Goal: Information Seeking & Learning: Learn about a topic

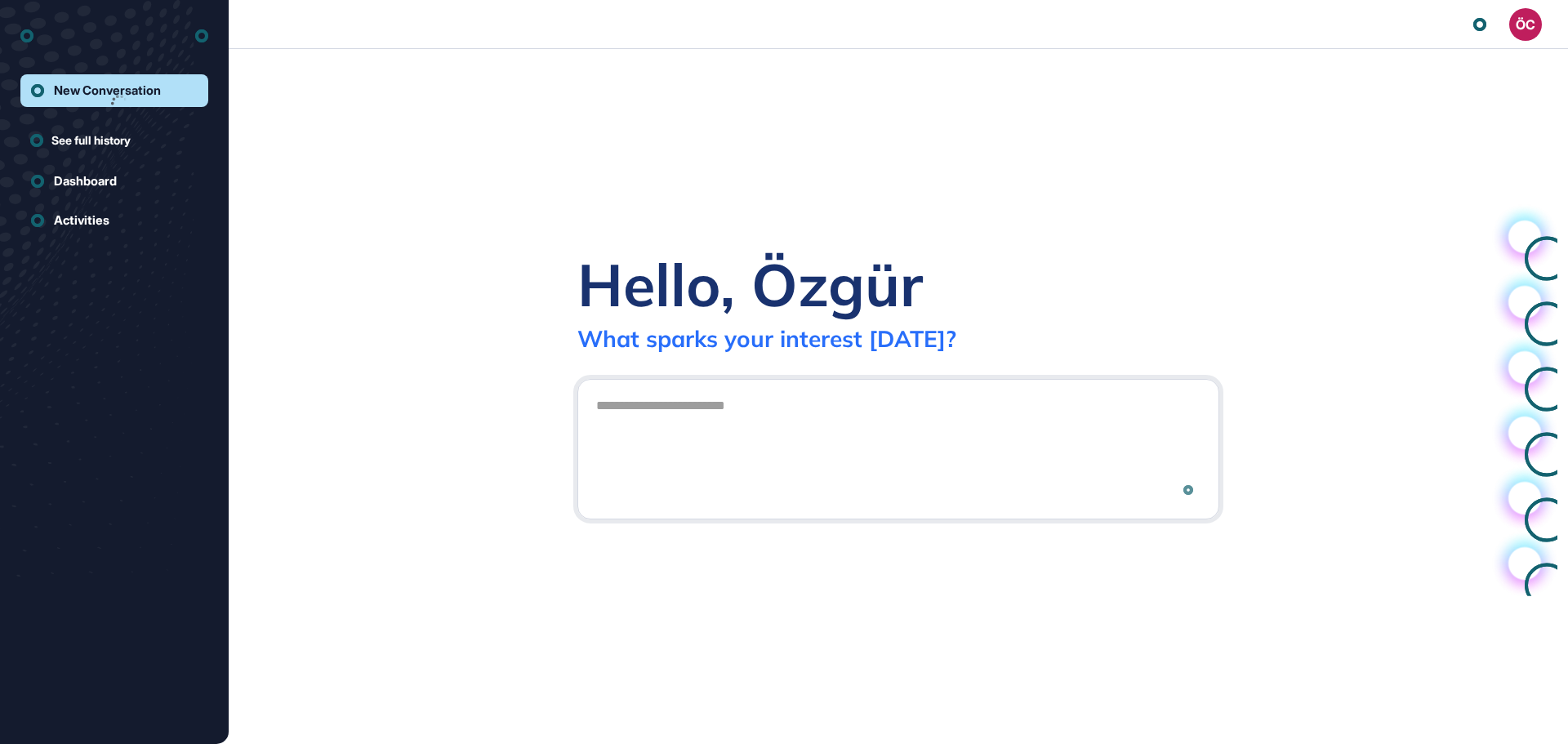
scroll to position [1, 1]
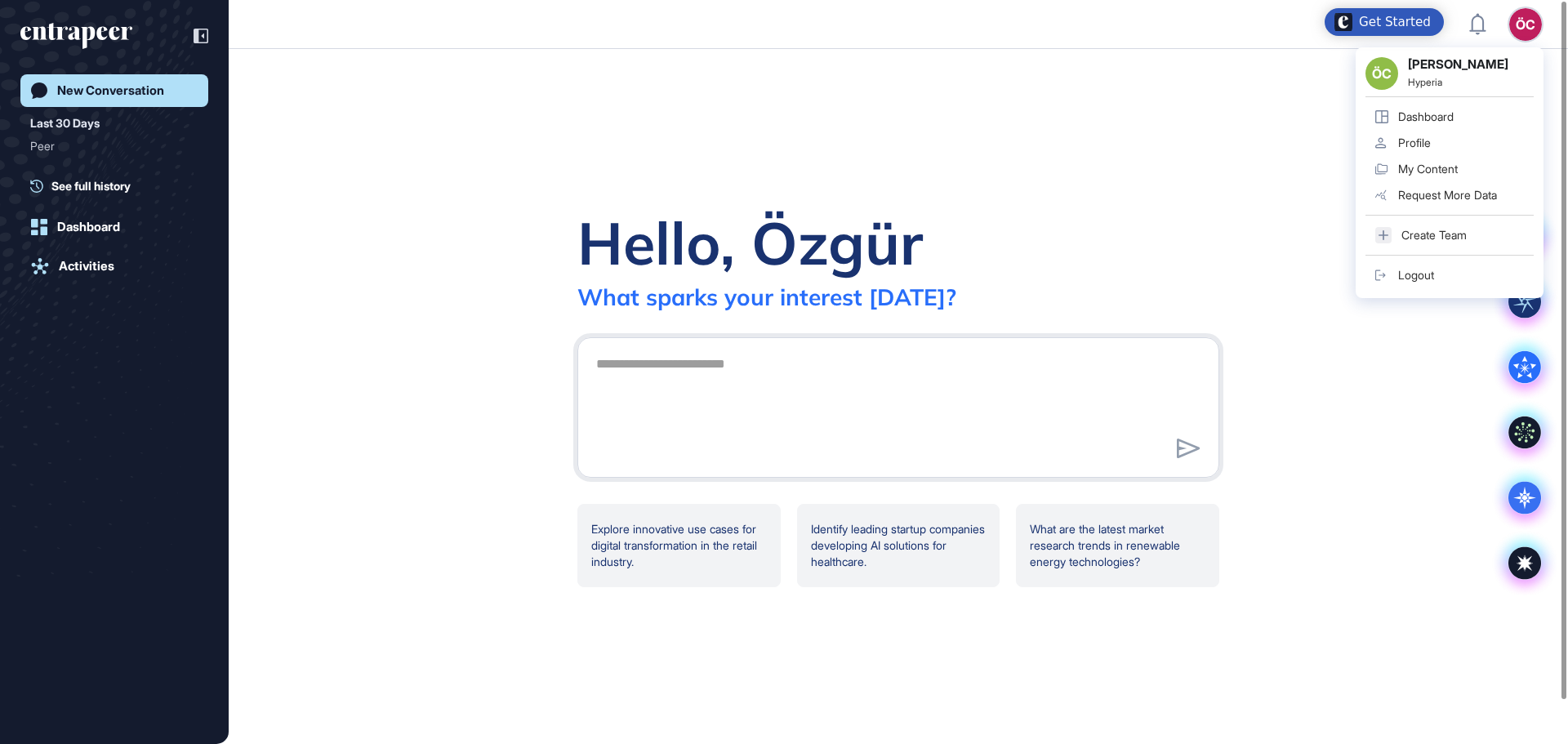
click at [1431, 164] on div "My Content" at bounding box center [1428, 169] width 60 height 13
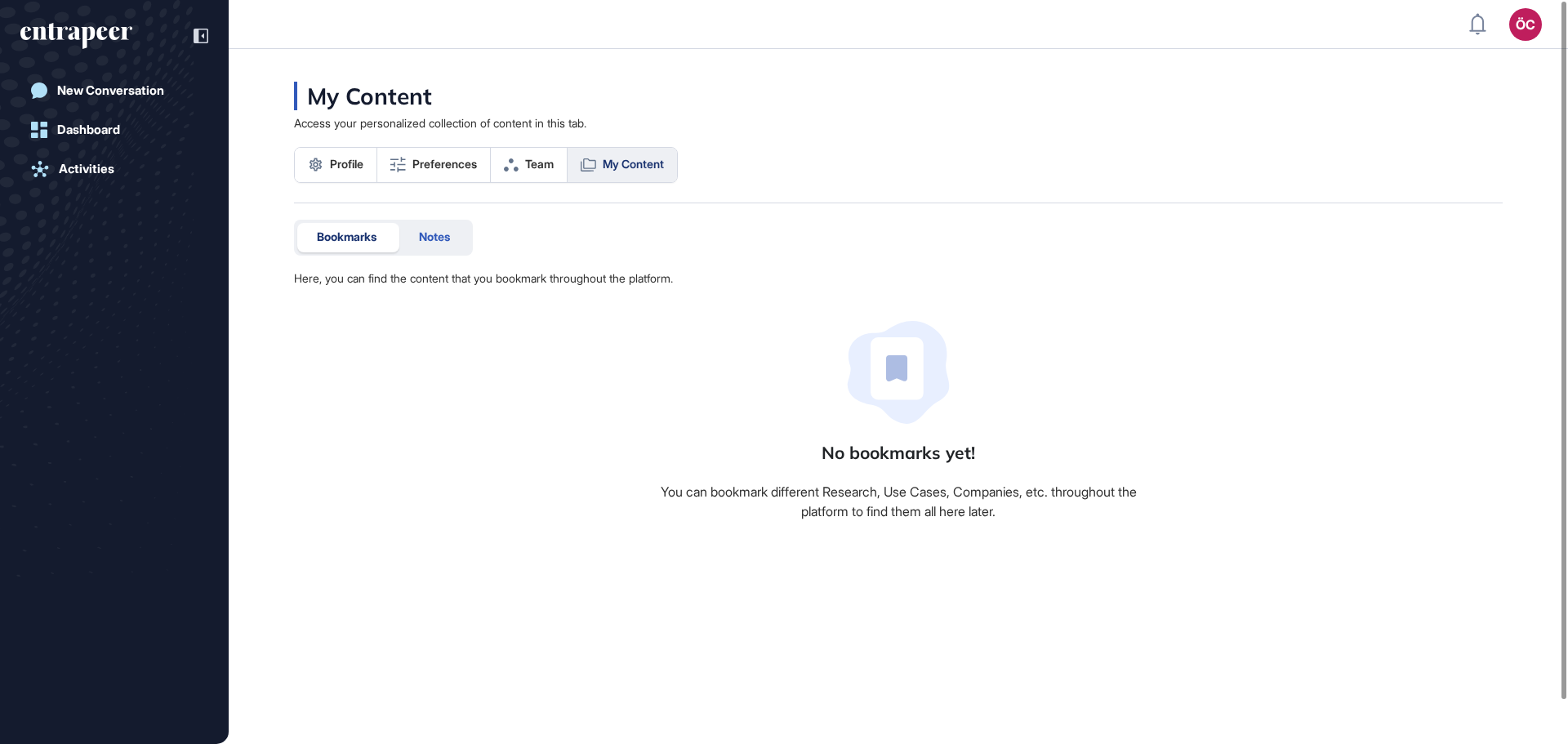
click at [441, 235] on span "Notes" at bounding box center [434, 237] width 31 height 13
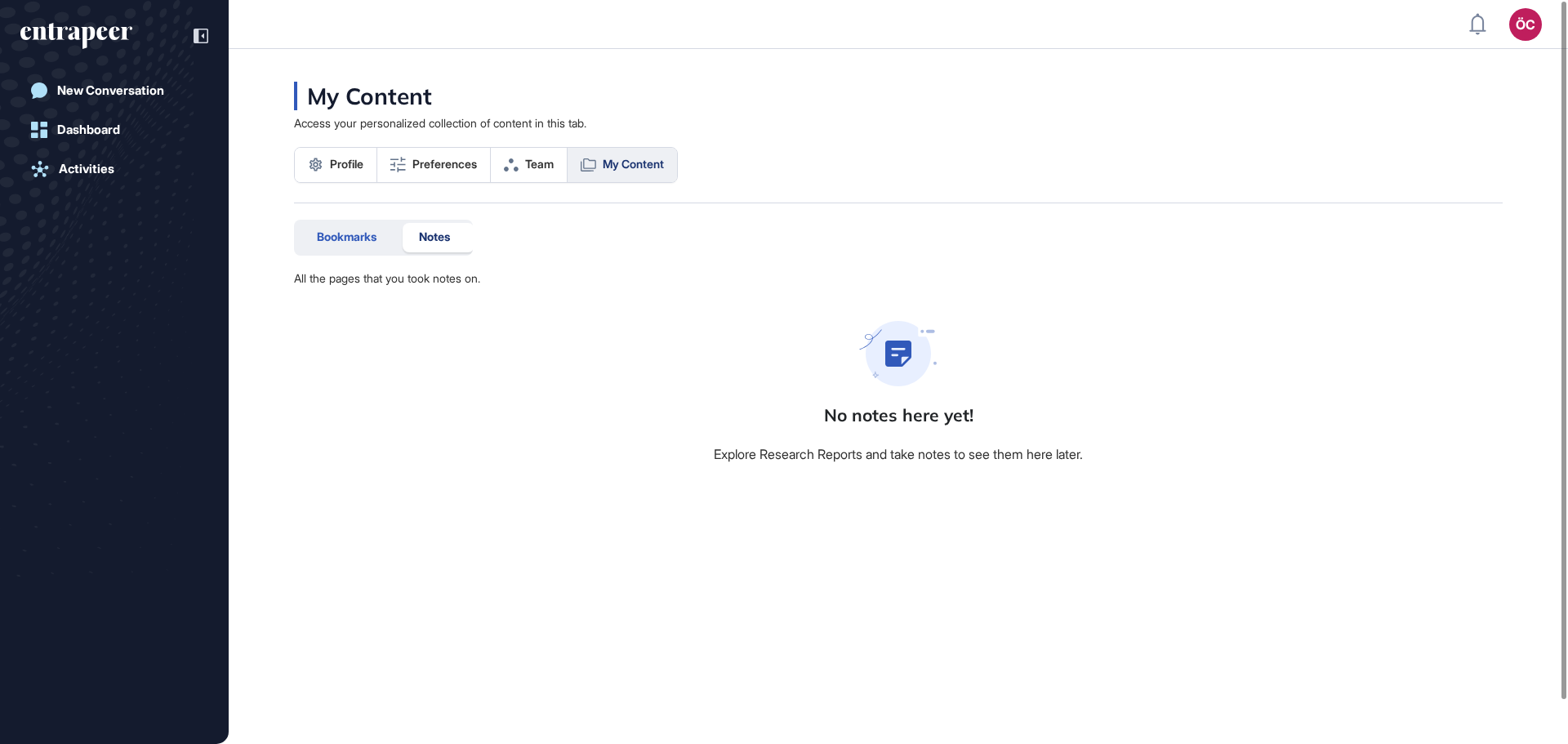
click at [373, 237] on span "Bookmarks" at bounding box center [347, 237] width 60 height 13
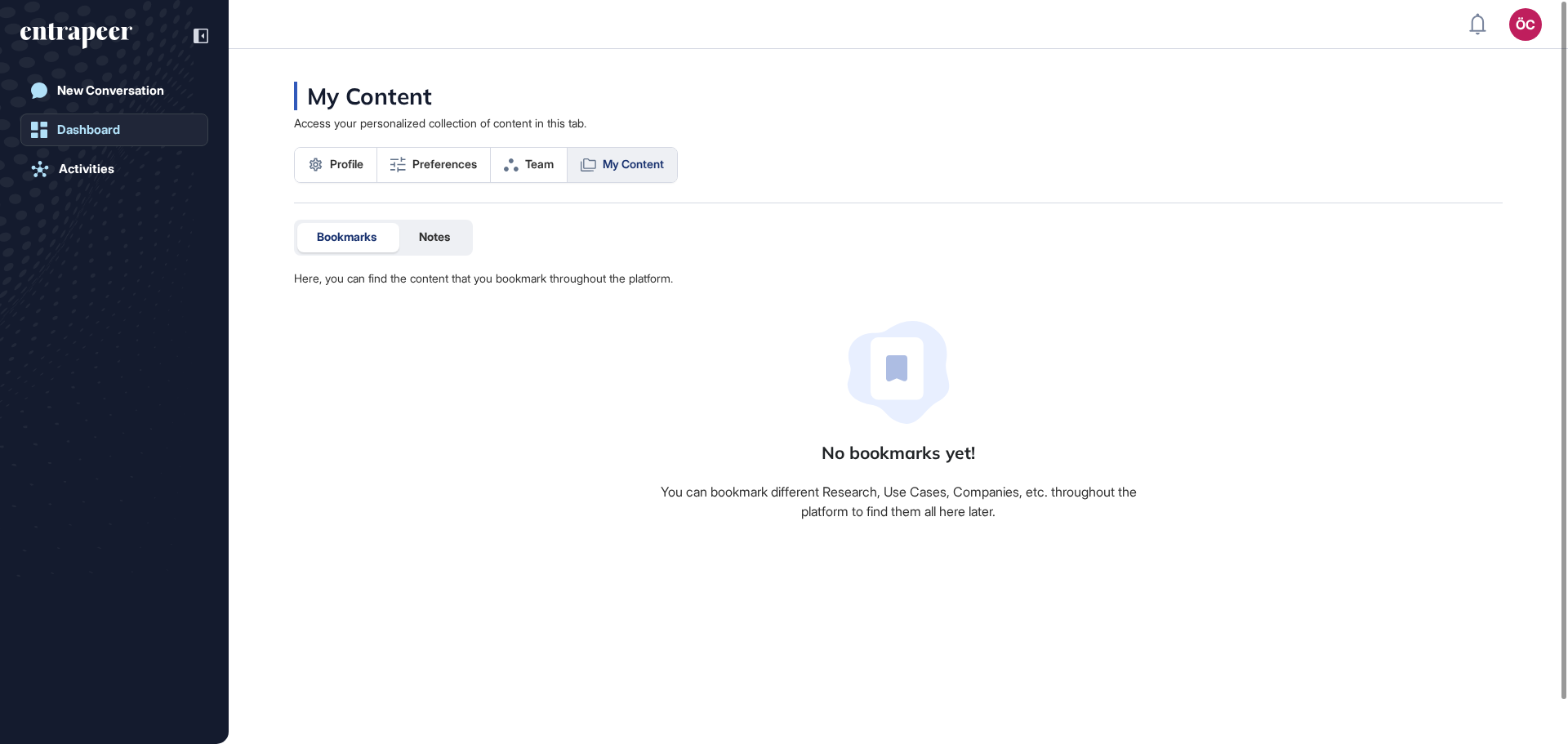
click at [98, 131] on div "Dashboard" at bounding box center [89, 130] width 63 height 15
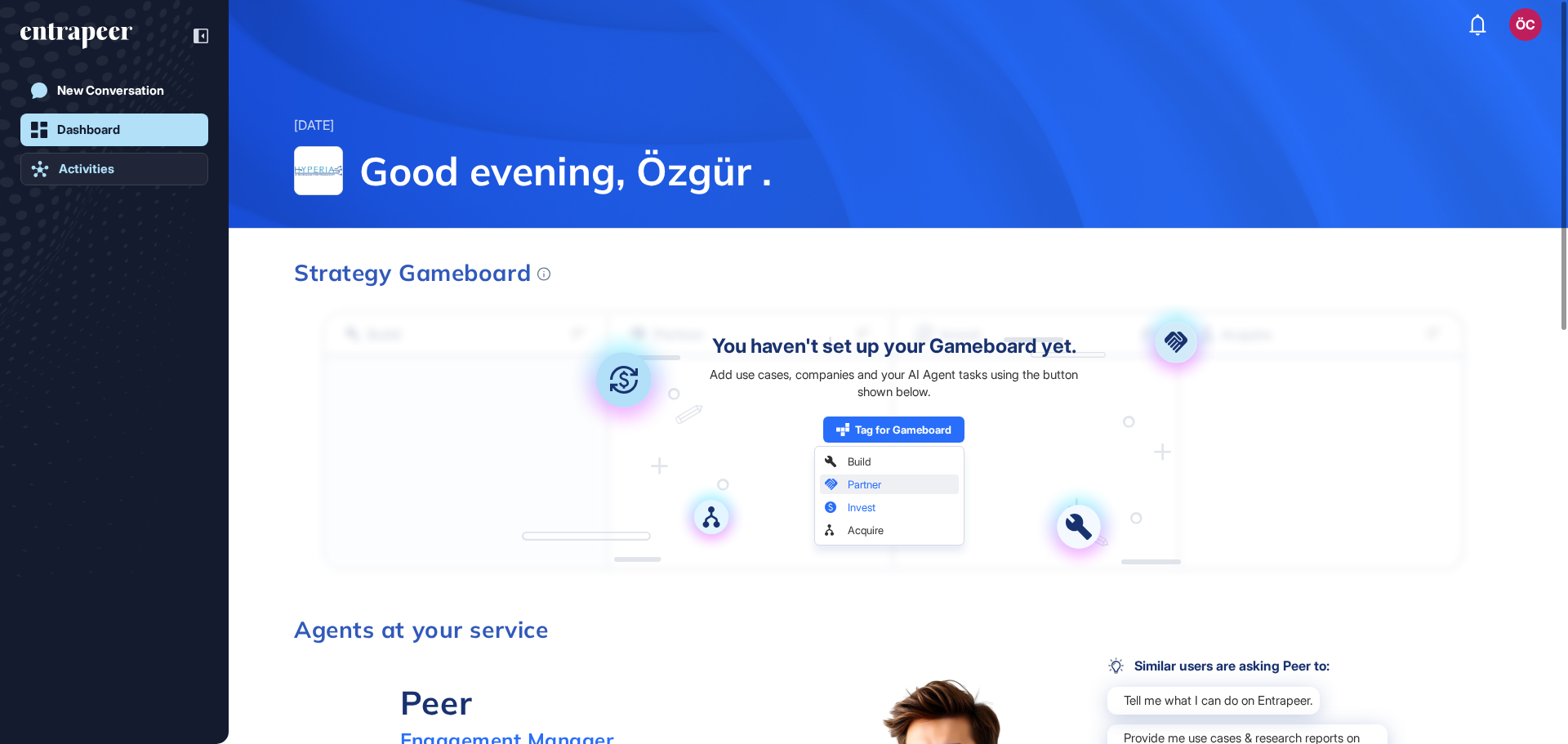
click at [97, 165] on div "Activities" at bounding box center [87, 169] width 56 height 15
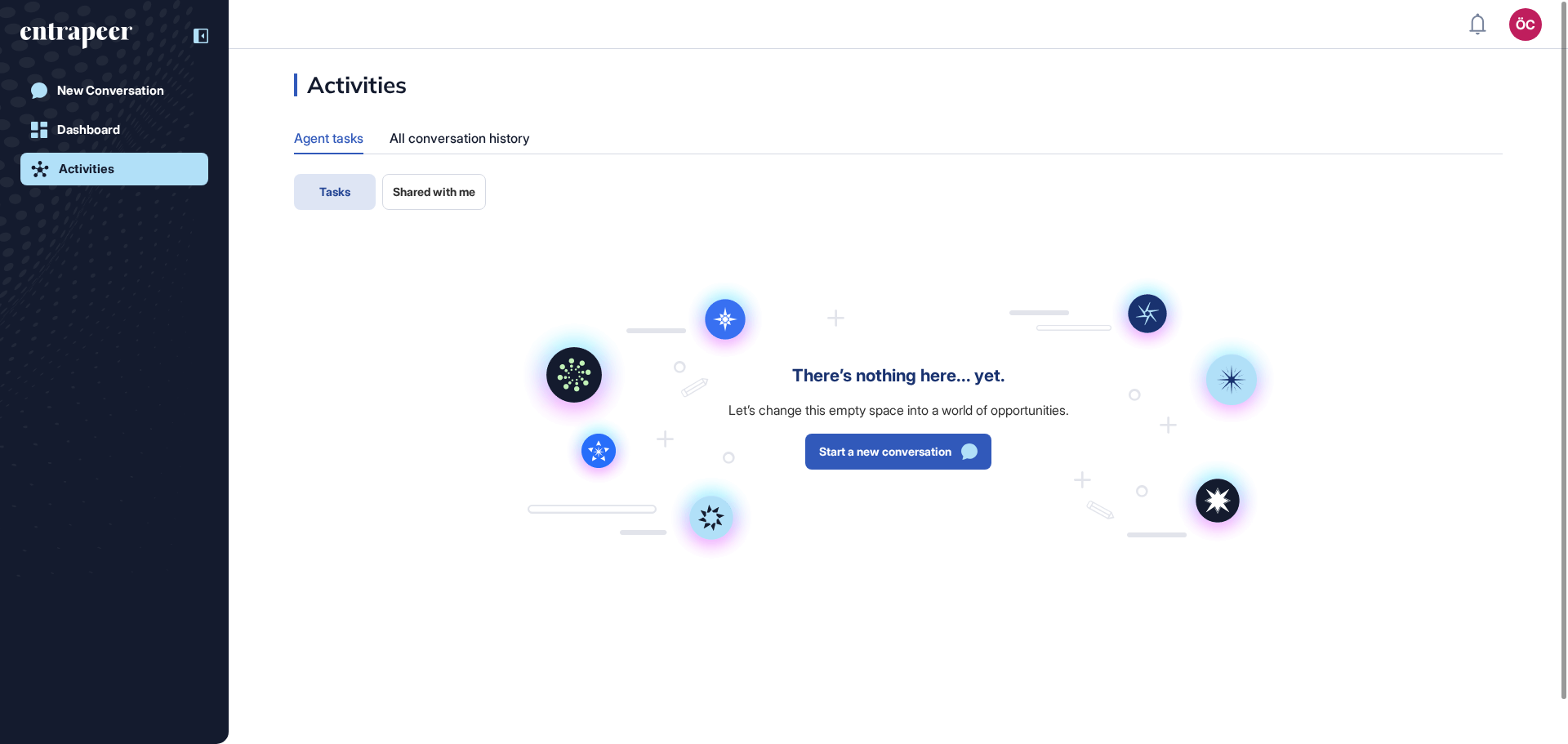
click at [195, 33] on icon at bounding box center [201, 36] width 15 height 15
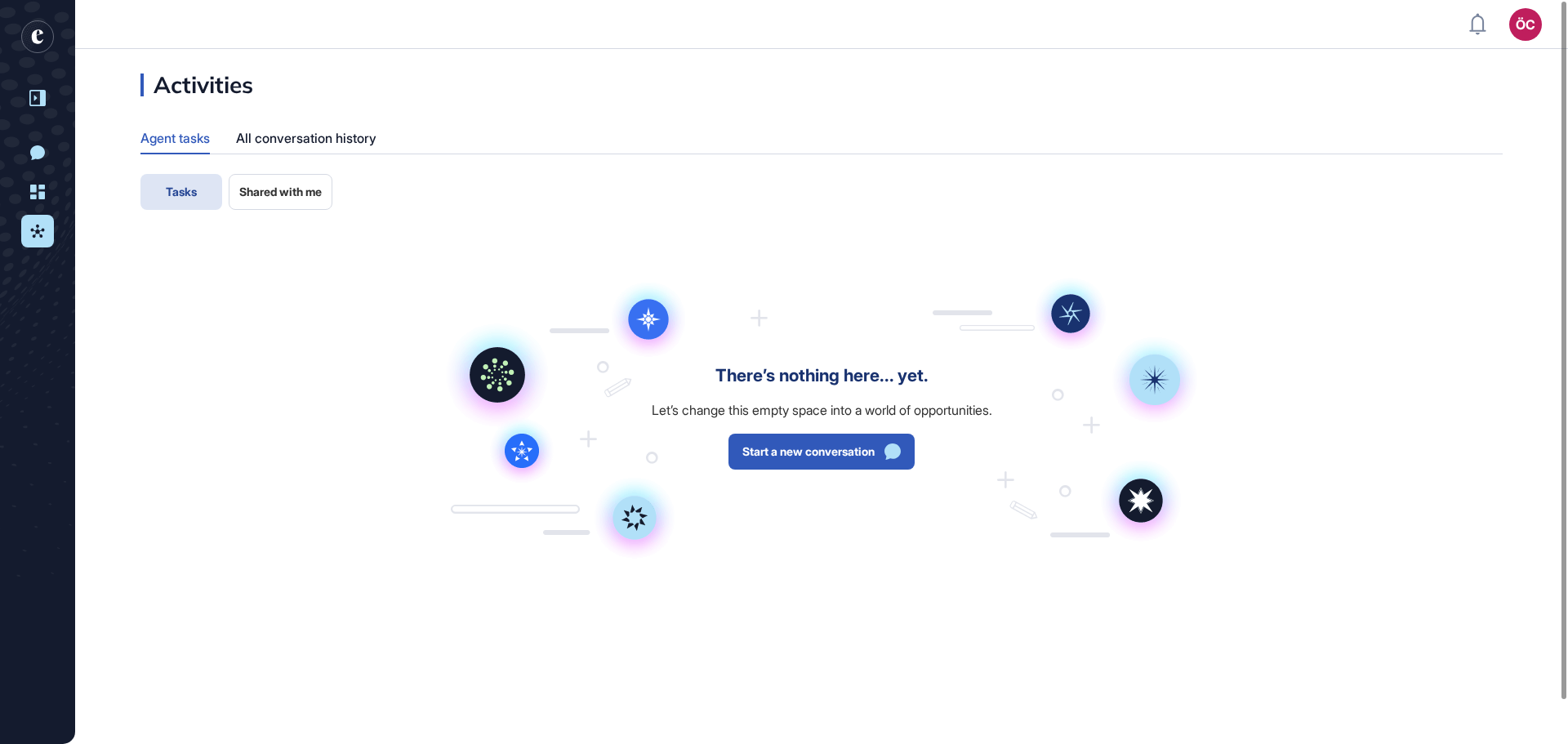
click at [51, 31] on rect "entrapeer-logo" at bounding box center [37, 37] width 32 height 32
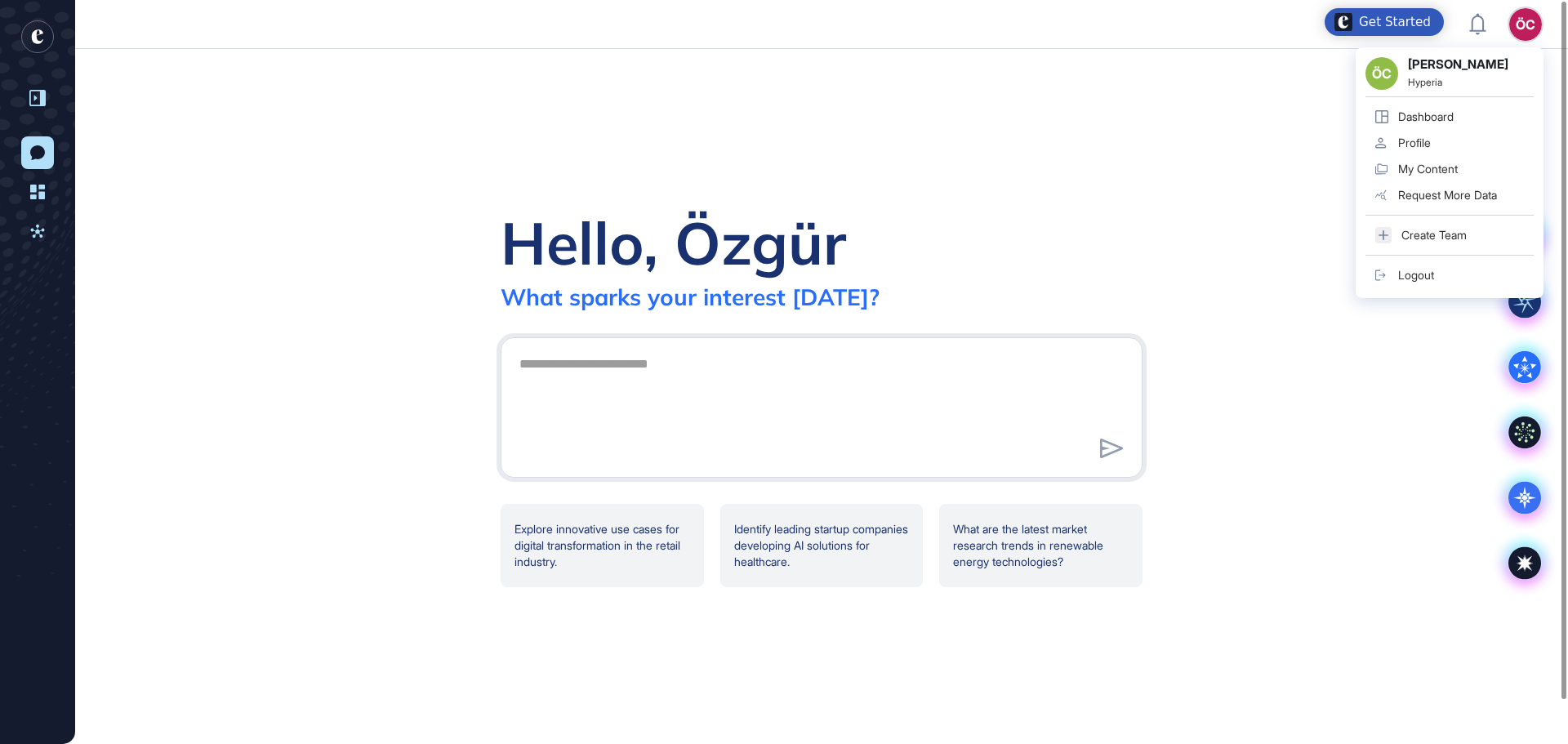
click at [1447, 196] on div "Request More Data" at bounding box center [1447, 195] width 99 height 13
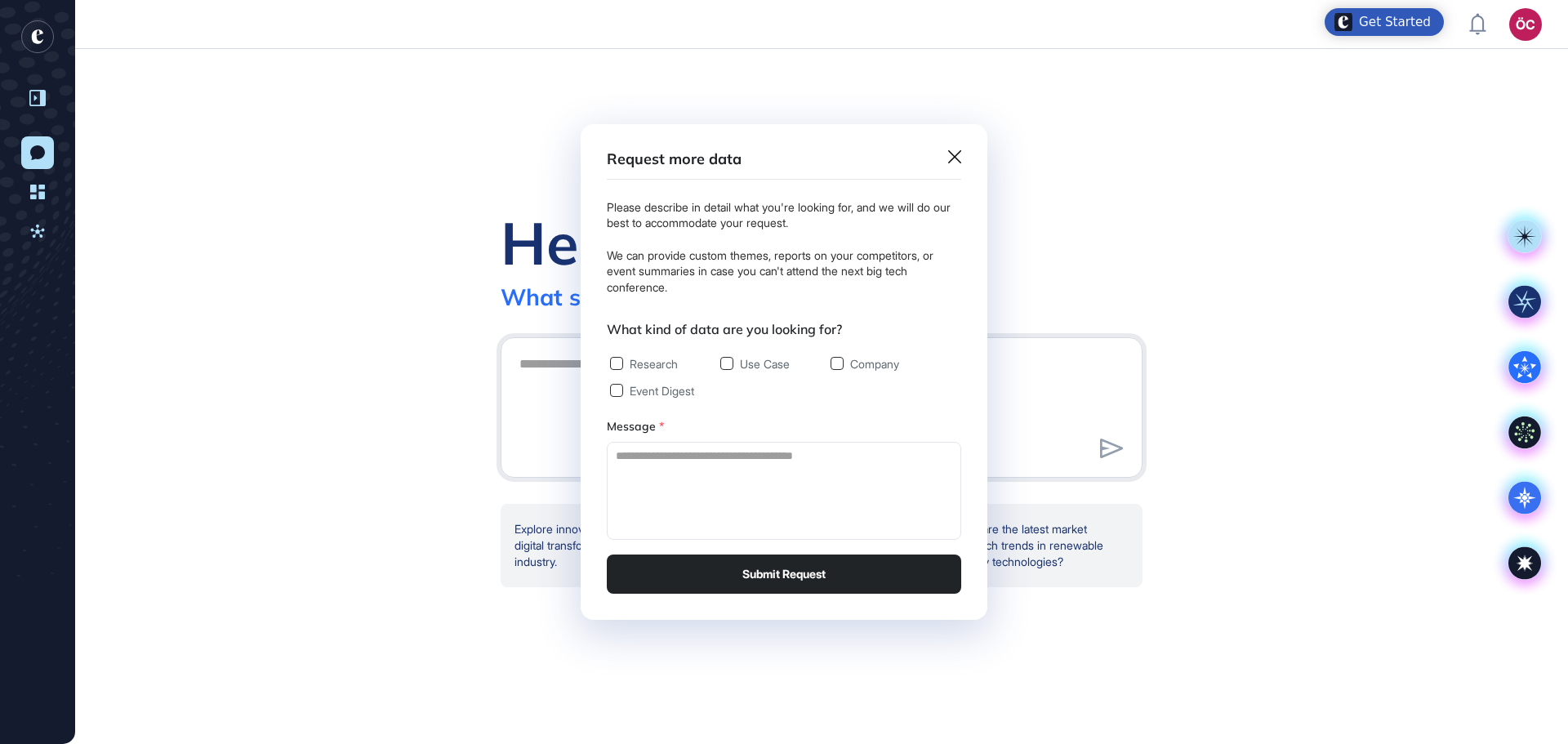
click at [961, 155] on icon at bounding box center [955, 157] width 13 height 13
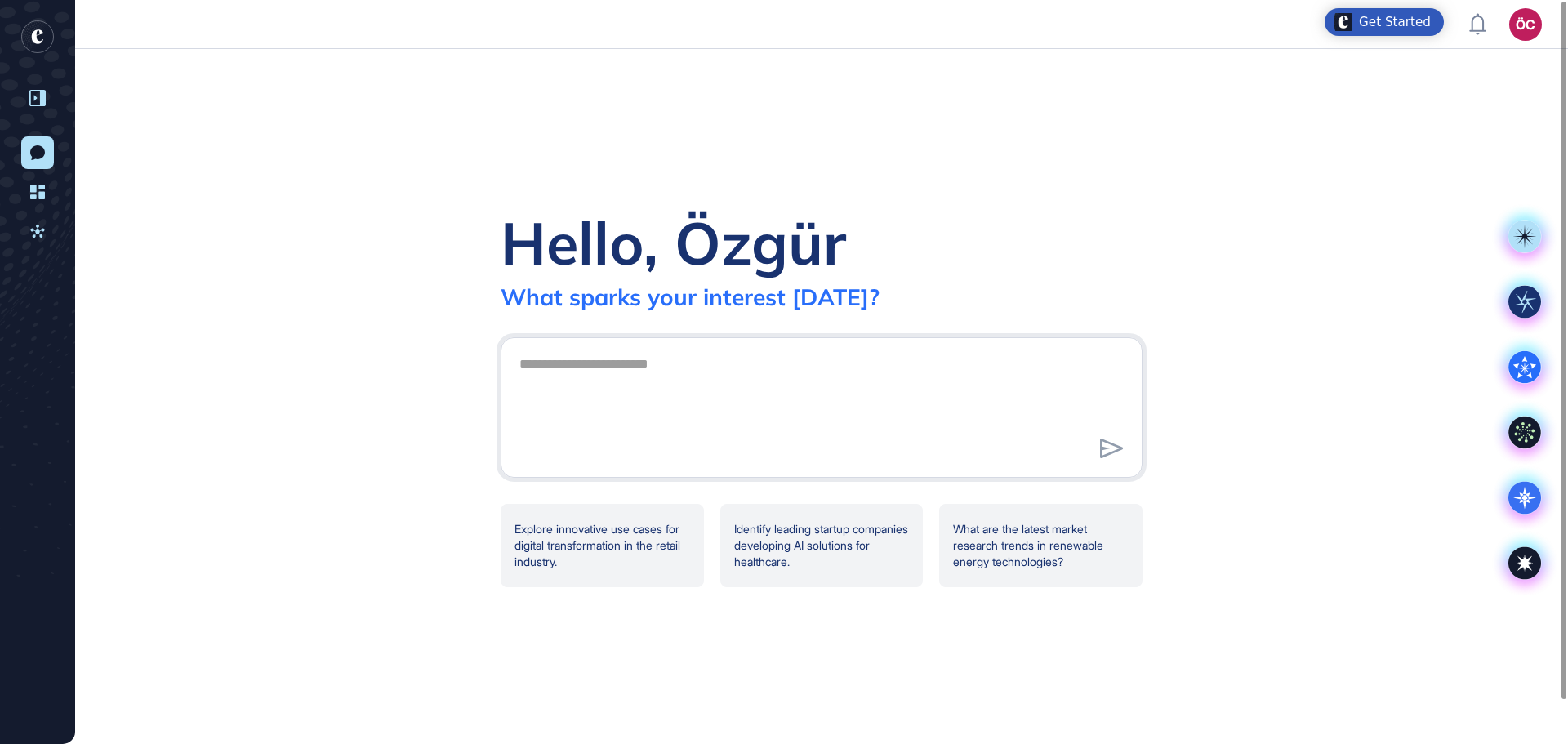
click at [1375, 20] on div "Get Started" at bounding box center [1395, 22] width 72 height 17
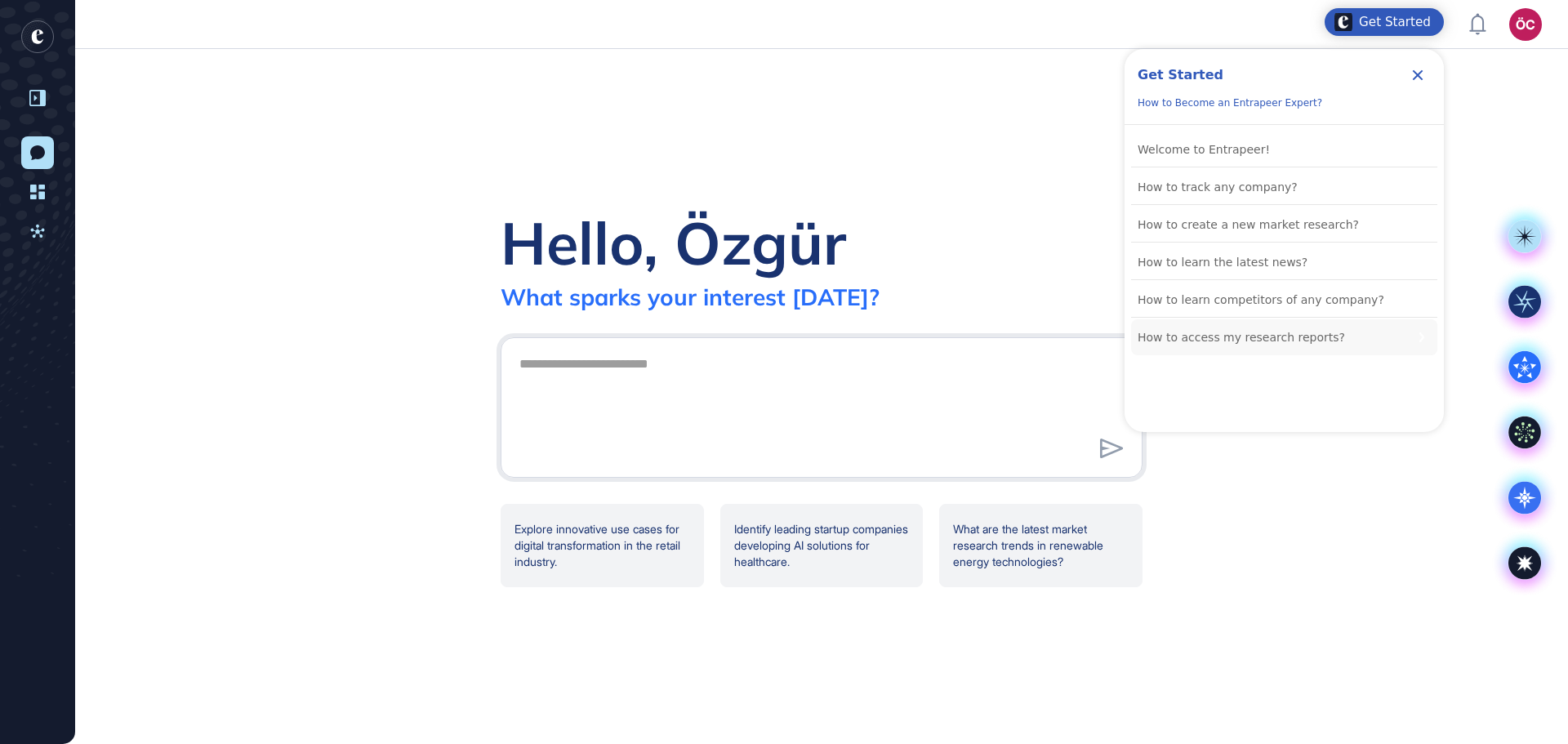
click at [1241, 338] on div "How to access my research reports?" at bounding box center [1241, 338] width 207 height 20
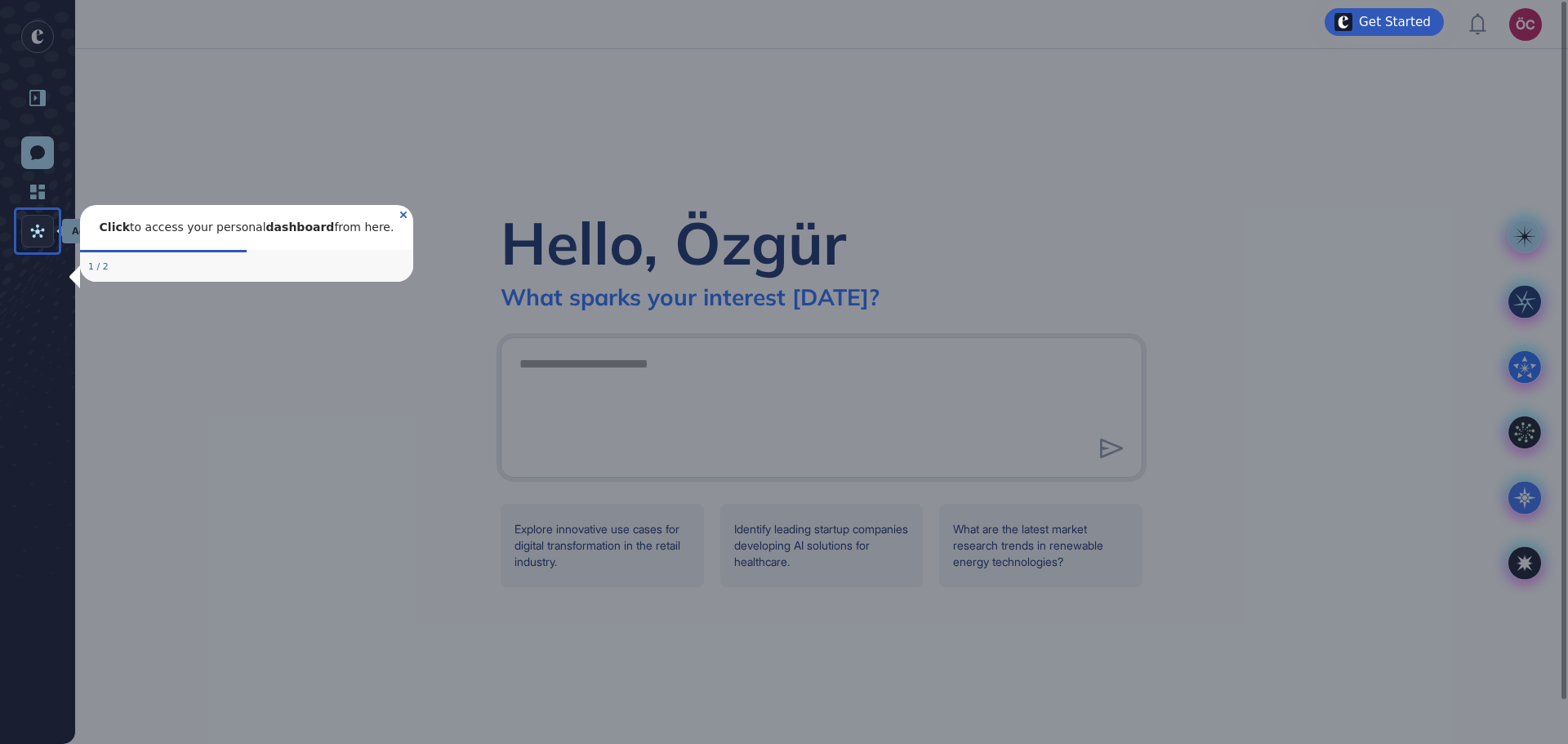
click at [47, 232] on link "Activities" at bounding box center [37, 230] width 32 height 32
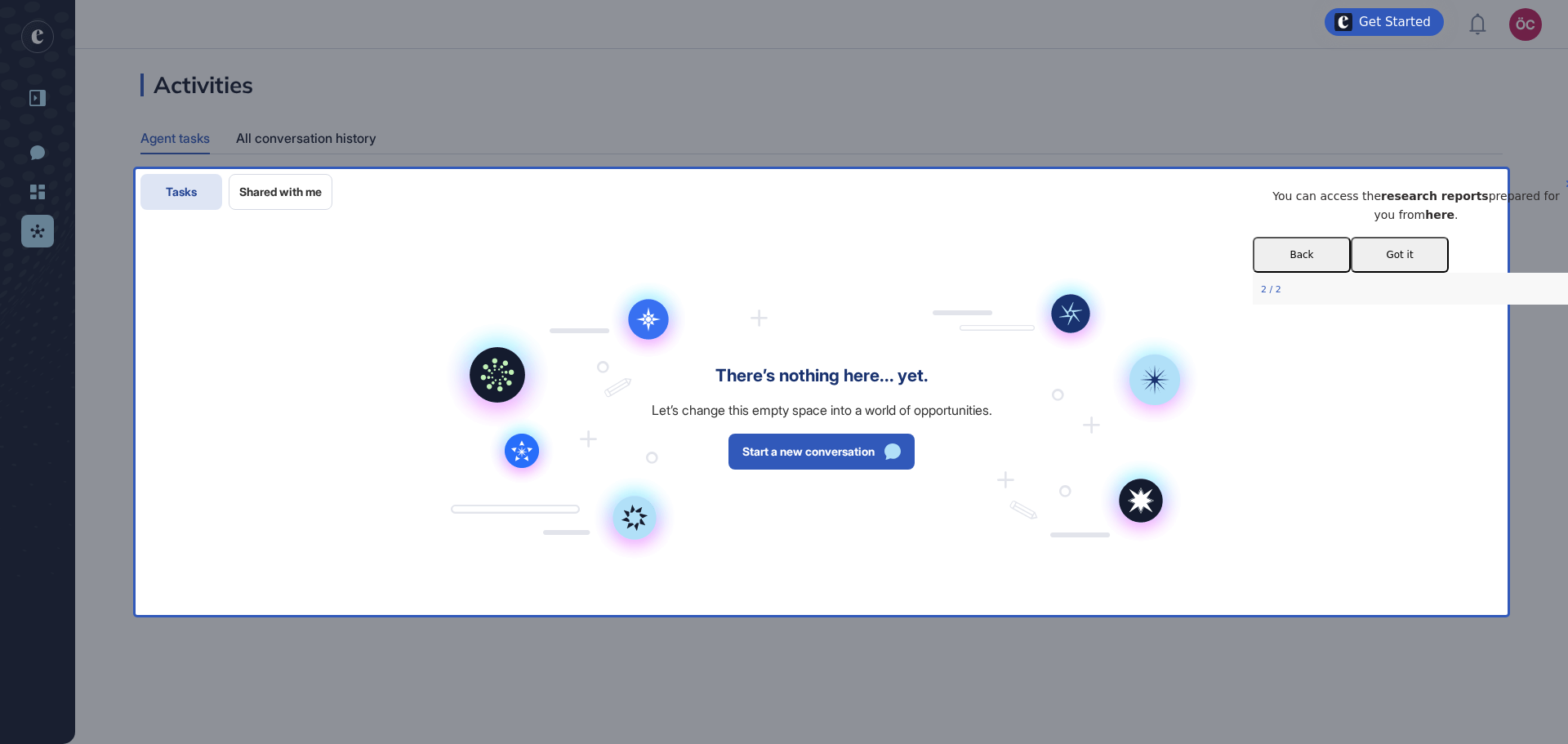
click at [1449, 272] on button "Got it" at bounding box center [1400, 254] width 98 height 36
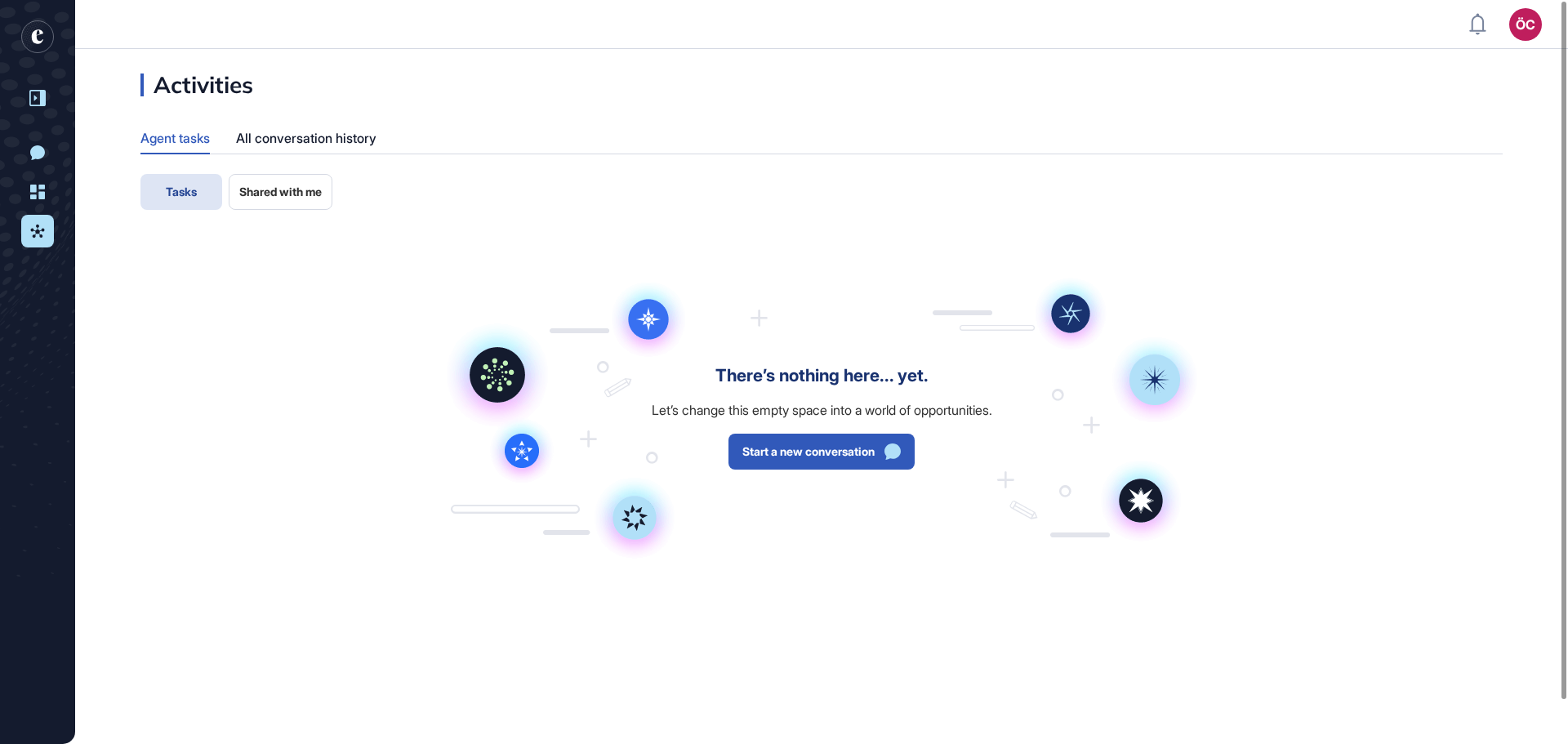
click at [289, 195] on span "Shared with me" at bounding box center [280, 192] width 82 height 13
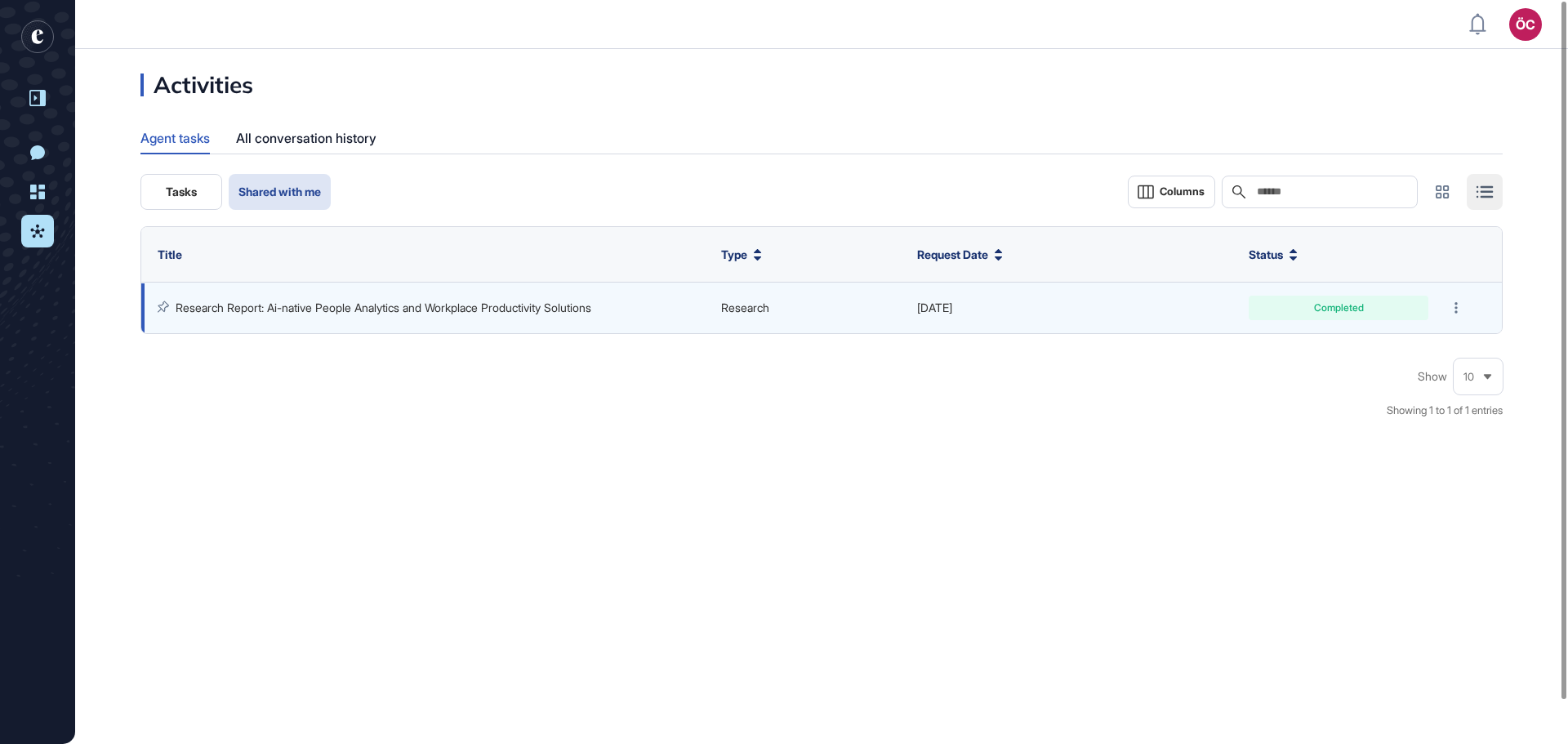
click at [1334, 307] on div "Completed" at bounding box center [1338, 308] width 156 height 10
click at [556, 306] on link "Research Report: Ai-native People Analytics and Workplace Productivity Solutions" at bounding box center [383, 307] width 416 height 14
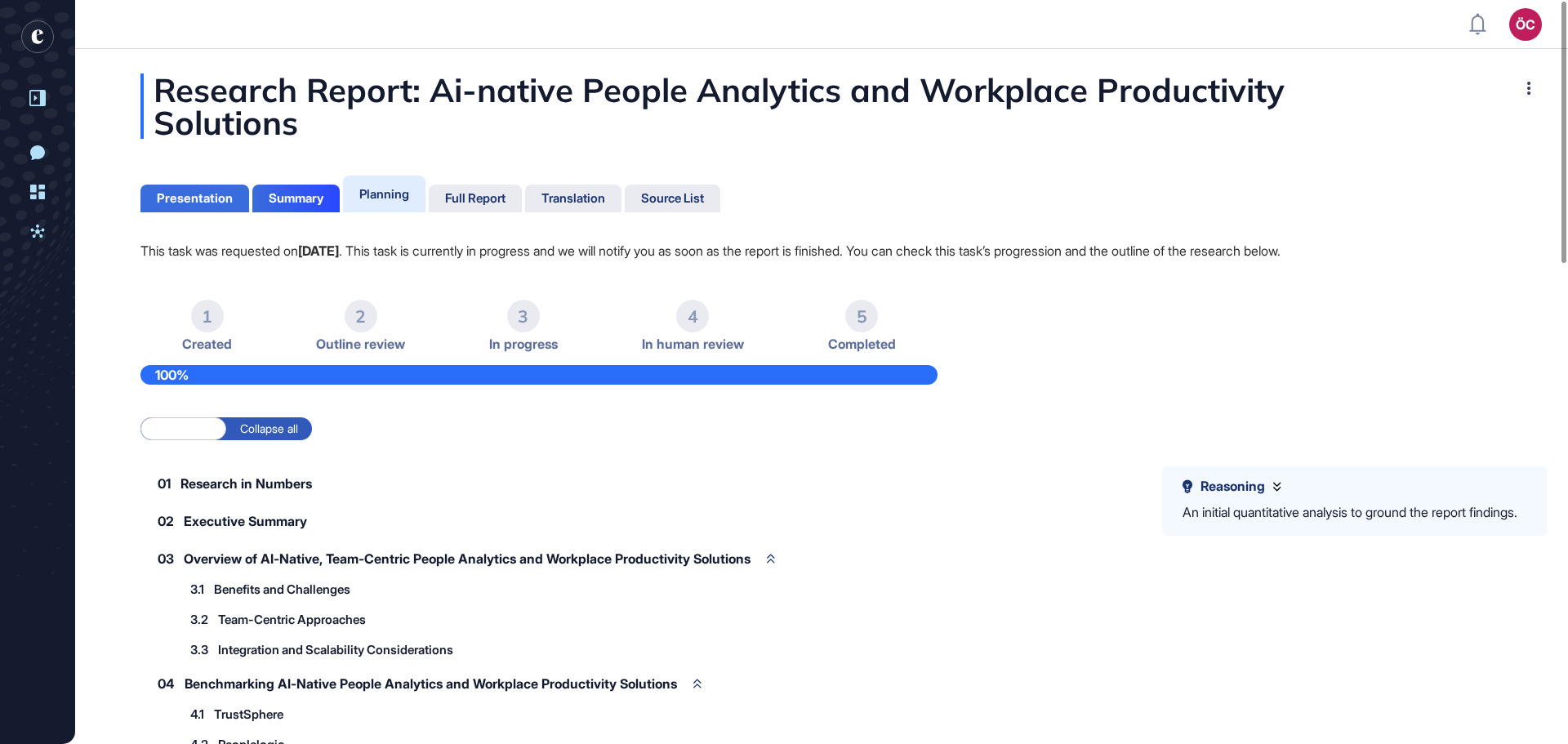
click at [209, 201] on div "Presentation" at bounding box center [195, 199] width 76 height 15
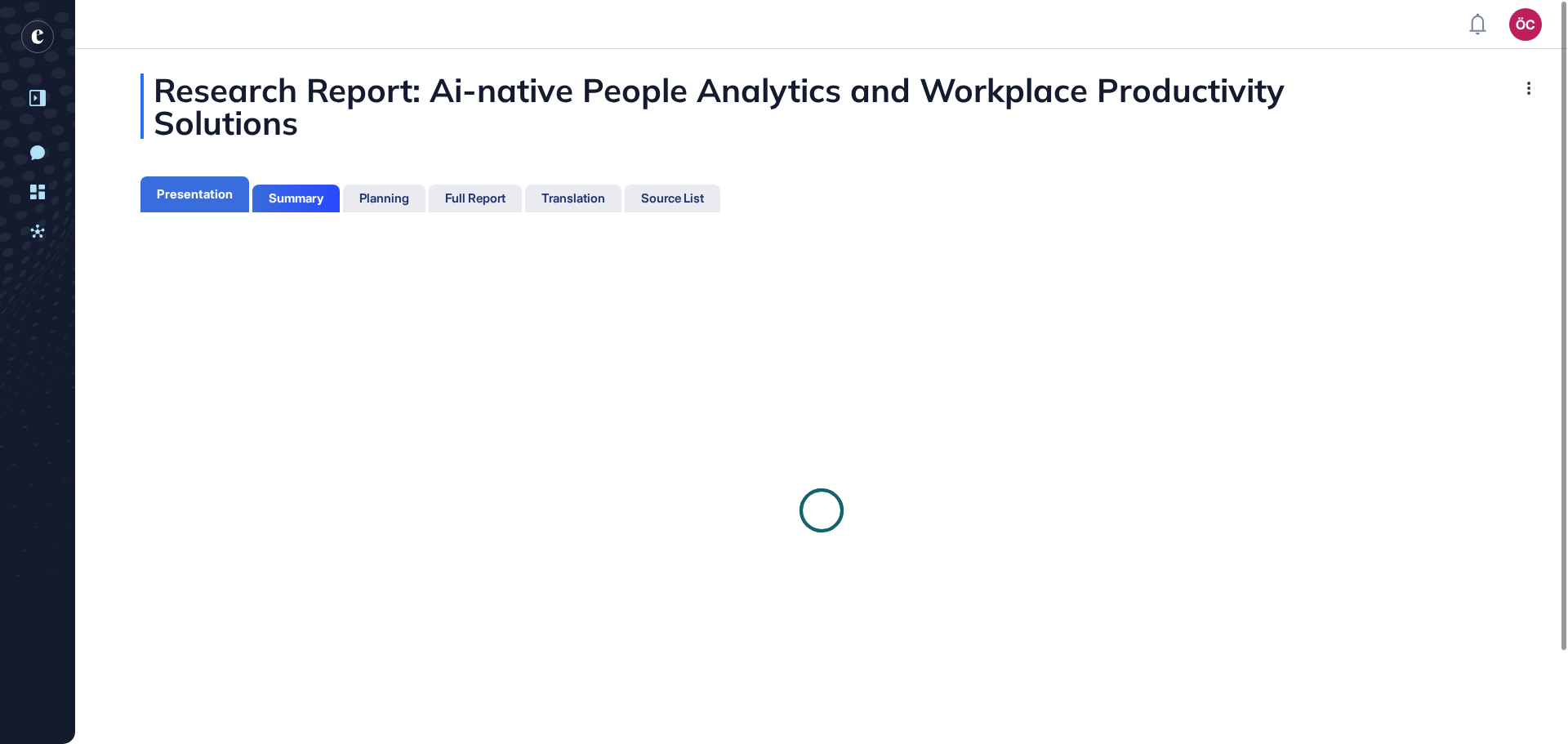
scroll to position [7, 1]
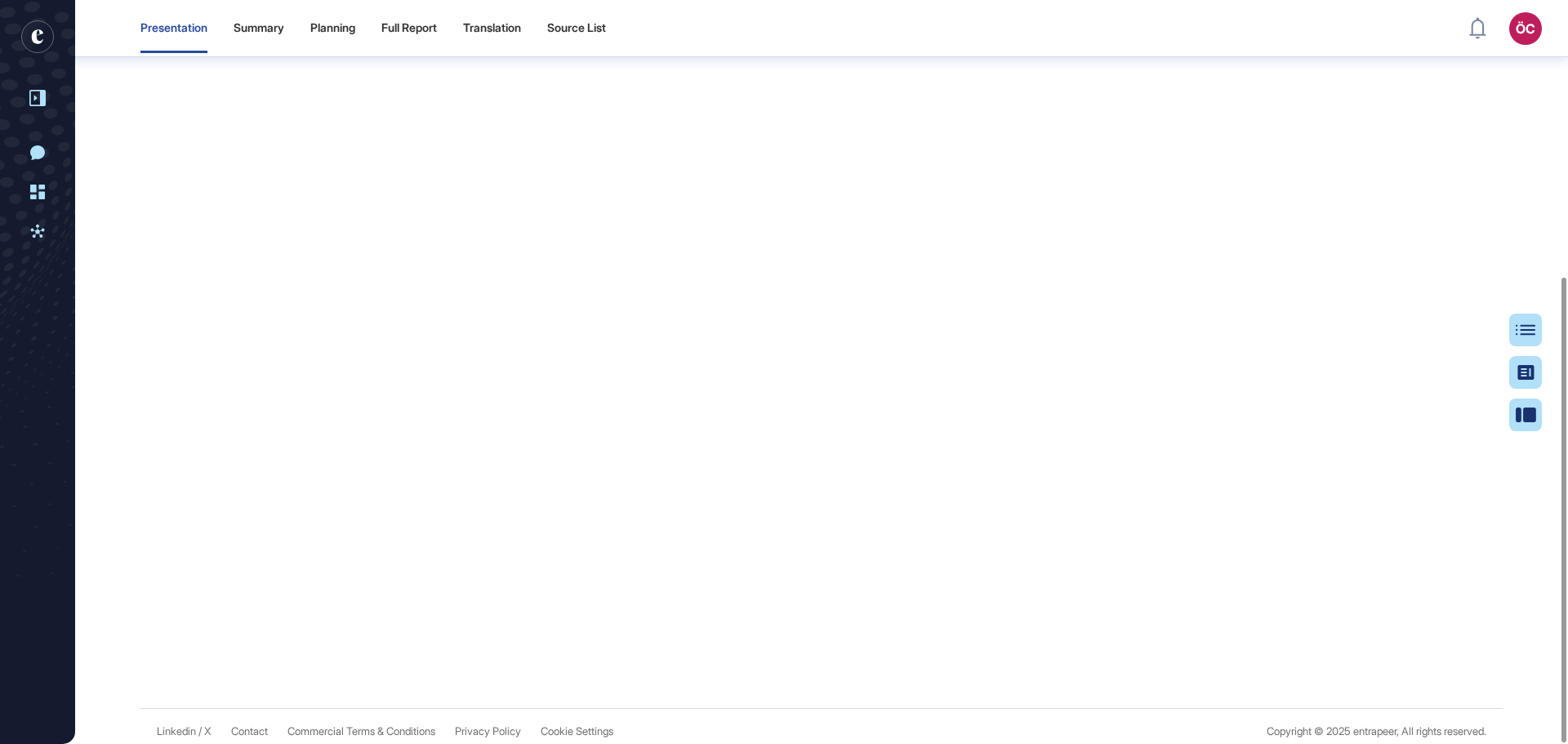
scroll to position [442, 0]
click at [587, 28] on div "Source List" at bounding box center [576, 28] width 59 height 14
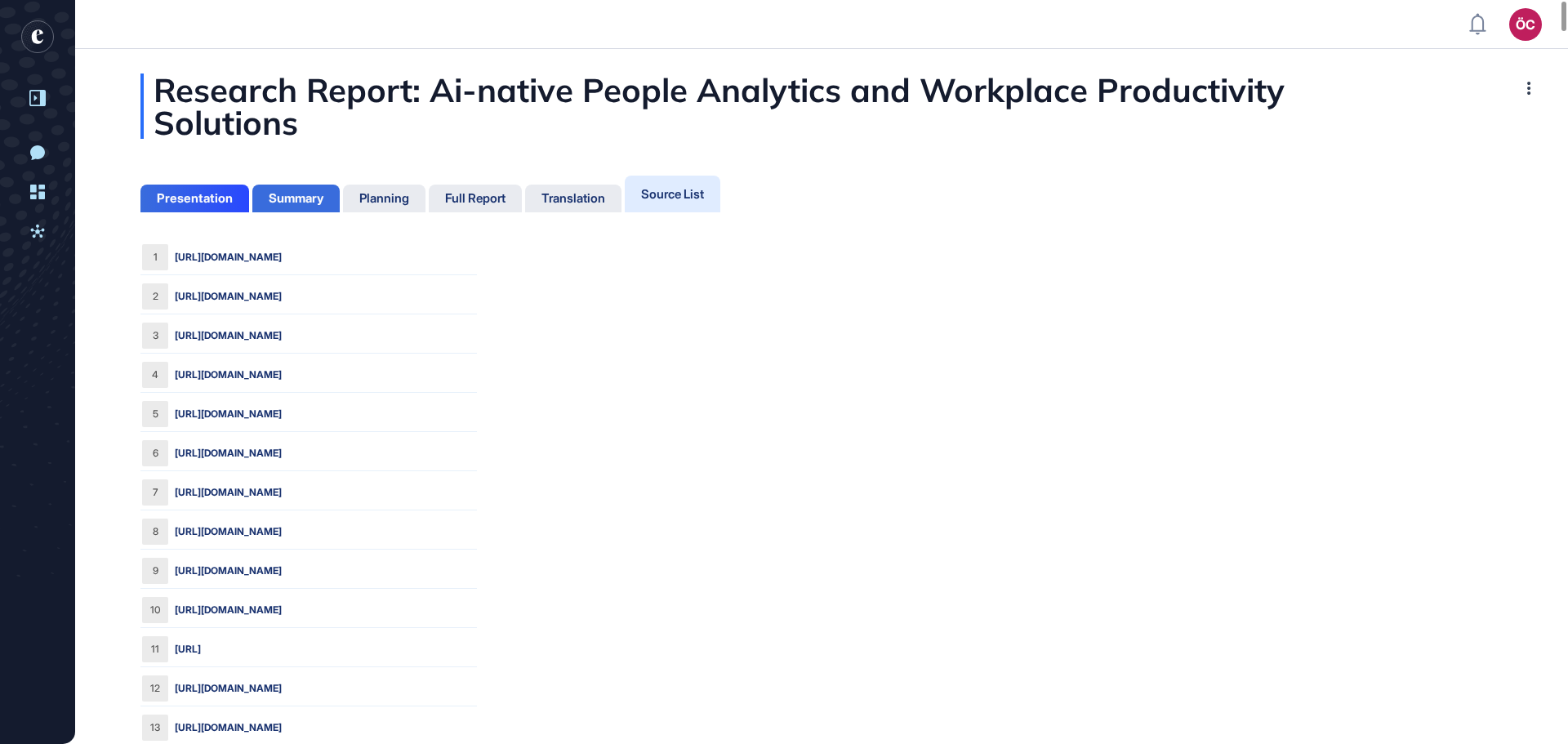
click at [304, 195] on div "Summary" at bounding box center [296, 199] width 55 height 15
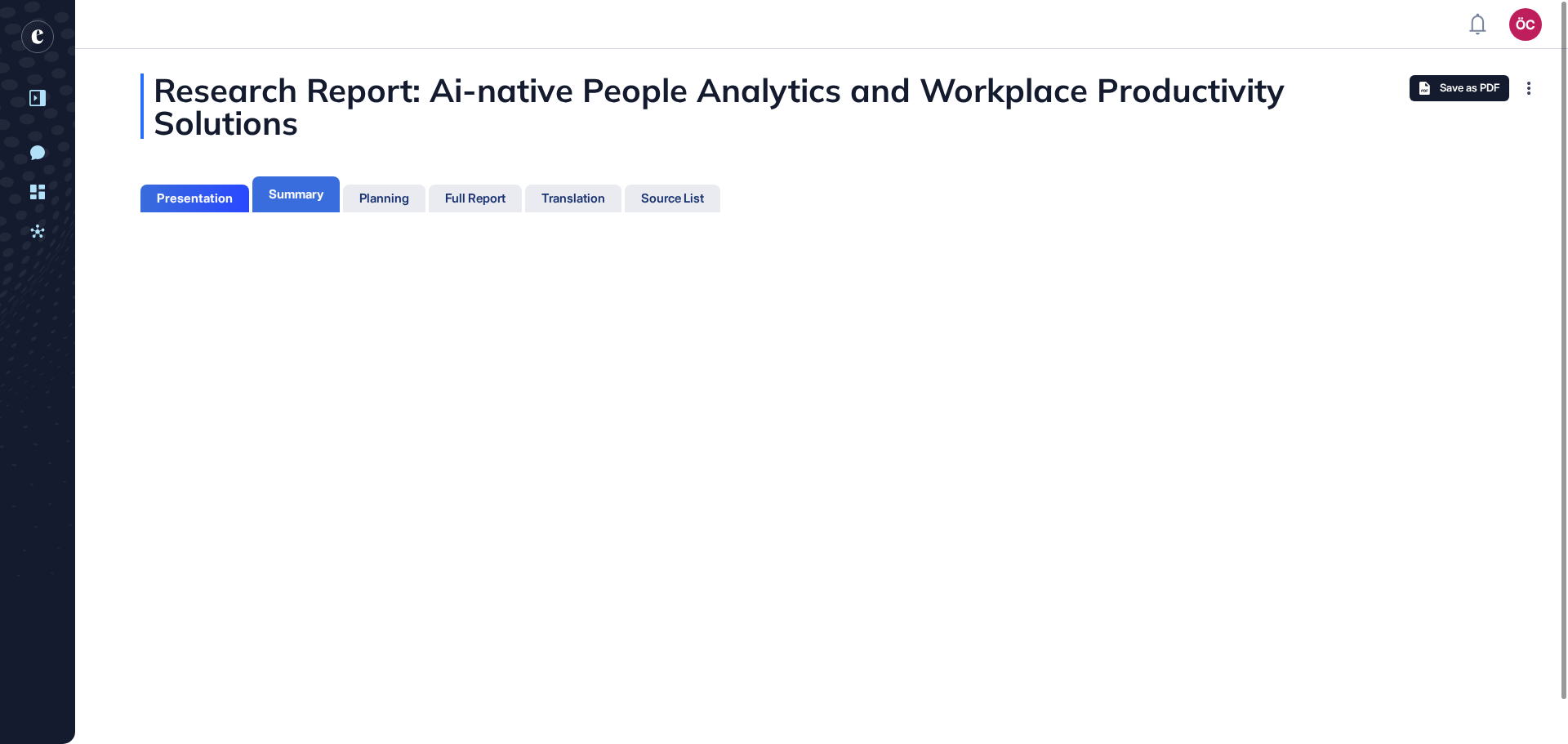
scroll to position [7, 1]
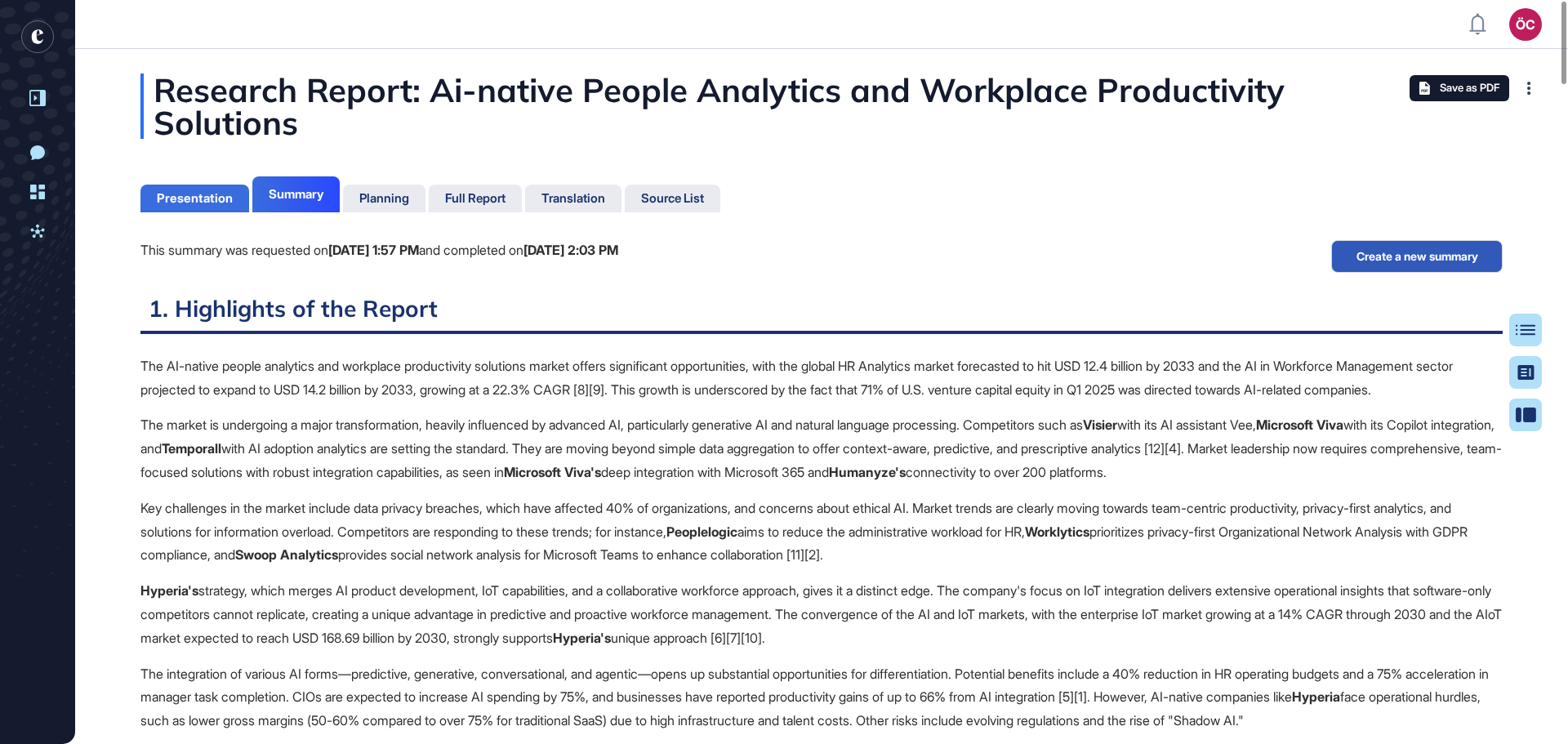
click at [218, 196] on div "Presentation" at bounding box center [195, 199] width 76 height 15
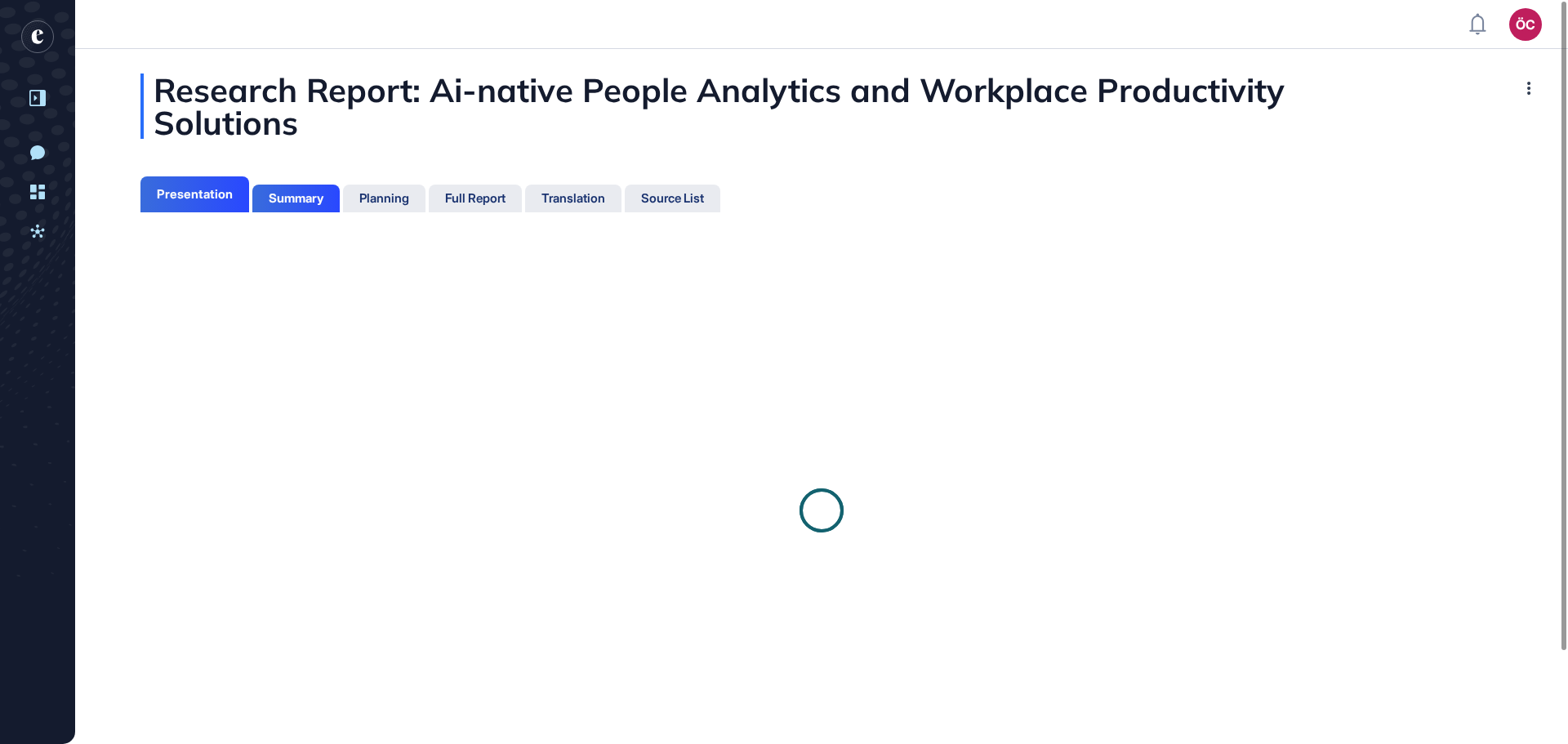
scroll to position [7, 1]
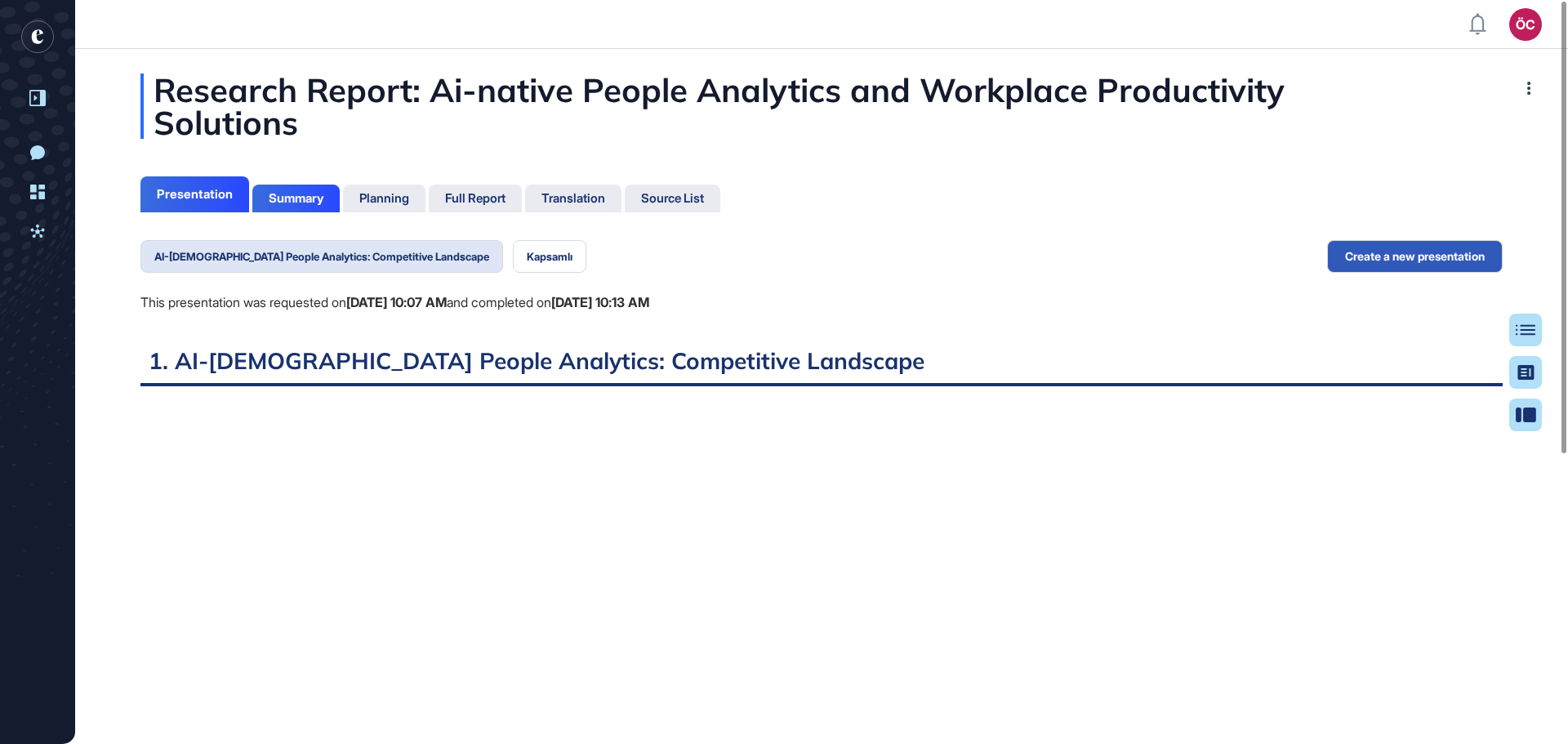
scroll to position [7, 1]
click at [339, 249] on button "AI-[DEMOGRAPHIC_DATA] People Analytics: Competitive Landscape" at bounding box center [322, 256] width 363 height 32
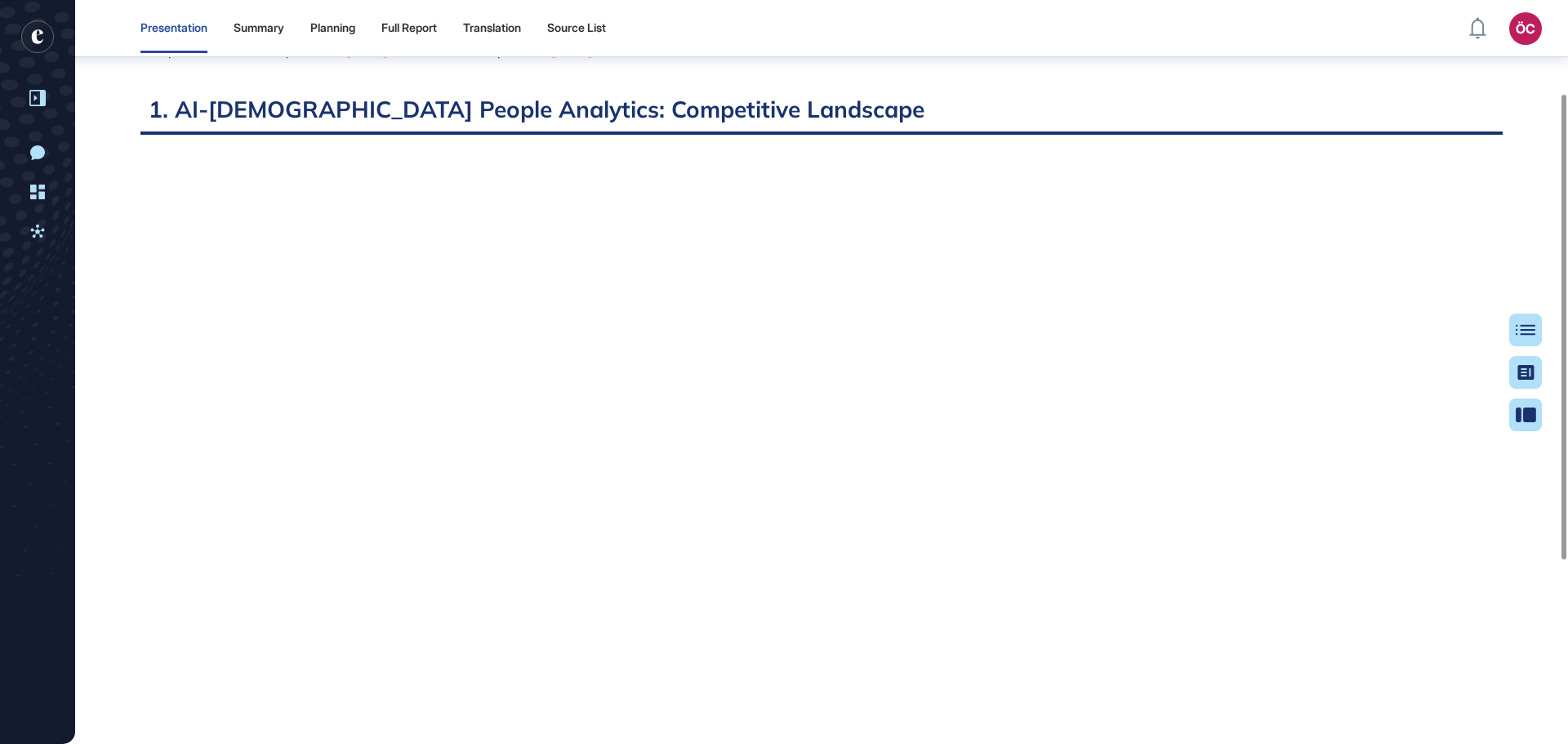
scroll to position [0, 0]
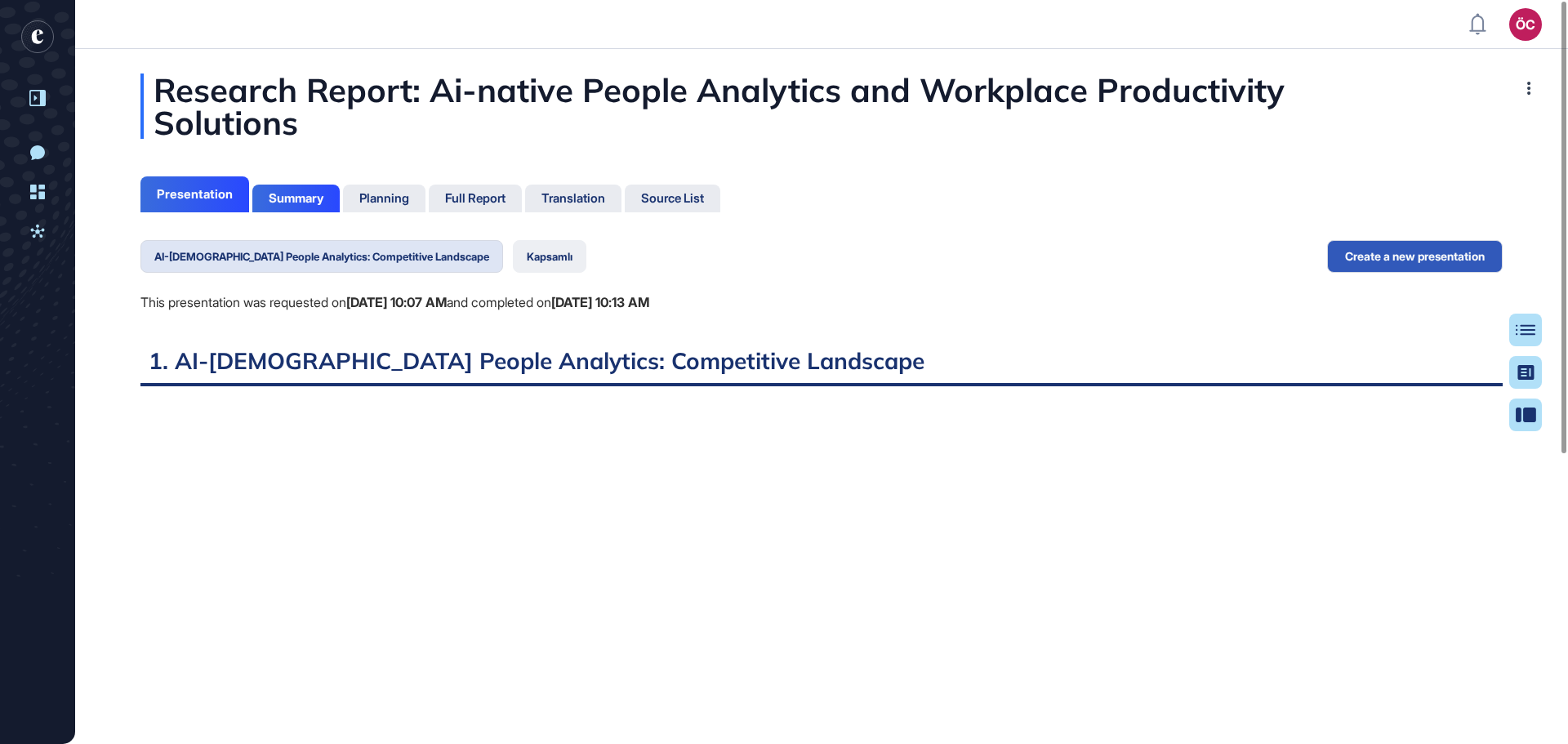
click at [513, 258] on button "Kapsamlı" at bounding box center [550, 256] width 73 height 32
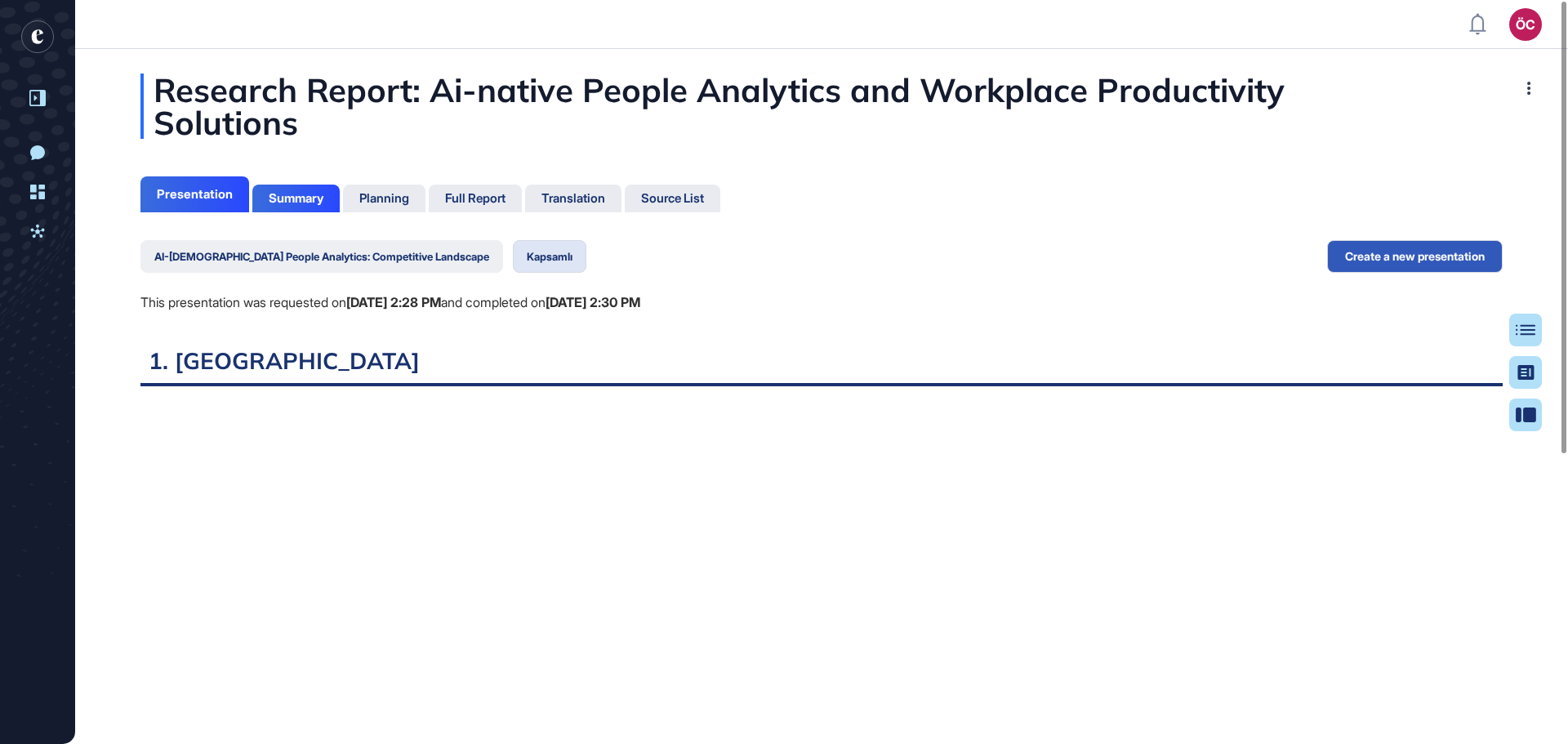
click at [374, 250] on button "AI-[DEMOGRAPHIC_DATA] People Analytics: Competitive Landscape" at bounding box center [322, 256] width 363 height 32
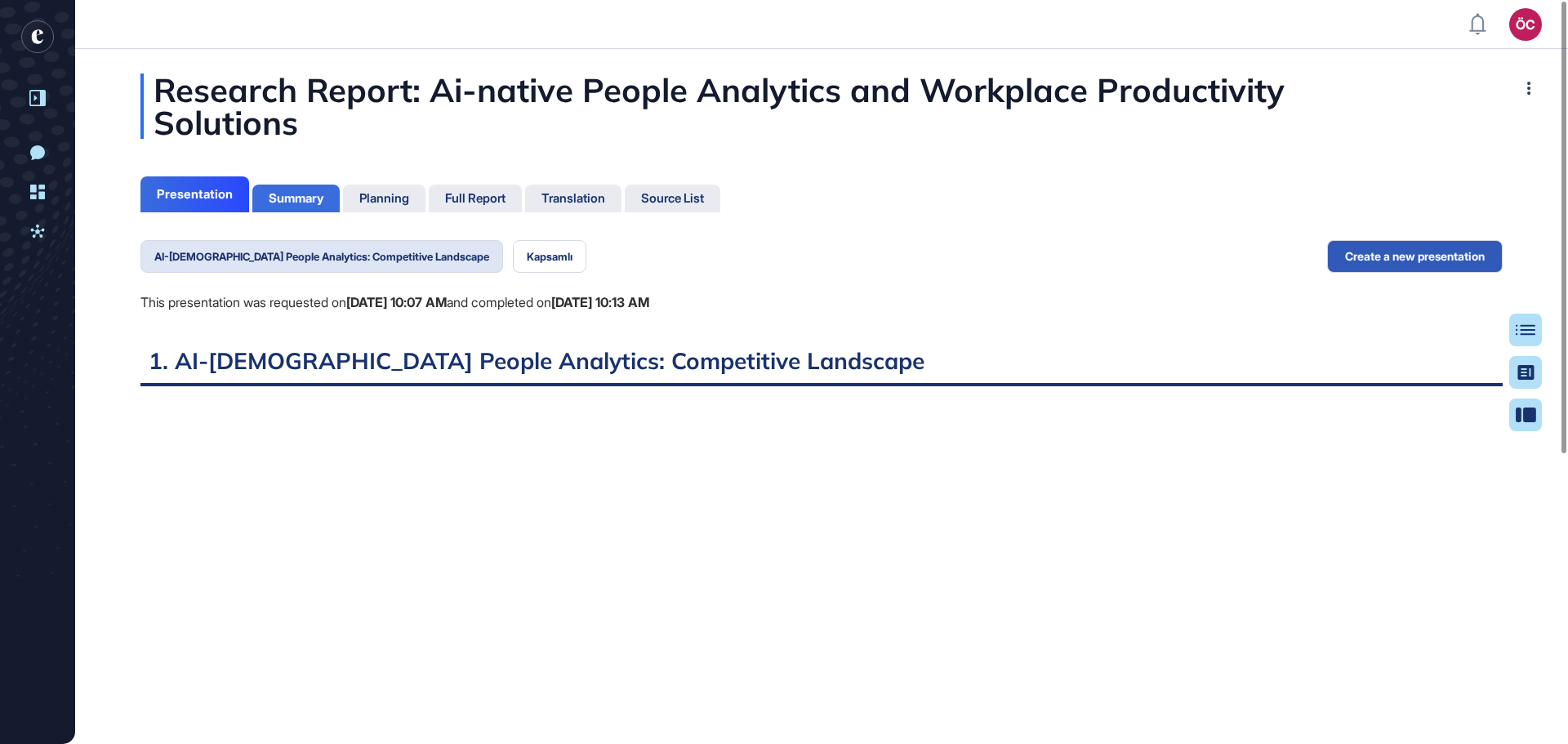
click at [318, 201] on div "Summary" at bounding box center [296, 199] width 55 height 15
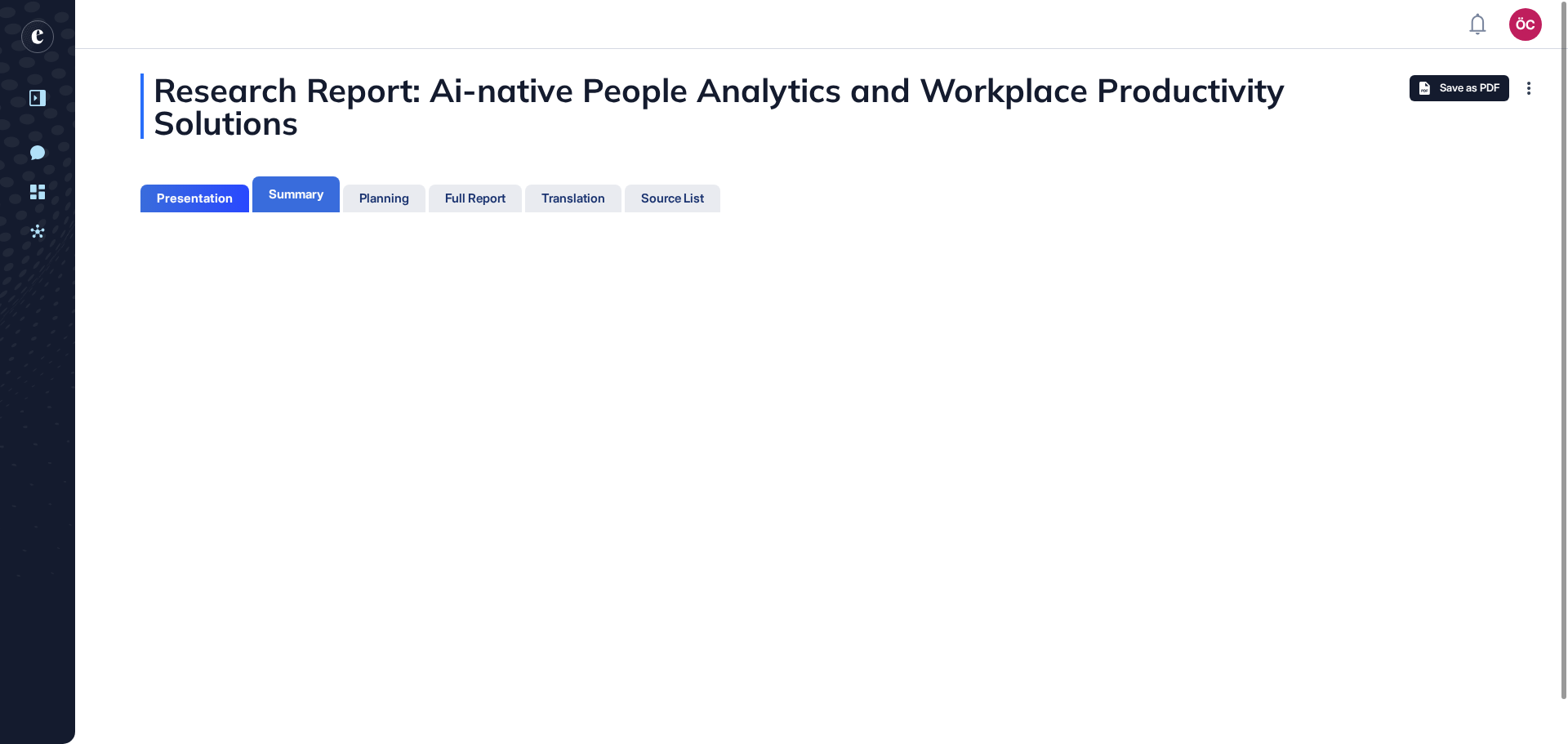
scroll to position [7, 1]
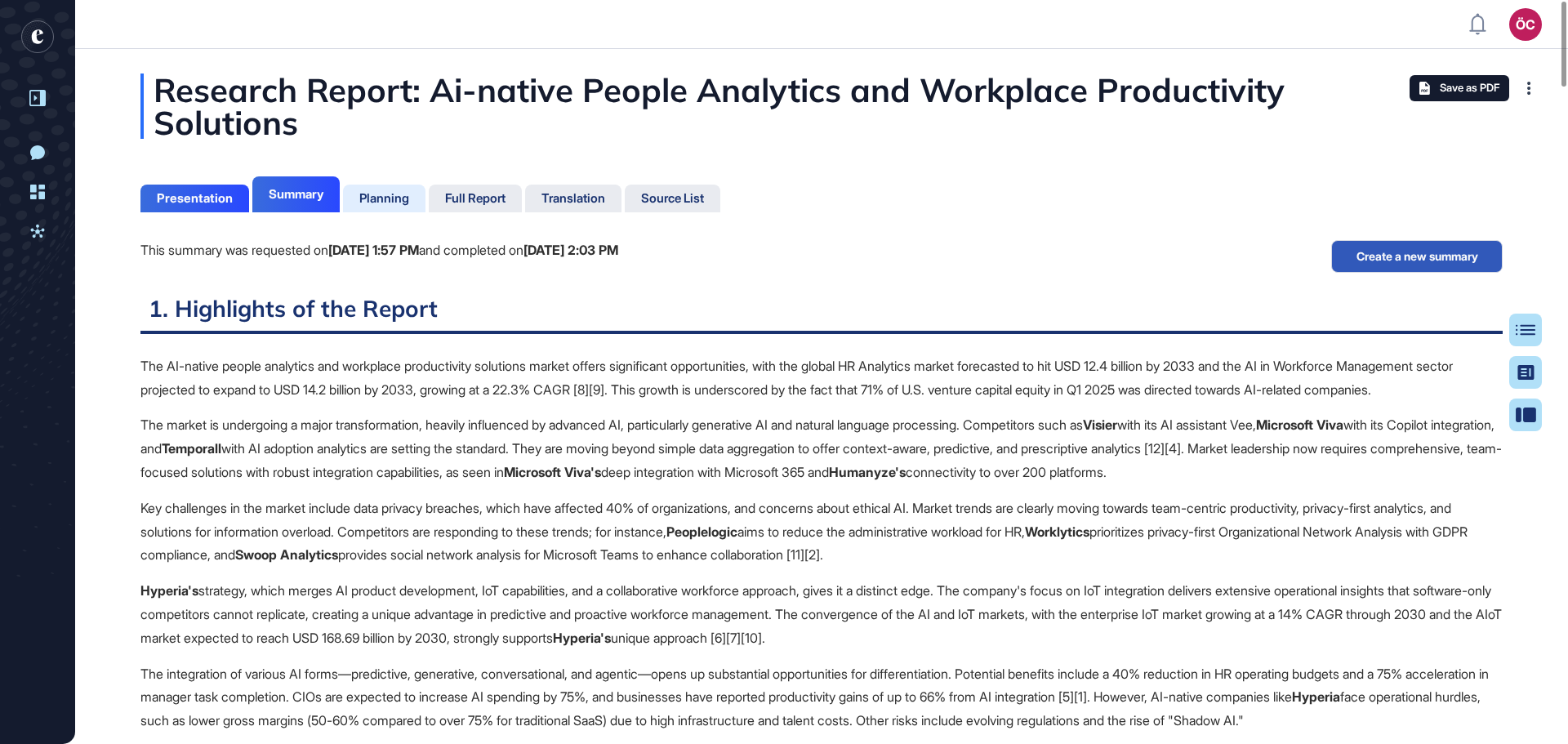
scroll to position [662, 4]
click at [386, 199] on div "Planning" at bounding box center [384, 199] width 50 height 15
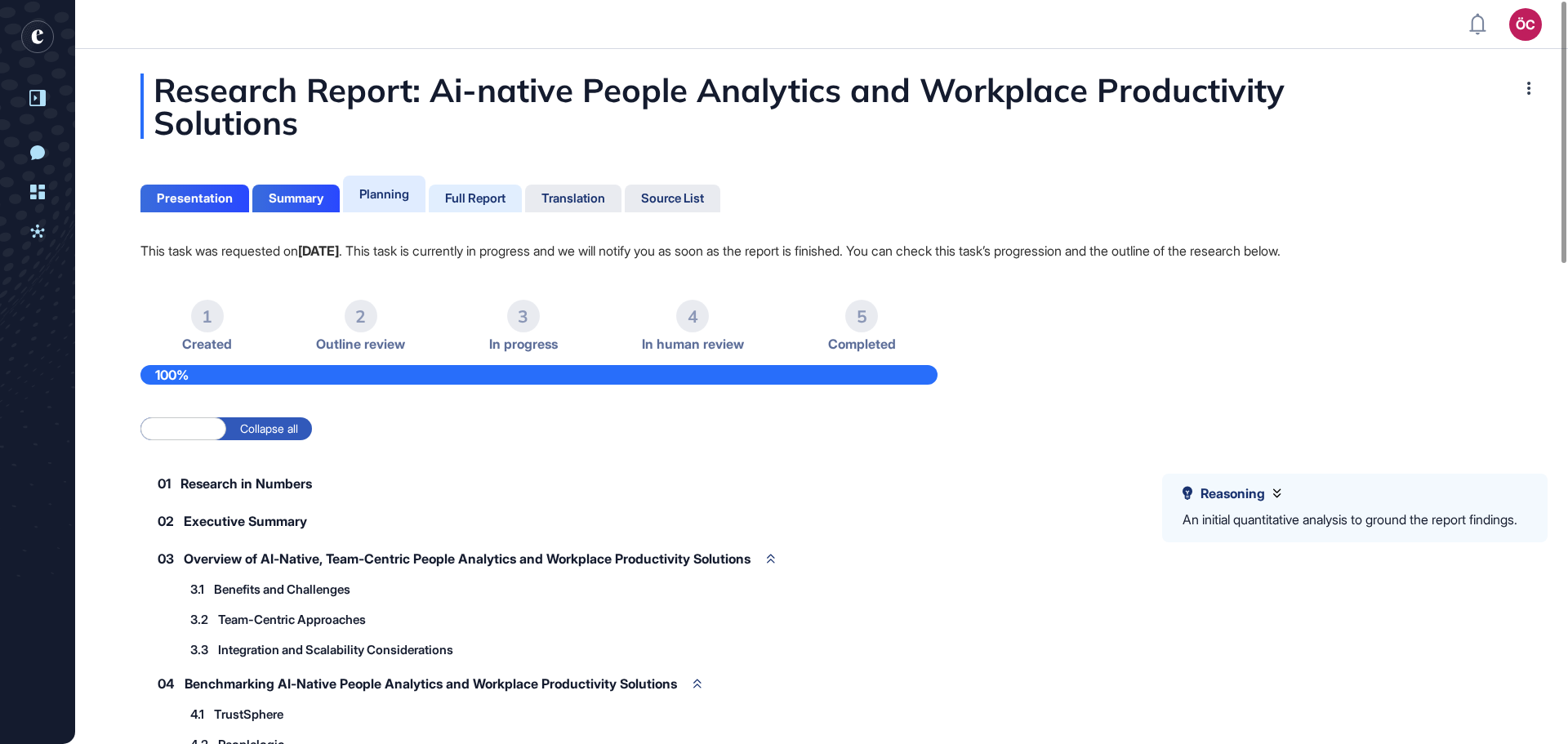
click at [471, 198] on div "Full Report" at bounding box center [475, 199] width 61 height 15
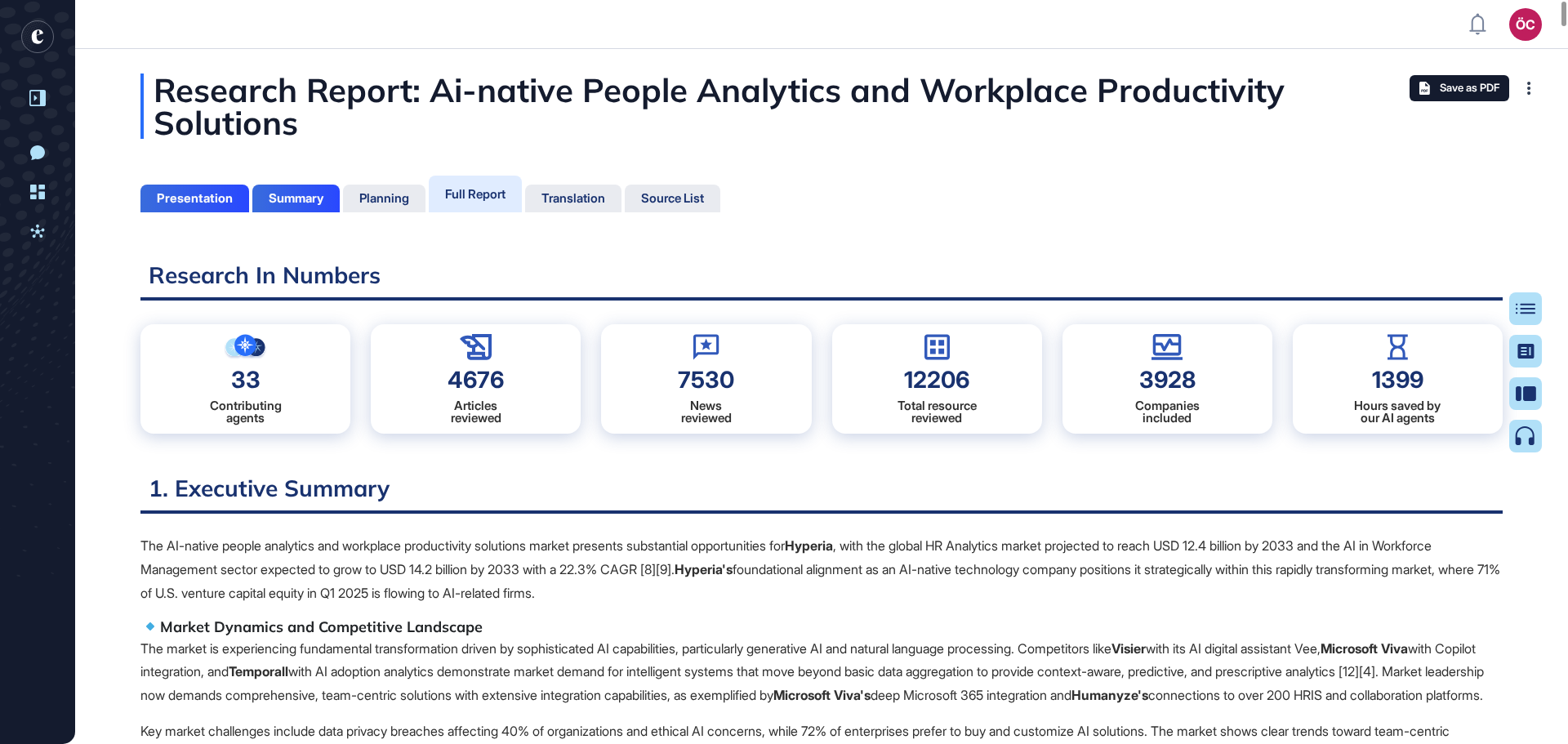
scroll to position [662, 4]
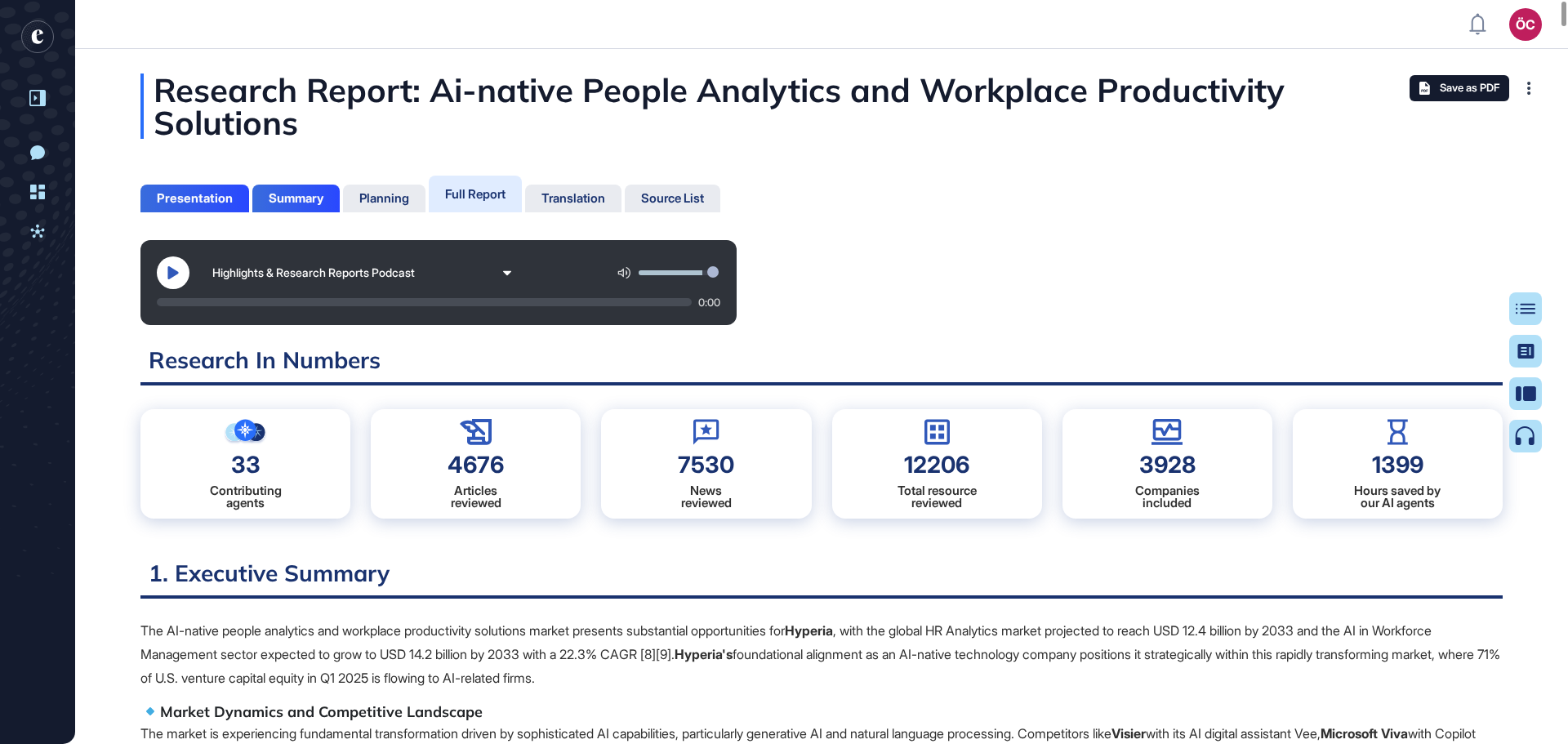
click at [173, 273] on icon at bounding box center [172, 273] width 11 height 13
click at [564, 272] on div "Highlights & Research Reports Podcast" at bounding box center [439, 272] width 564 height 32
click at [170, 268] on icon at bounding box center [173, 273] width 12 height 13
click at [174, 267] on icon at bounding box center [173, 273] width 13 height 13
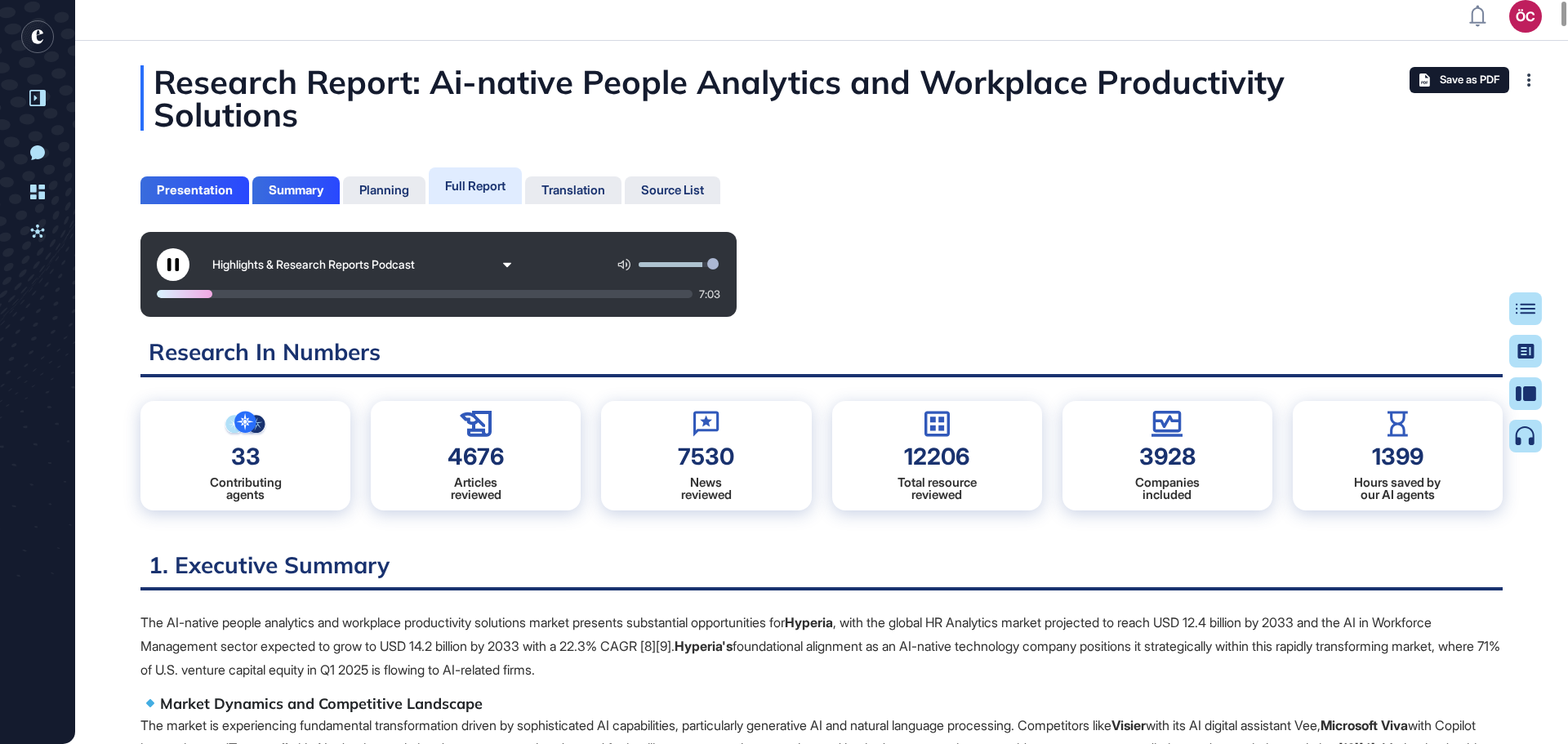
scroll to position [0, 0]
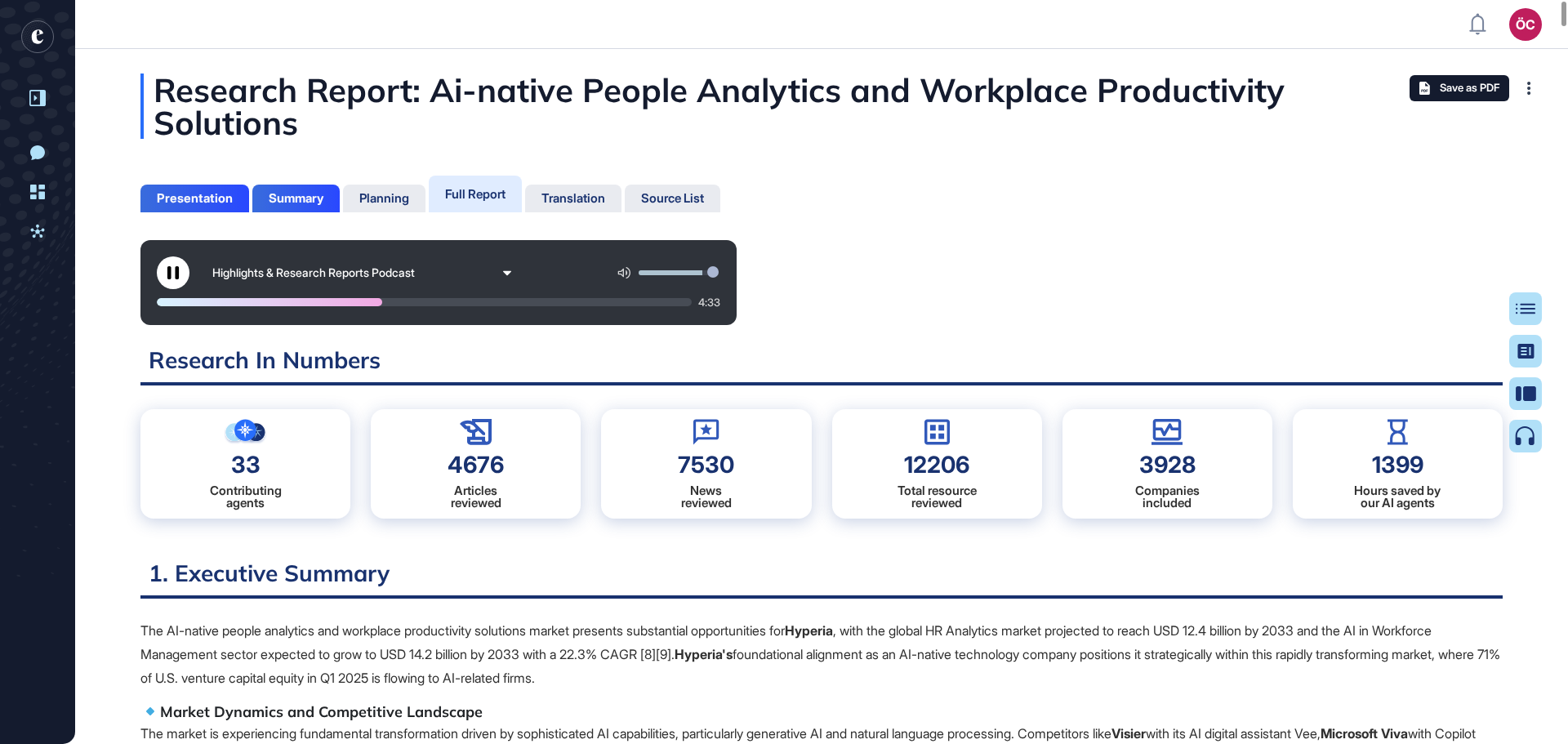
click at [182, 277] on button at bounding box center [173, 272] width 32 height 32
click at [939, 244] on div "Highlights & Research Reports Podcast 4:32" at bounding box center [822, 283] width 1363 height 85
click at [179, 265] on button at bounding box center [173, 272] width 32 height 32
click at [955, 286] on div "Highlights & Research Reports Podcast 2:38" at bounding box center [822, 283] width 1363 height 85
click at [953, 296] on div "Highlights & Research Reports Podcast 0:00" at bounding box center [822, 283] width 1363 height 85
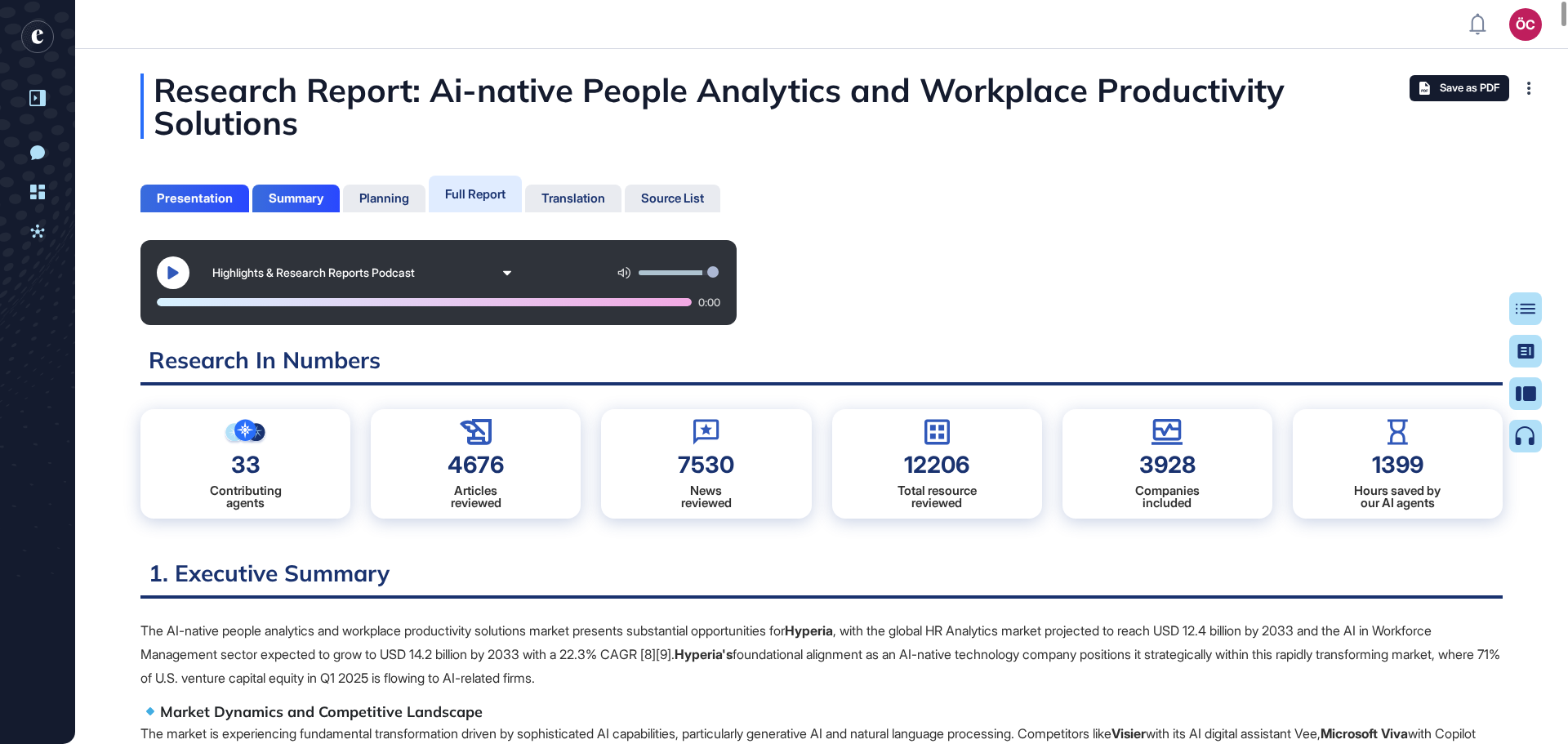
click at [171, 269] on icon at bounding box center [172, 273] width 11 height 13
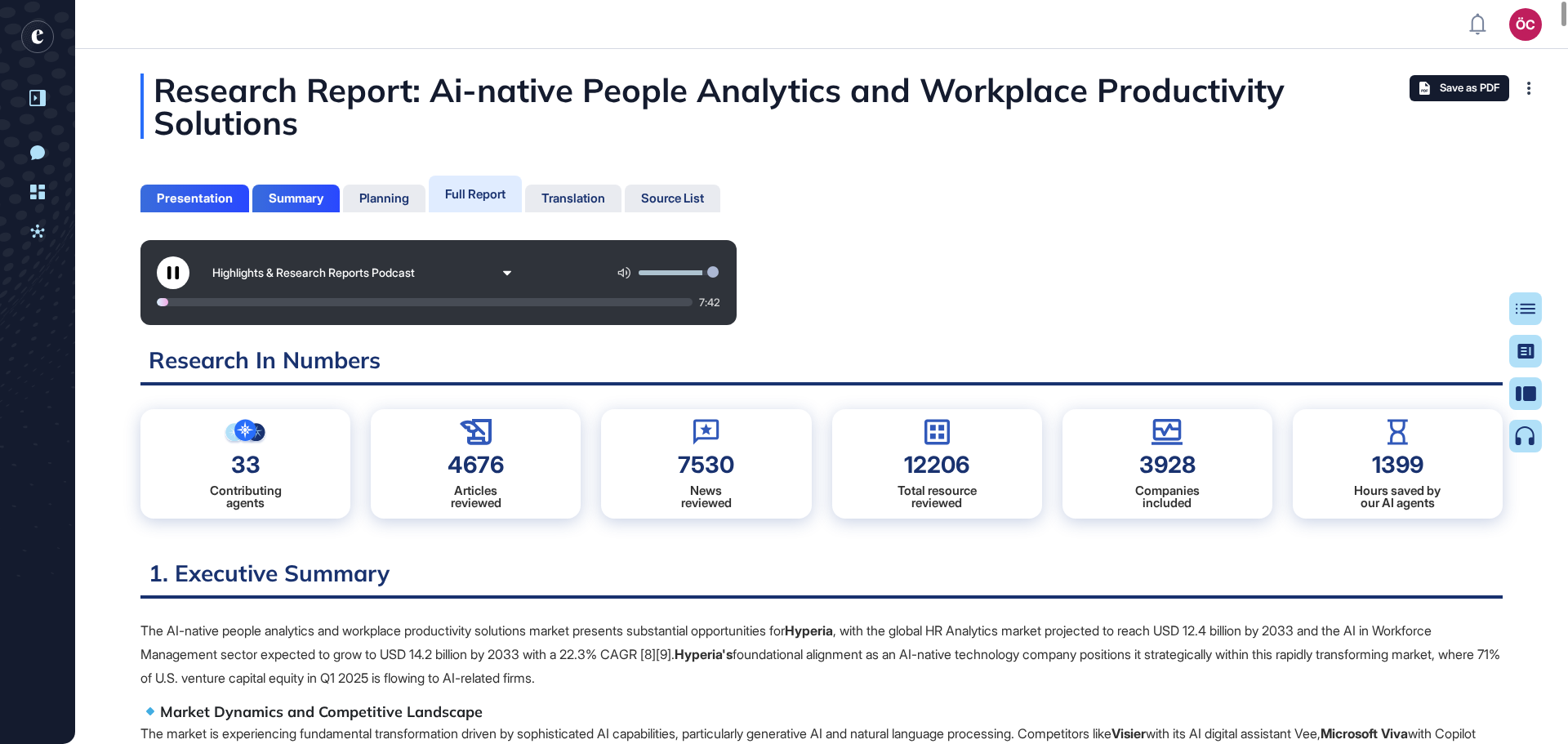
click at [956, 302] on div "Highlights & Research Reports Podcast 7:42" at bounding box center [822, 283] width 1363 height 85
click at [180, 278] on button at bounding box center [173, 272] width 32 height 32
click at [182, 271] on button at bounding box center [173, 272] width 32 height 32
click at [163, 272] on button at bounding box center [173, 272] width 32 height 32
click at [182, 269] on button at bounding box center [173, 272] width 32 height 32
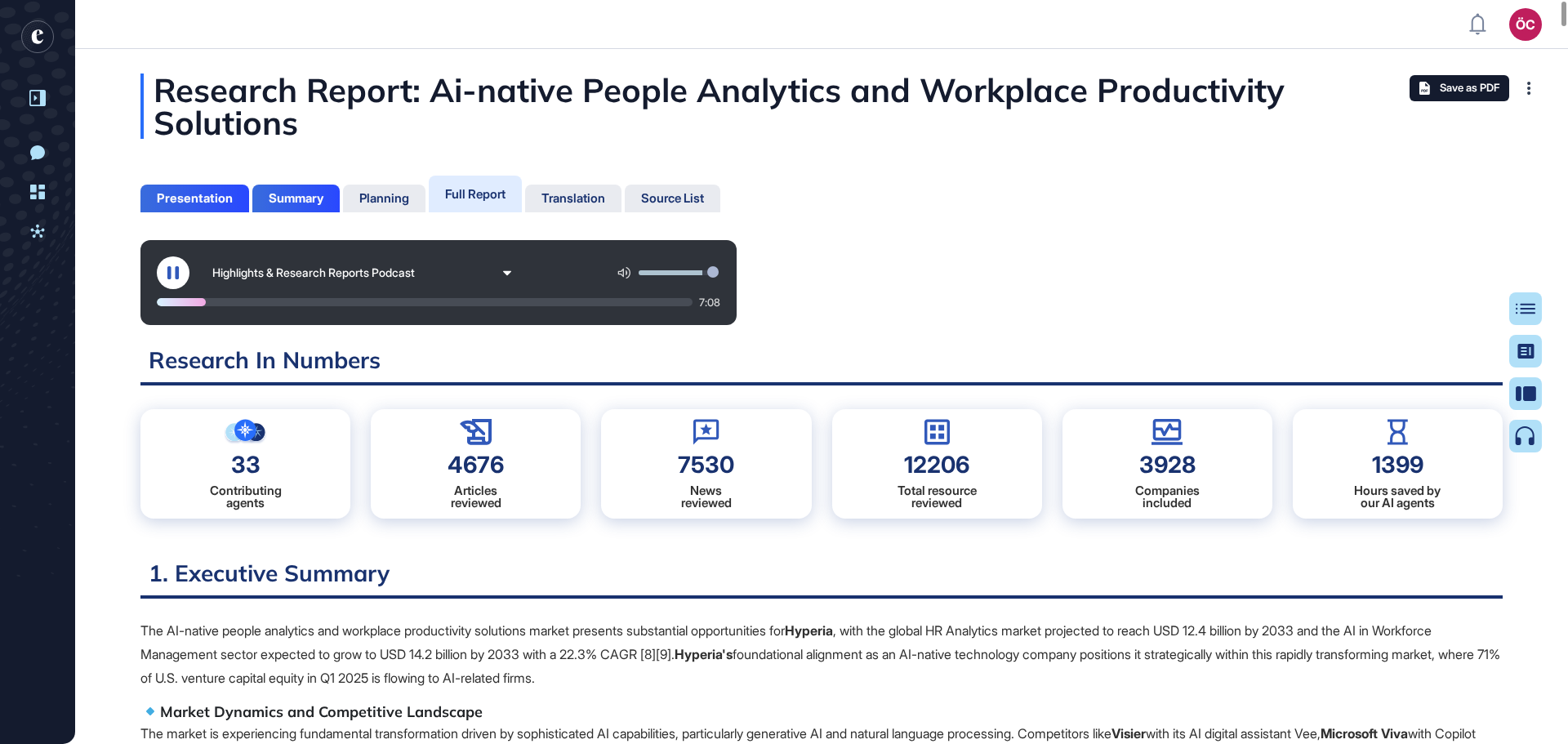
click at [174, 269] on icon at bounding box center [173, 273] width 13 height 13
click at [174, 270] on icon at bounding box center [172, 273] width 11 height 13
click at [160, 275] on button at bounding box center [173, 272] width 32 height 32
click at [177, 268] on icon at bounding box center [173, 273] width 13 height 13
click at [176, 270] on icon at bounding box center [173, 273] width 12 height 13
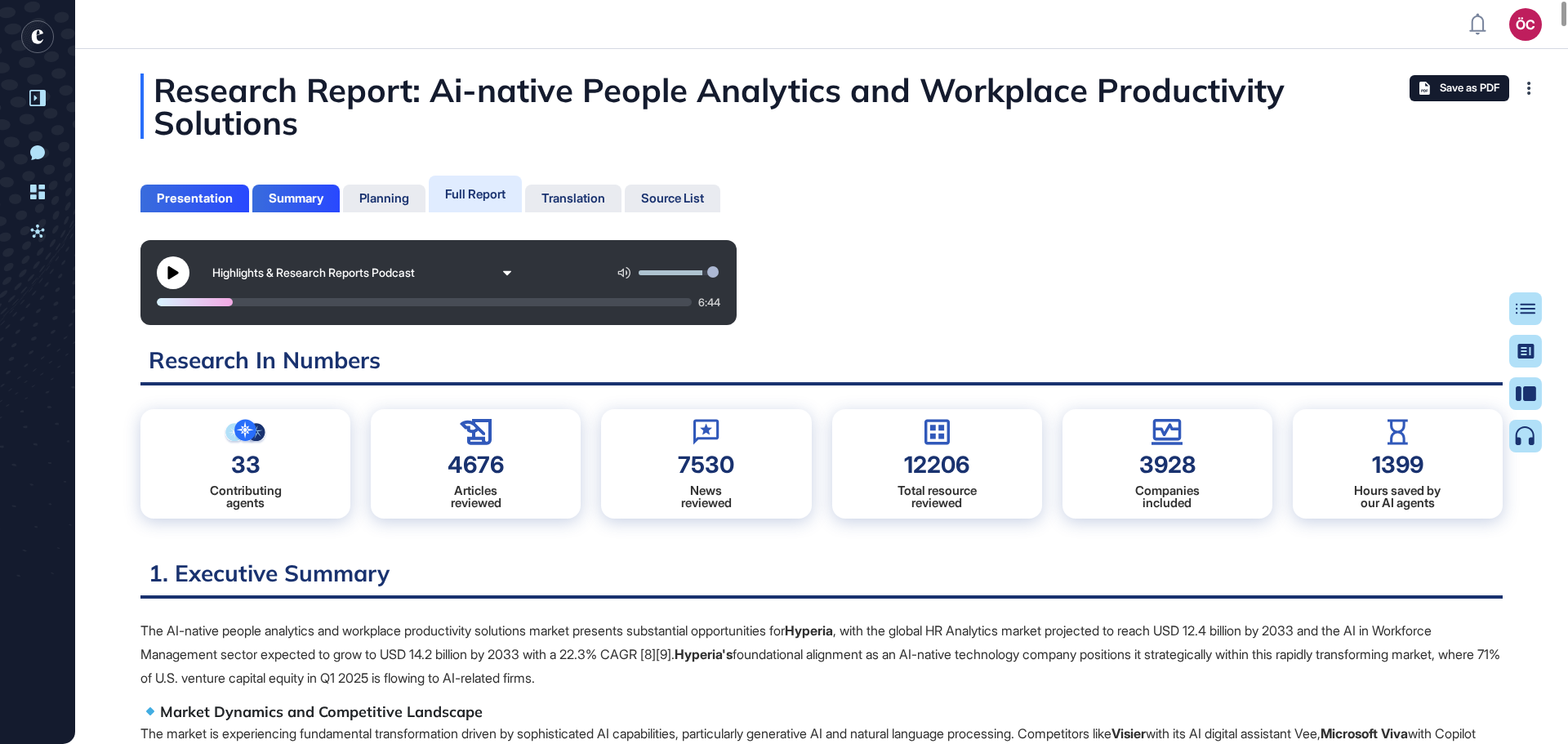
click at [177, 270] on icon at bounding box center [173, 273] width 13 height 13
click at [171, 276] on icon at bounding box center [173, 273] width 12 height 13
click at [171, 276] on icon at bounding box center [172, 273] width 11 height 13
click at [238, 300] on div at bounding box center [200, 302] width 86 height 8
click at [162, 303] on div at bounding box center [198, 302] width 82 height 8
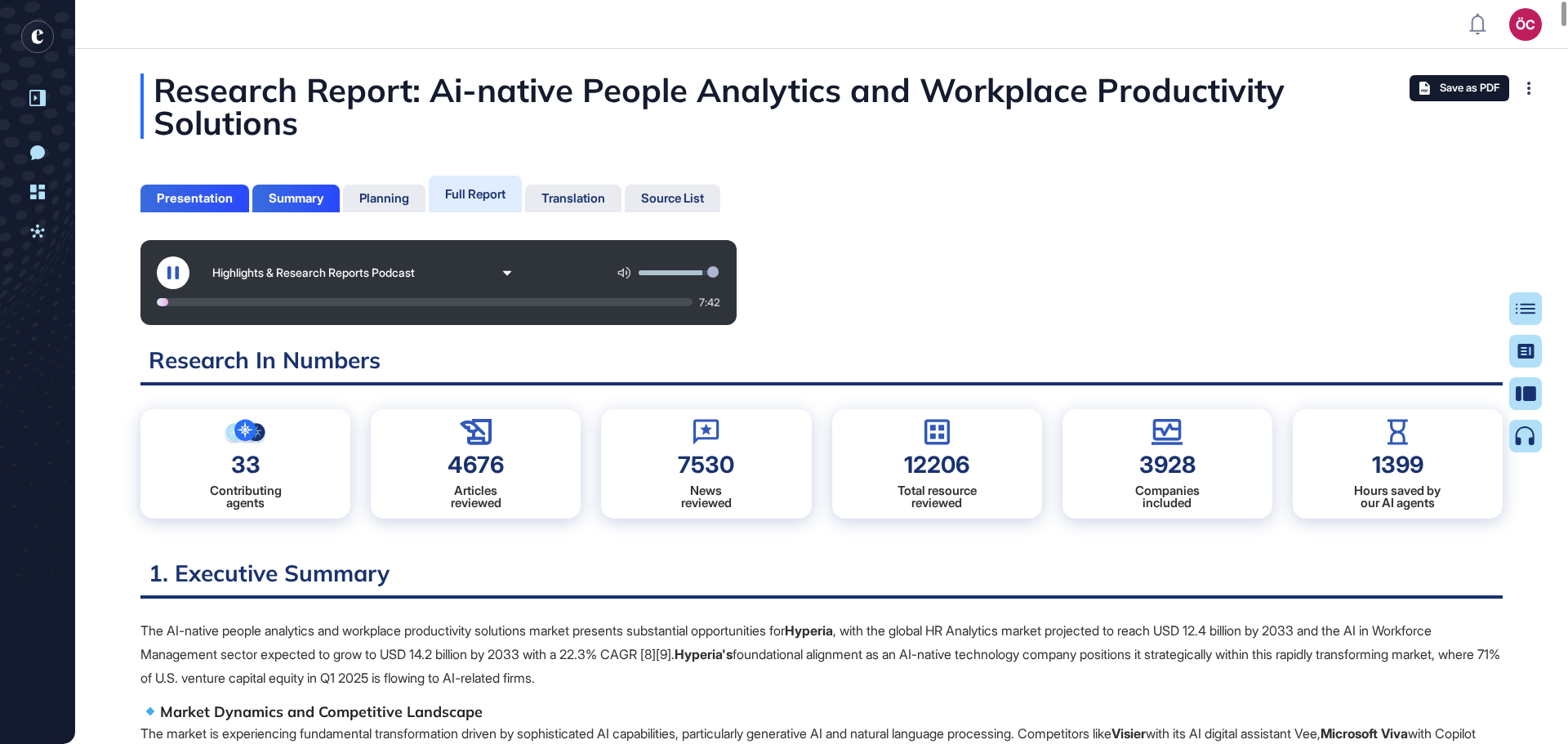
click at [176, 278] on icon at bounding box center [173, 273] width 12 height 13
drag, startPoint x: 161, startPoint y: 302, endPoint x: 143, endPoint y: 306, distance: 18.4
click at [143, 306] on div "Highlights & Research Reports Podcast 7:41" at bounding box center [438, 283] width 596 height 85
click at [169, 279] on button at bounding box center [173, 272] width 32 height 32
click at [166, 301] on div at bounding box center [171, 302] width 28 height 8
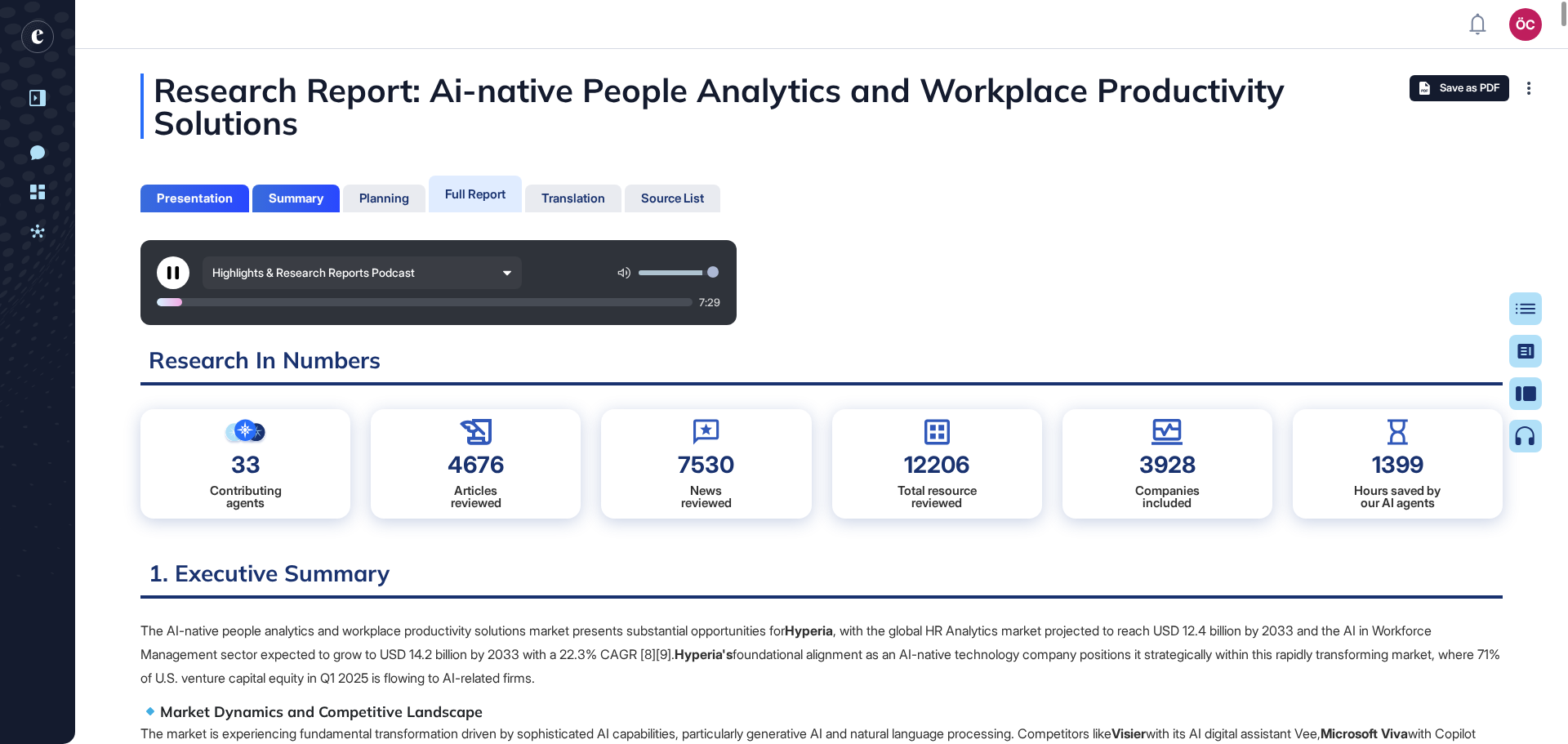
click at [272, 281] on div "Highlights & Research Reports Podcast" at bounding box center [363, 272] width 319 height 32
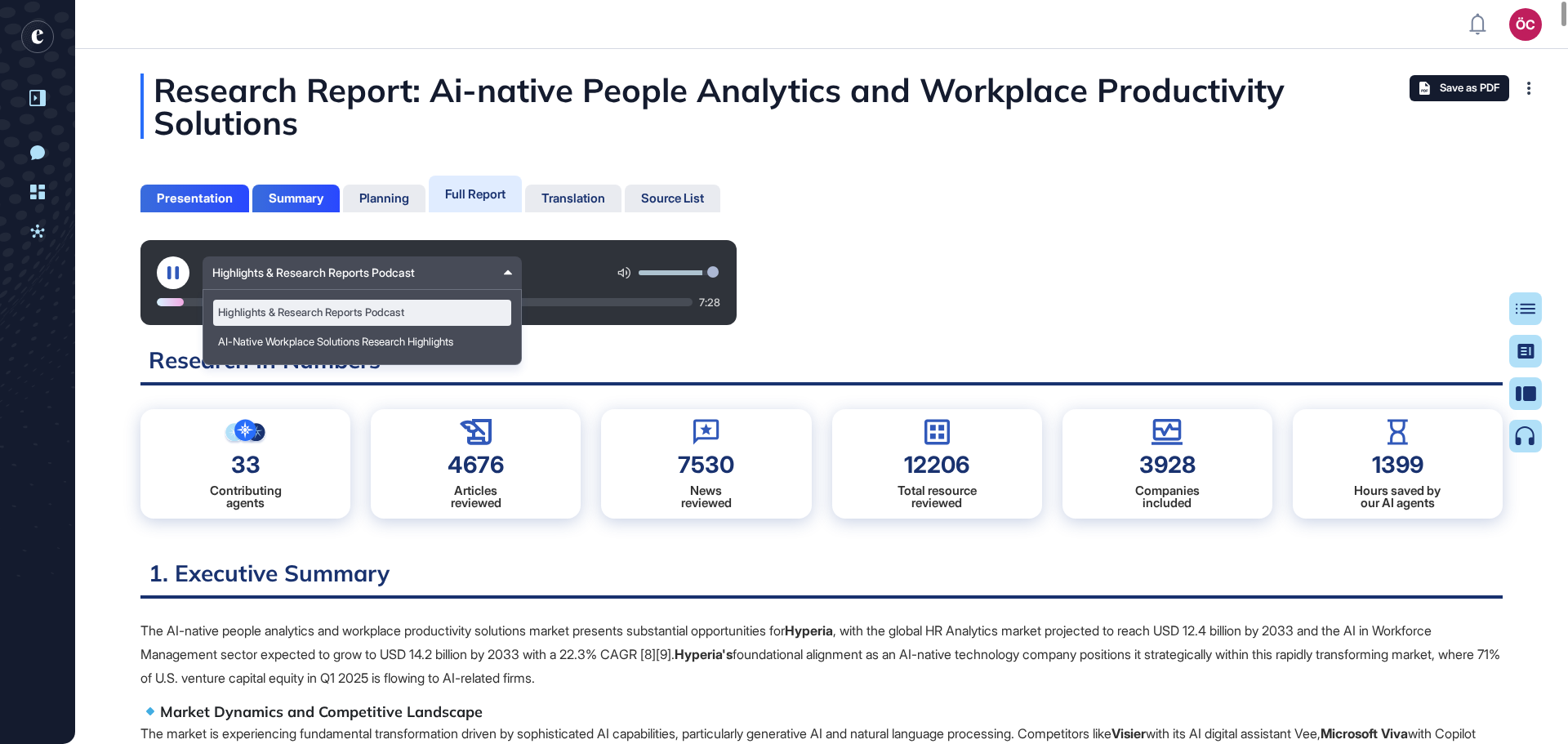
click at [171, 273] on icon at bounding box center [173, 273] width 13 height 13
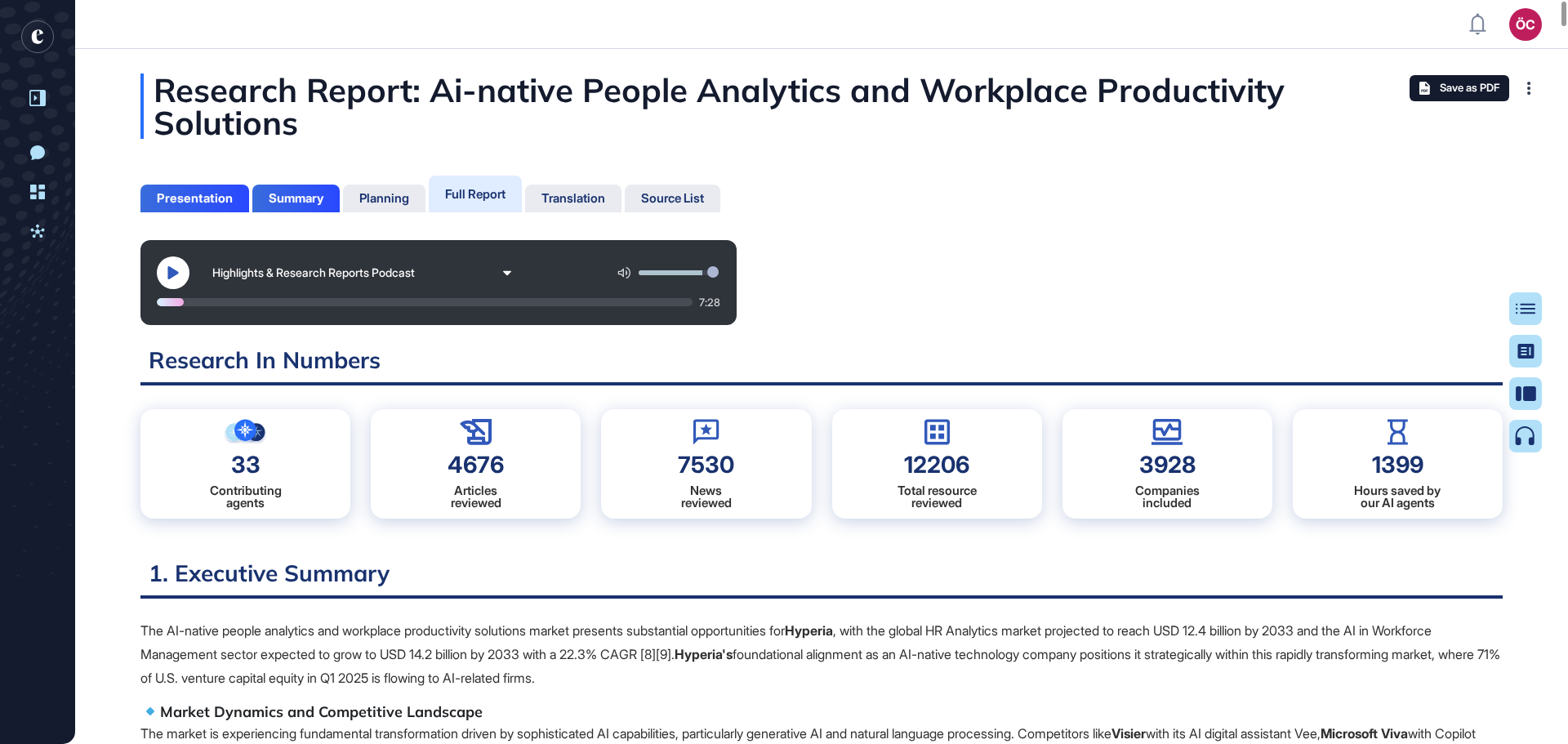
click at [171, 271] on icon at bounding box center [172, 273] width 11 height 13
click at [319, 278] on div "Highlights & Research Reports Podcast" at bounding box center [354, 273] width 284 height 14
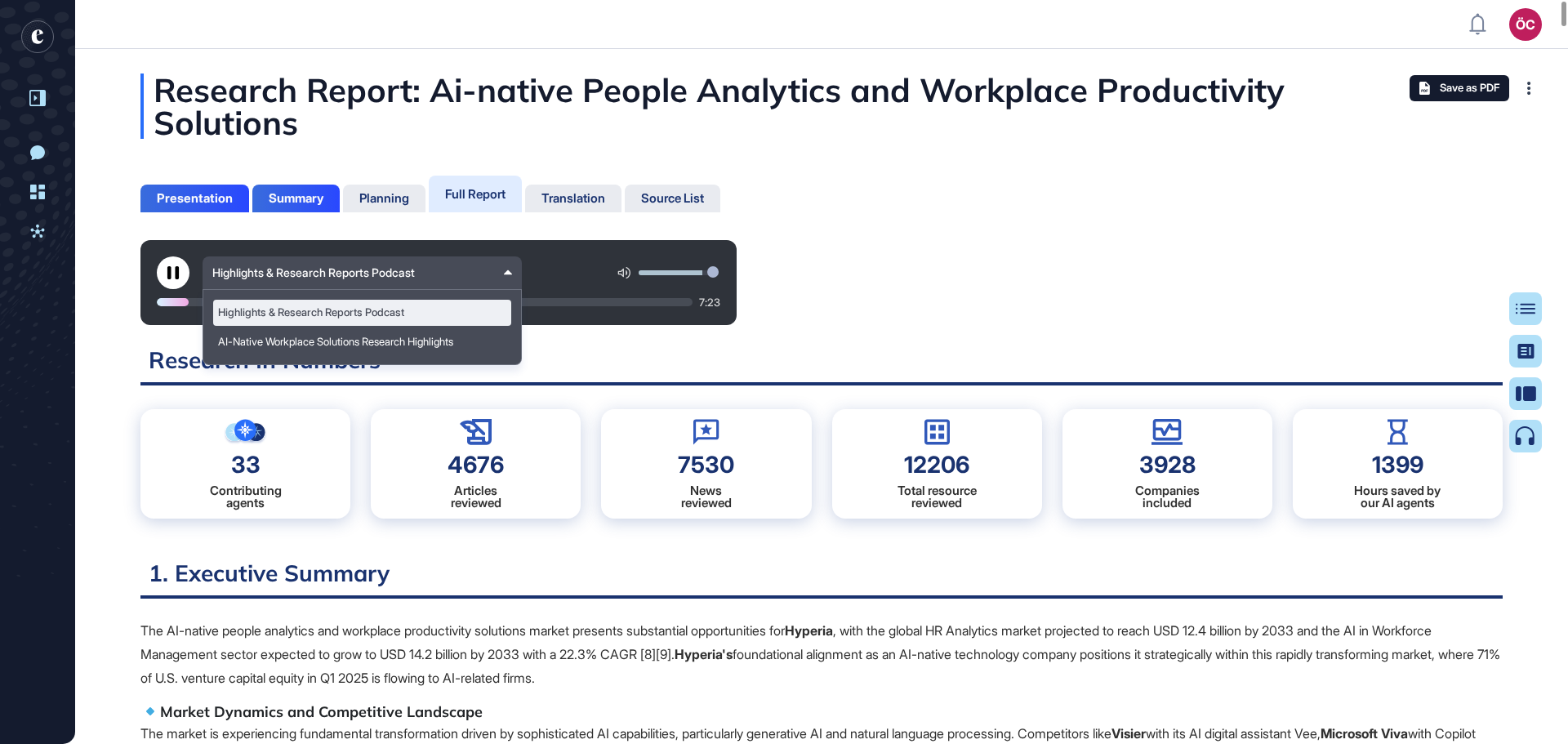
click at [171, 302] on div at bounding box center [173, 302] width 32 height 8
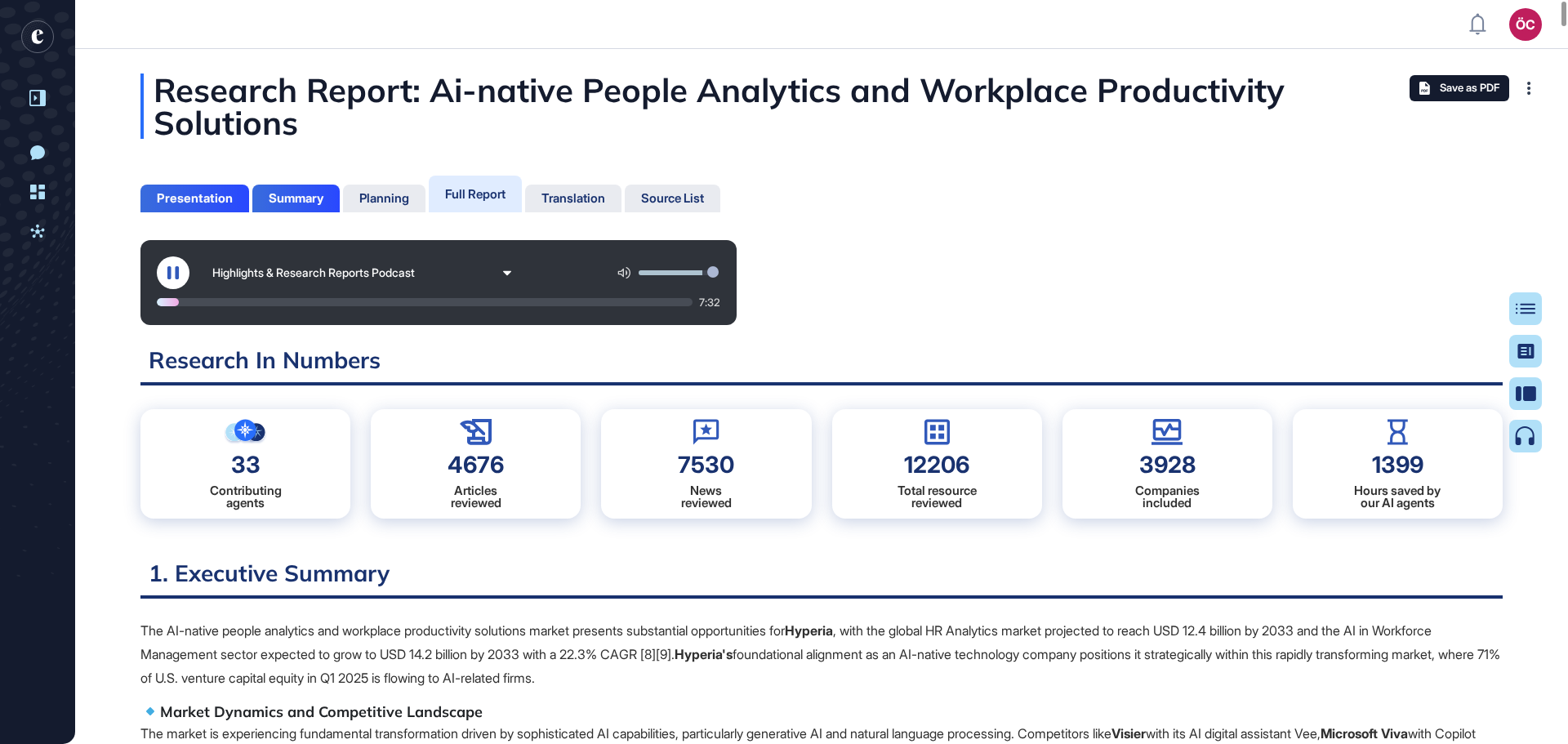
click at [177, 273] on icon at bounding box center [173, 273] width 12 height 13
click at [177, 273] on icon at bounding box center [172, 273] width 11 height 13
click at [177, 273] on icon at bounding box center [173, 273] width 12 height 13
click at [177, 273] on icon at bounding box center [172, 273] width 11 height 13
click at [177, 273] on icon at bounding box center [173, 273] width 12 height 13
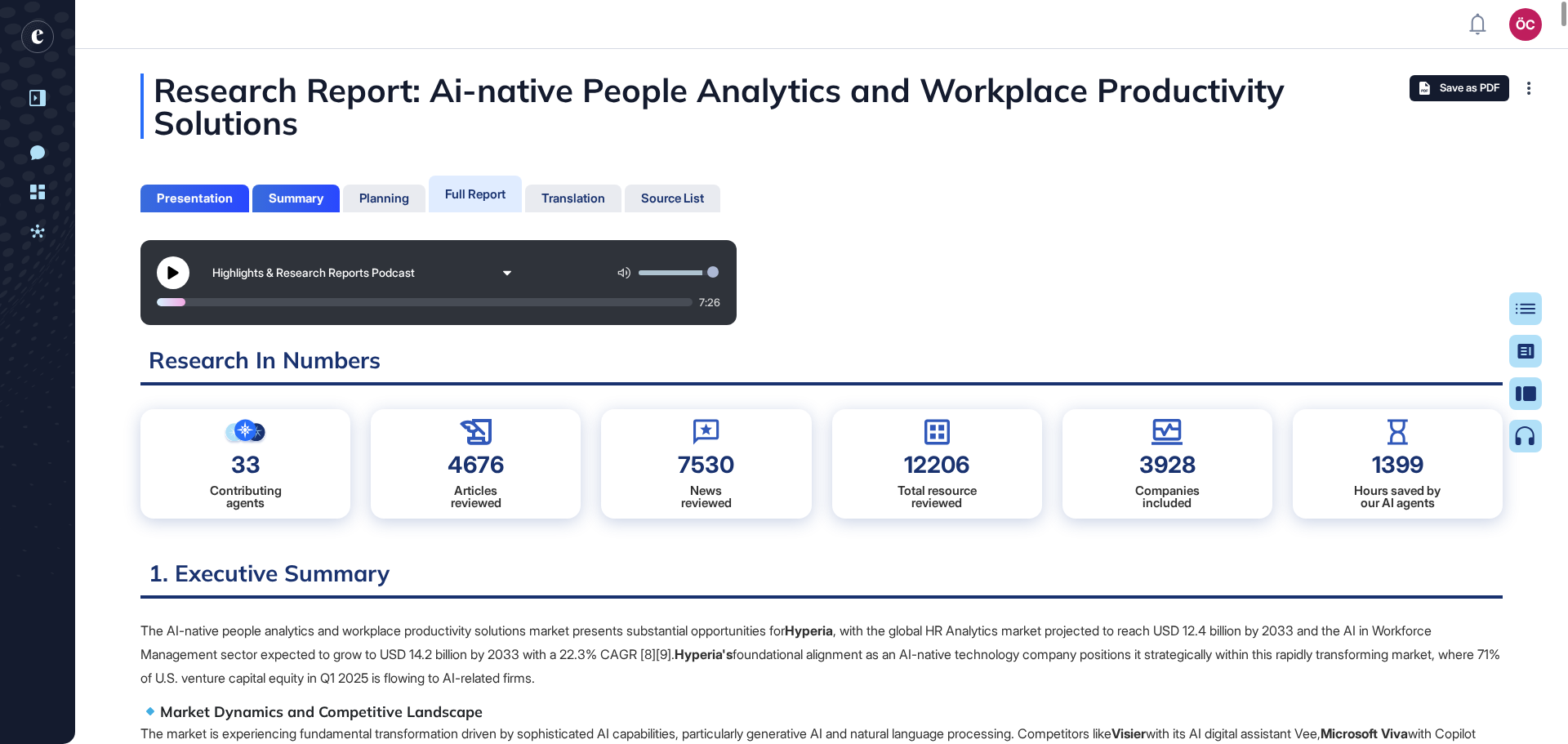
click at [177, 273] on icon at bounding box center [172, 273] width 11 height 13
click at [180, 299] on div at bounding box center [172, 302] width 31 height 8
click at [175, 279] on button at bounding box center [173, 272] width 32 height 32
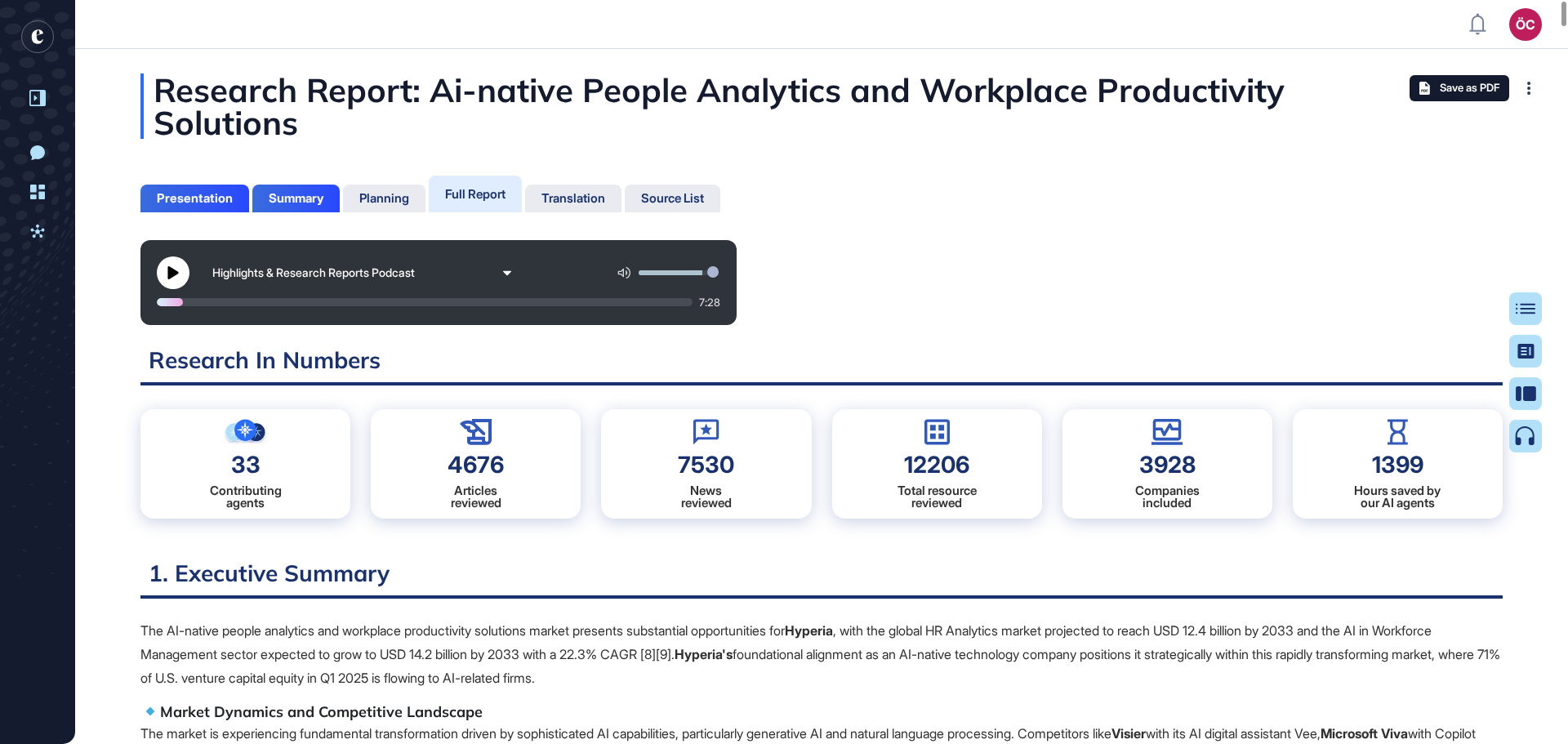
click at [175, 279] on button at bounding box center [173, 272] width 32 height 32
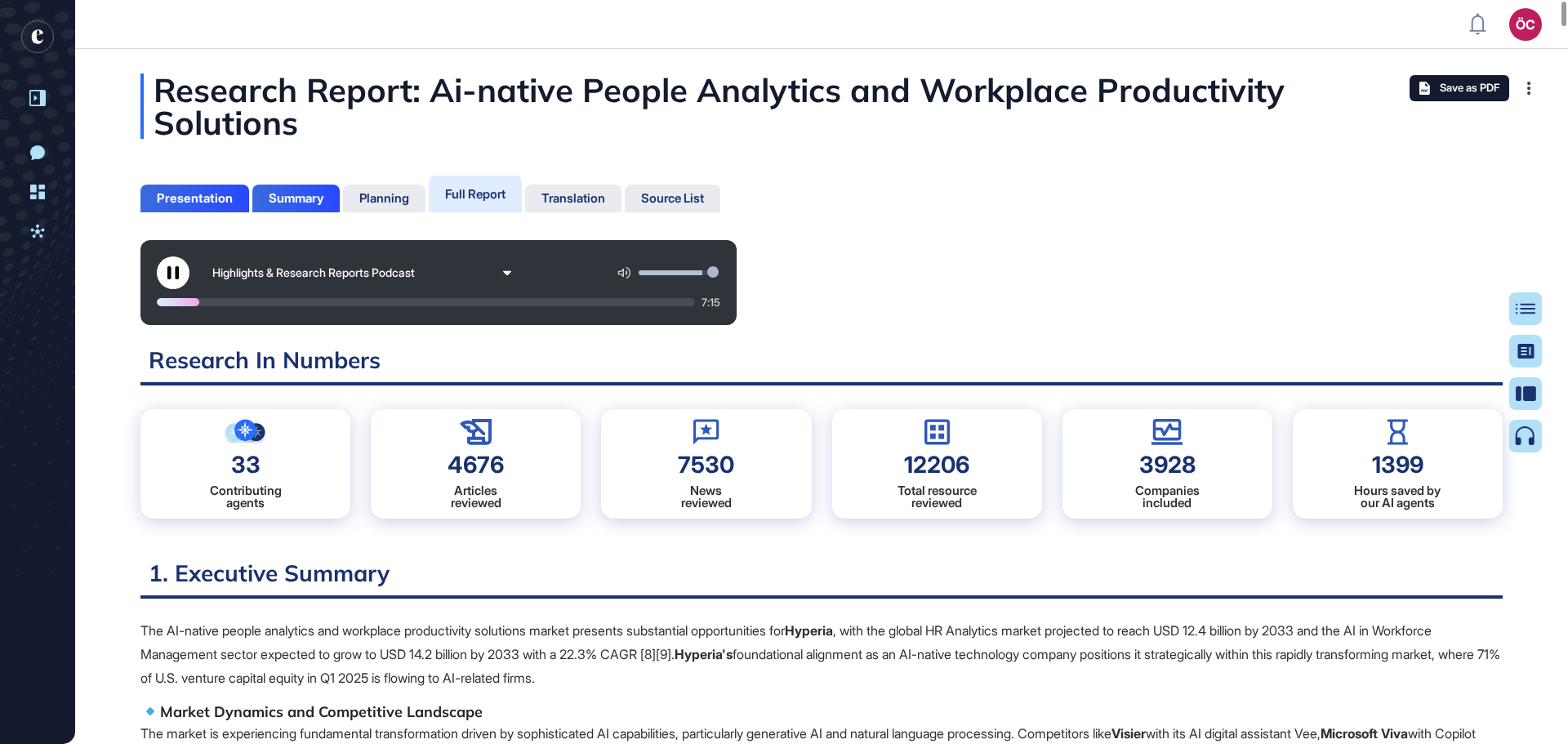
click at [185, 303] on div at bounding box center [178, 302] width 42 height 8
click at [175, 267] on icon at bounding box center [173, 273] width 13 height 13
click at [176, 267] on icon at bounding box center [173, 273] width 13 height 13
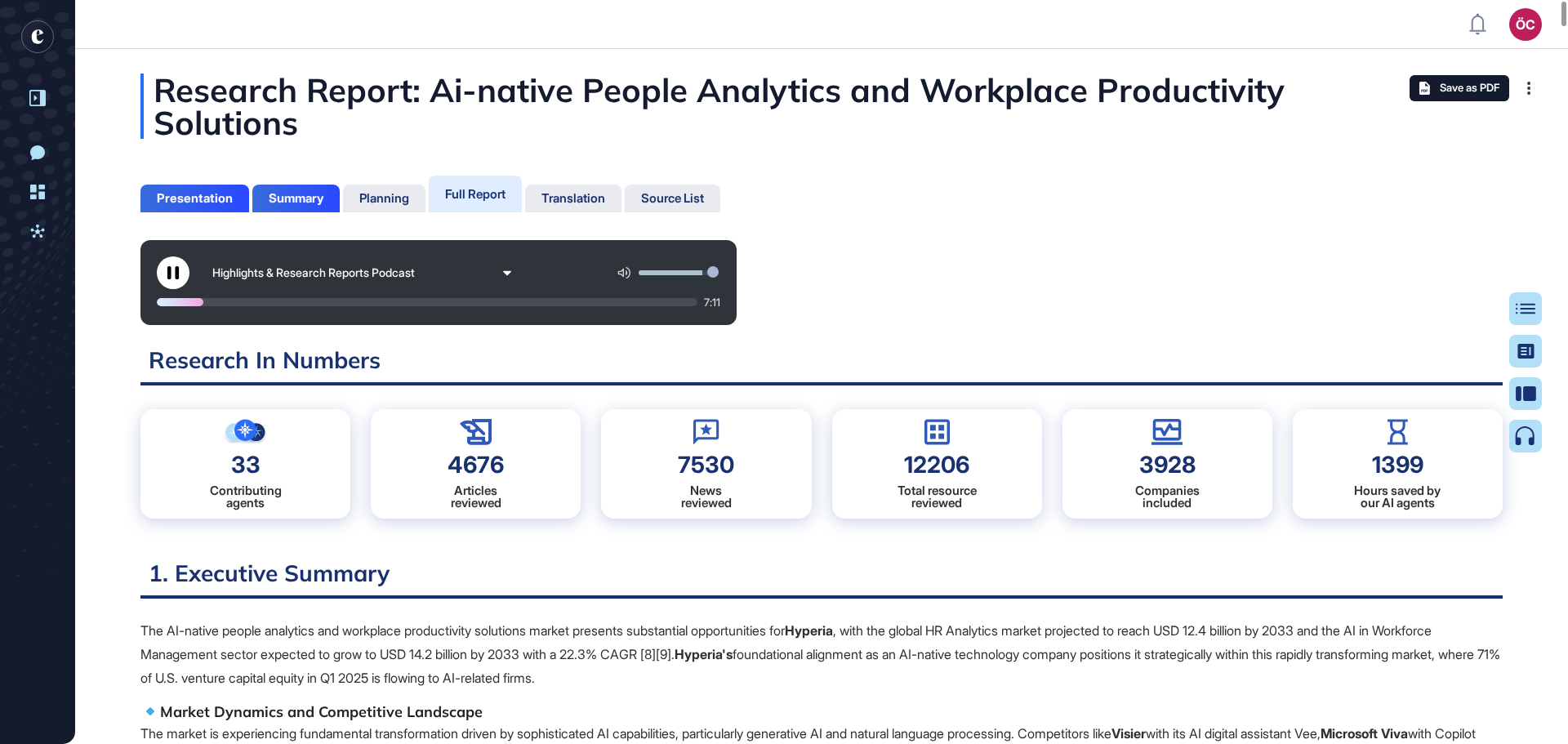
click at [176, 267] on icon at bounding box center [173, 273] width 12 height 13
click at [176, 267] on icon at bounding box center [173, 273] width 13 height 13
click at [176, 267] on icon at bounding box center [173, 273] width 12 height 13
click at [169, 266] on icon at bounding box center [173, 273] width 13 height 13
click at [243, 305] on div at bounding box center [211, 302] width 108 height 8
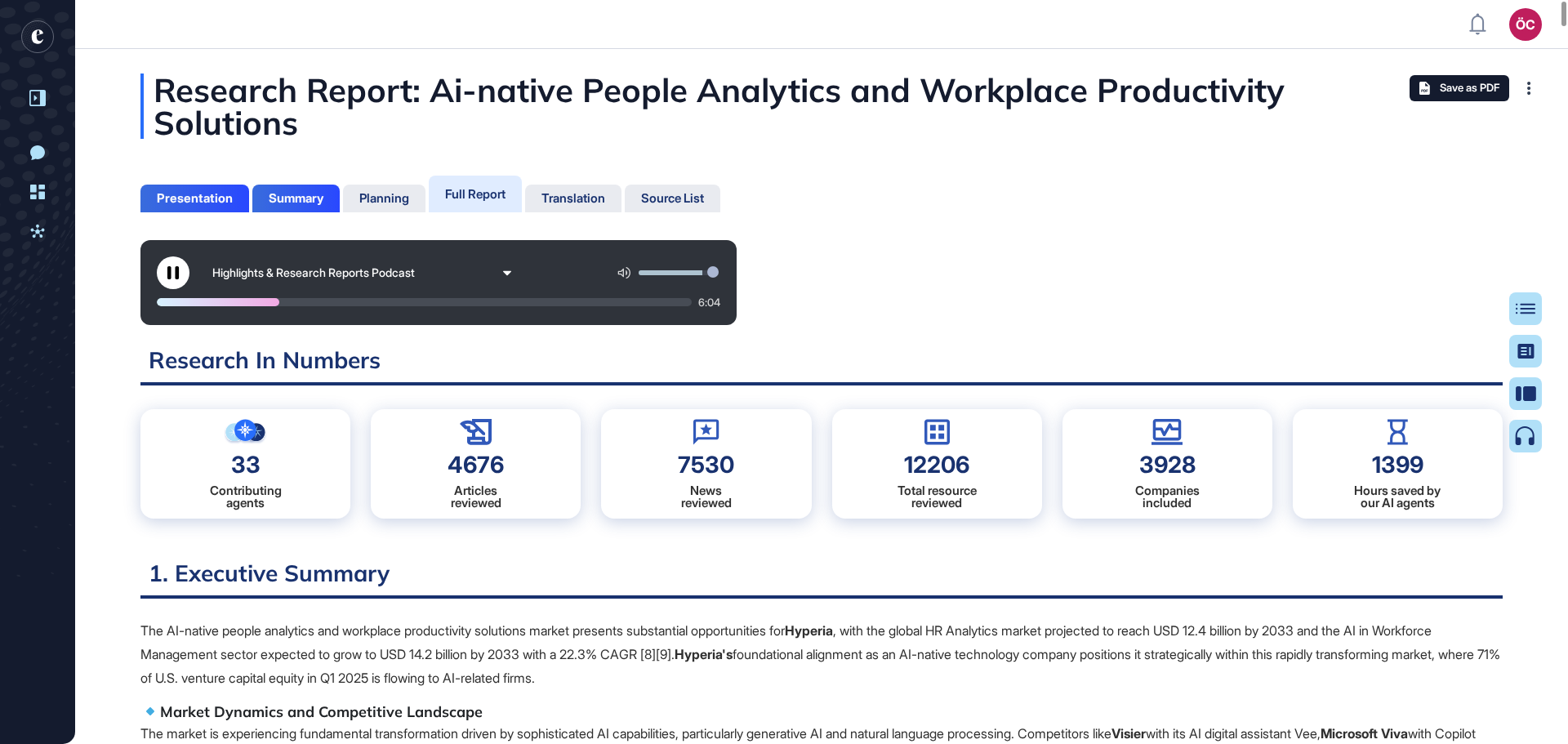
click at [250, 300] on div at bounding box center [218, 302] width 122 height 8
click at [408, 301] on div at bounding box center [299, 302] width 284 height 8
click at [176, 272] on icon at bounding box center [173, 273] width 12 height 13
click at [179, 268] on icon at bounding box center [173, 273] width 13 height 13
click at [963, 263] on div "Highlights & Research Reports Podcast 3:08" at bounding box center [822, 283] width 1363 height 85
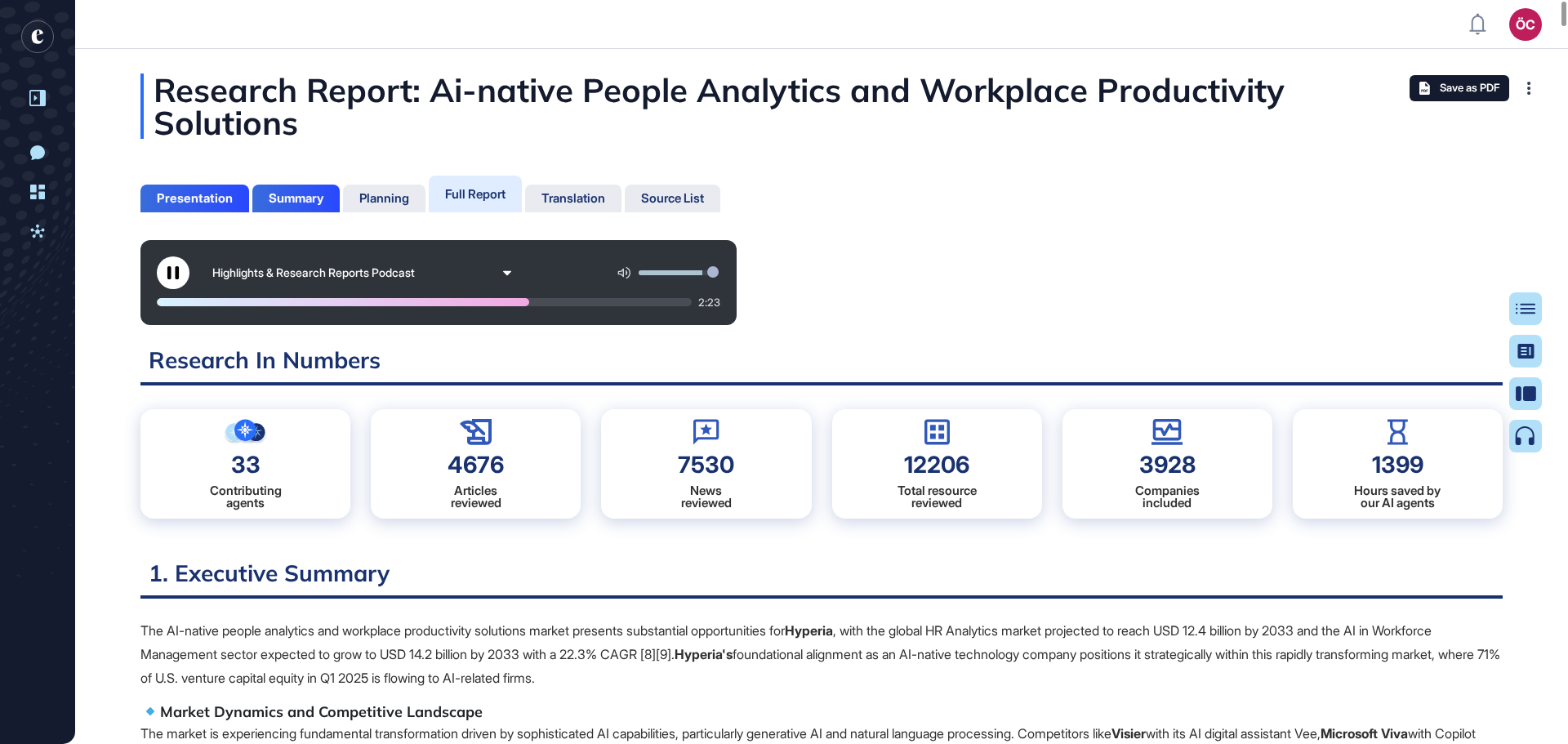
click at [506, 303] on div at bounding box center [344, 302] width 373 height 8
click at [517, 303] on div at bounding box center [343, 302] width 371 height 8
click at [171, 273] on icon at bounding box center [173, 273] width 12 height 13
click at [171, 273] on icon at bounding box center [172, 273] width 11 height 13
click at [171, 273] on icon at bounding box center [173, 273] width 12 height 13
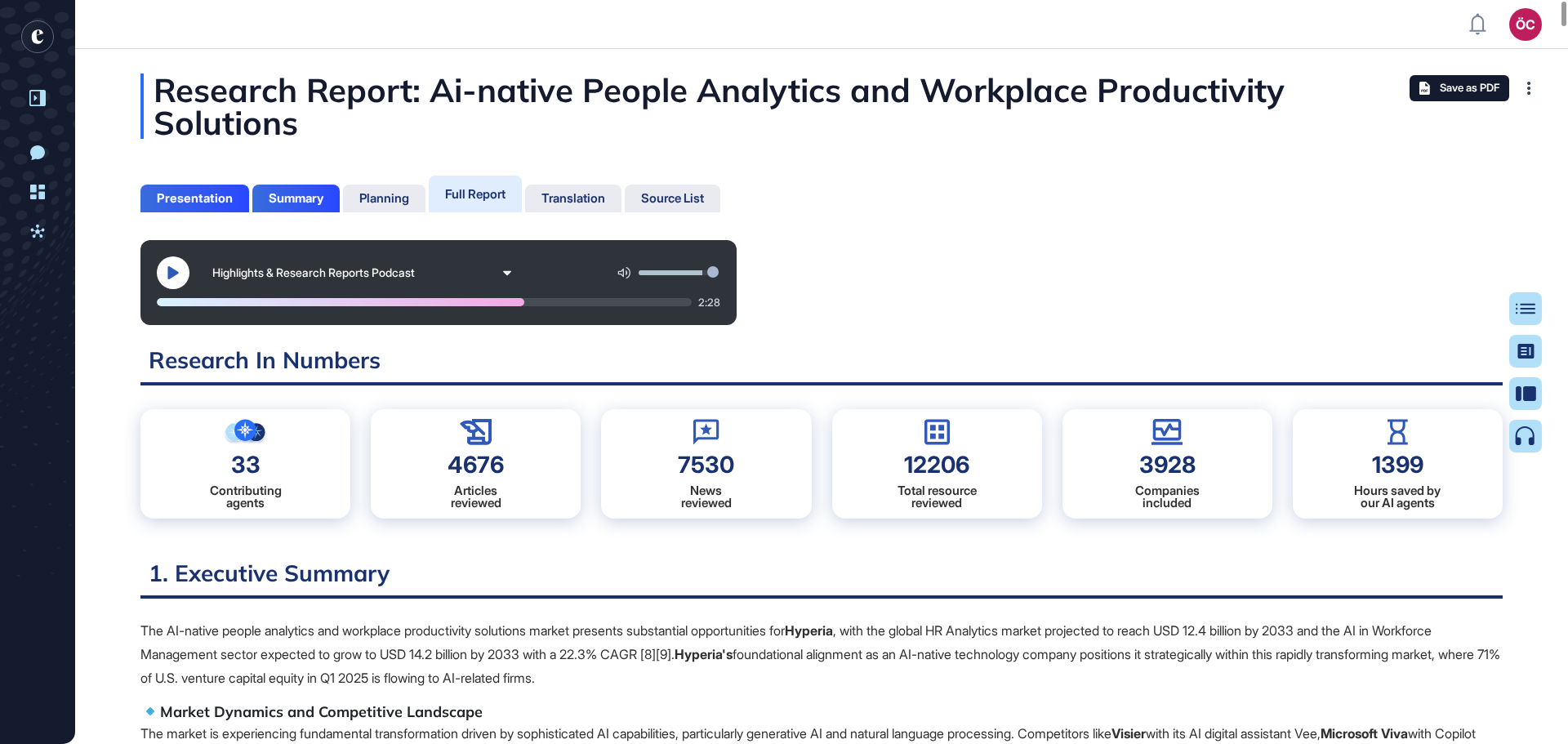
click at [176, 276] on icon at bounding box center [173, 273] width 13 height 13
click at [176, 276] on icon at bounding box center [173, 273] width 12 height 13
click at [178, 273] on icon at bounding box center [172, 273] width 11 height 13
click at [178, 273] on icon at bounding box center [173, 273] width 12 height 13
click at [511, 304] on div at bounding box center [343, 302] width 371 height 8
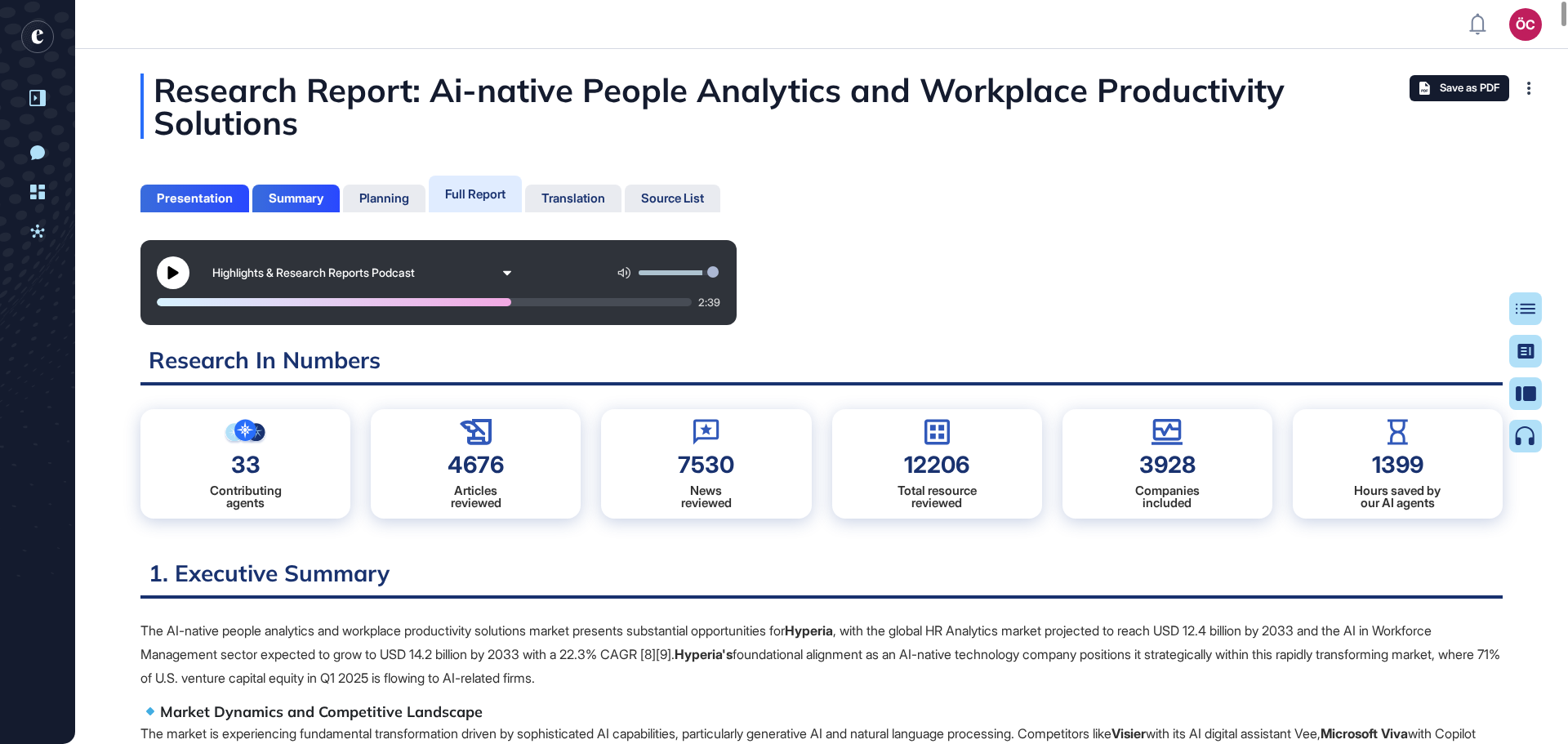
click at [512, 303] on div at bounding box center [424, 302] width 535 height 8
click at [515, 302] on div at bounding box center [425, 302] width 536 height 8
click at [520, 302] on div at bounding box center [424, 302] width 535 height 8
click at [166, 269] on icon at bounding box center [173, 273] width 13 height 13
click at [184, 264] on button at bounding box center [173, 272] width 32 height 32
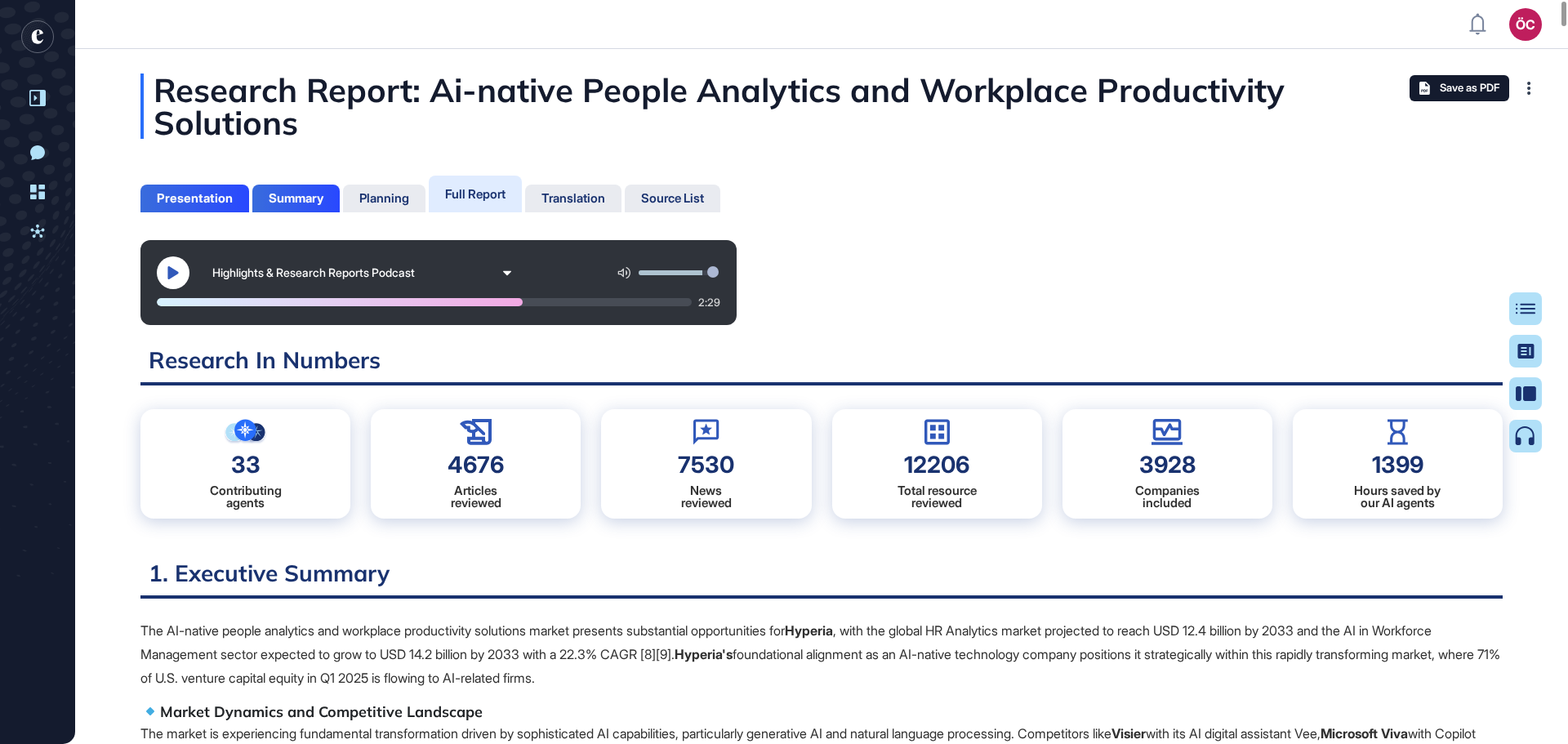
click at [177, 275] on icon at bounding box center [173, 273] width 13 height 13
click at [176, 272] on icon at bounding box center [173, 273] width 12 height 13
click at [181, 269] on button at bounding box center [173, 272] width 32 height 32
click at [636, 301] on div at bounding box center [408, 302] width 502 height 8
click at [501, 275] on div "Highlights & Research Reports Podcast" at bounding box center [363, 272] width 319 height 32
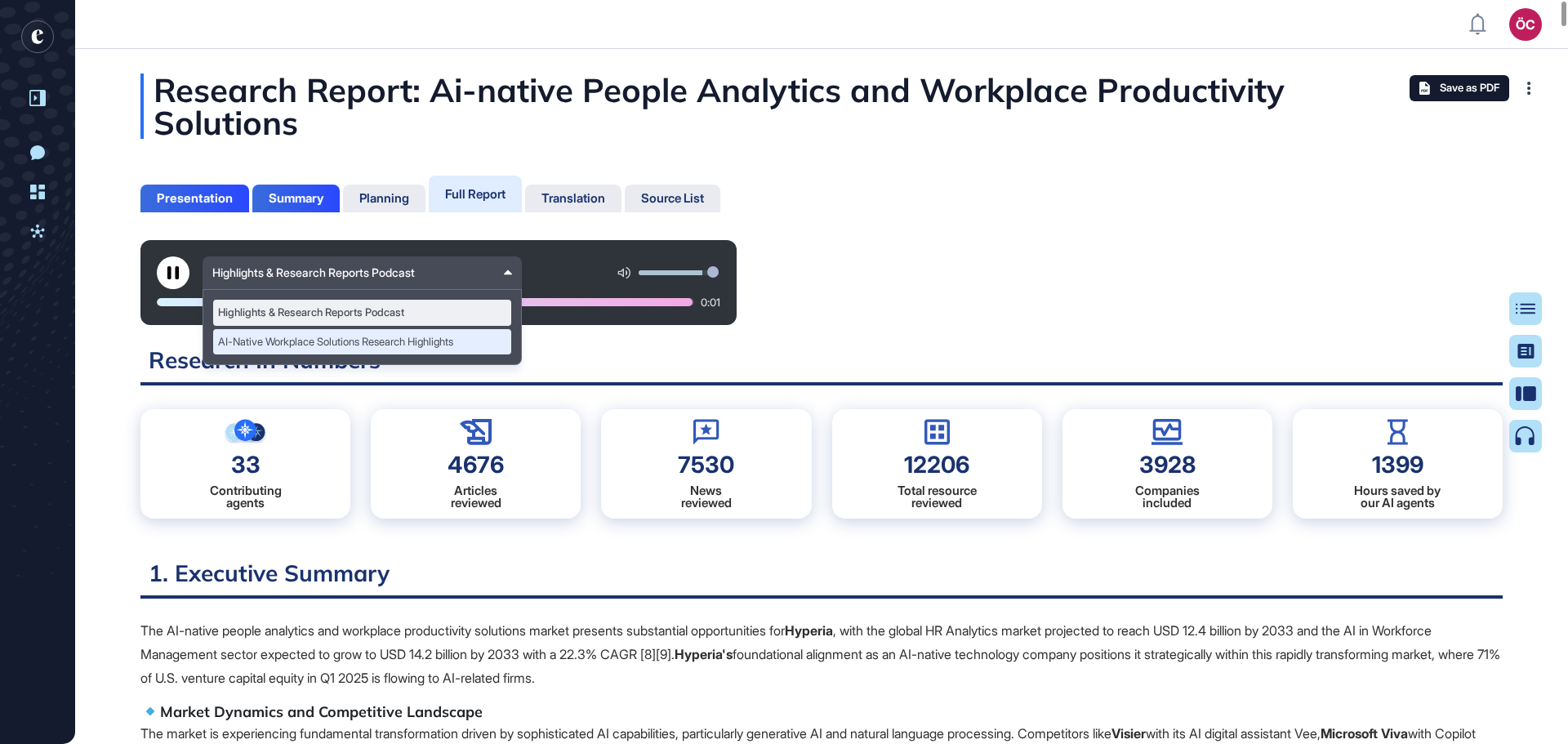
click at [430, 334] on div "AI-Native Workplace Solutions Research Highlights" at bounding box center [362, 342] width 298 height 26
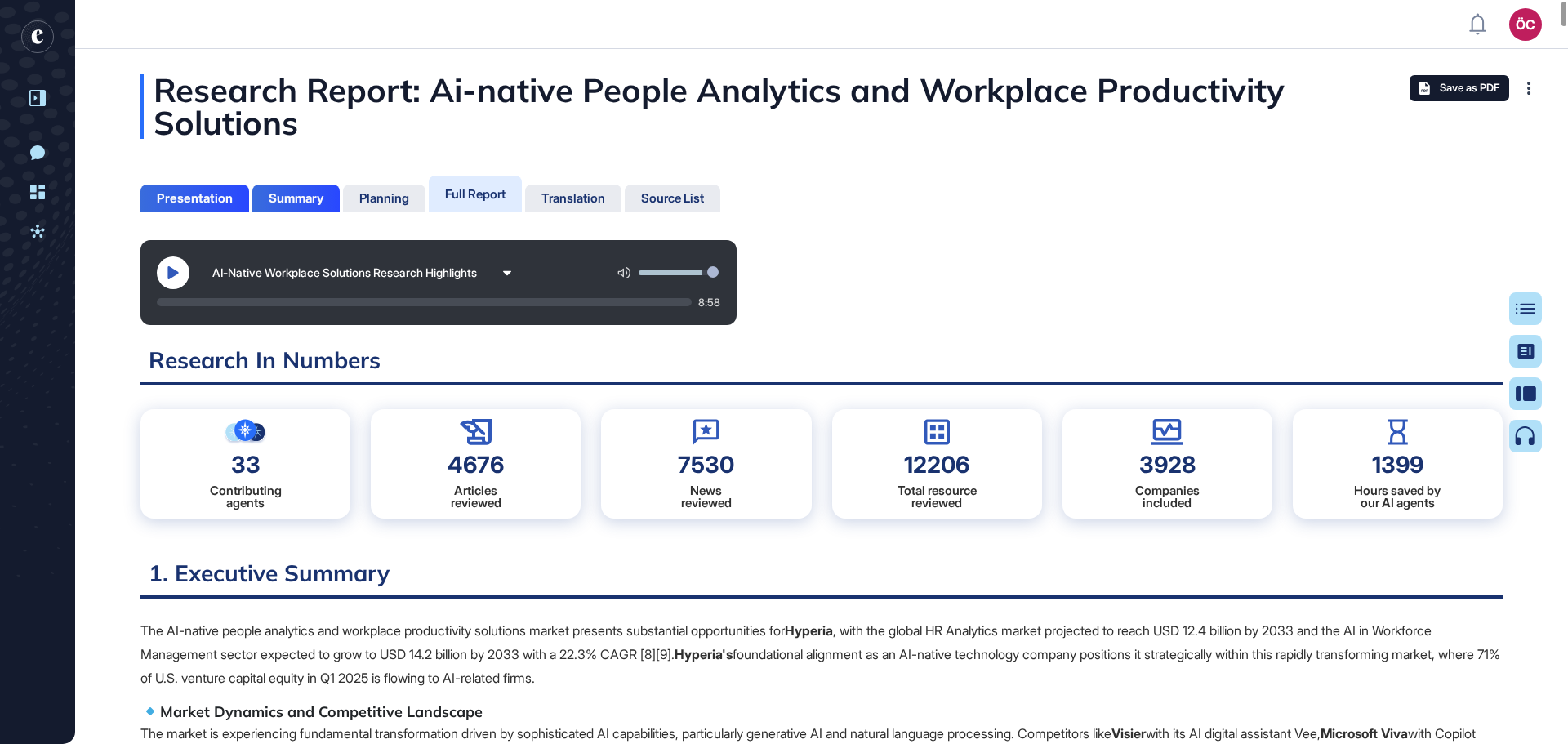
click at [168, 271] on icon at bounding box center [172, 273] width 11 height 13
click at [505, 276] on icon at bounding box center [507, 273] width 9 height 9
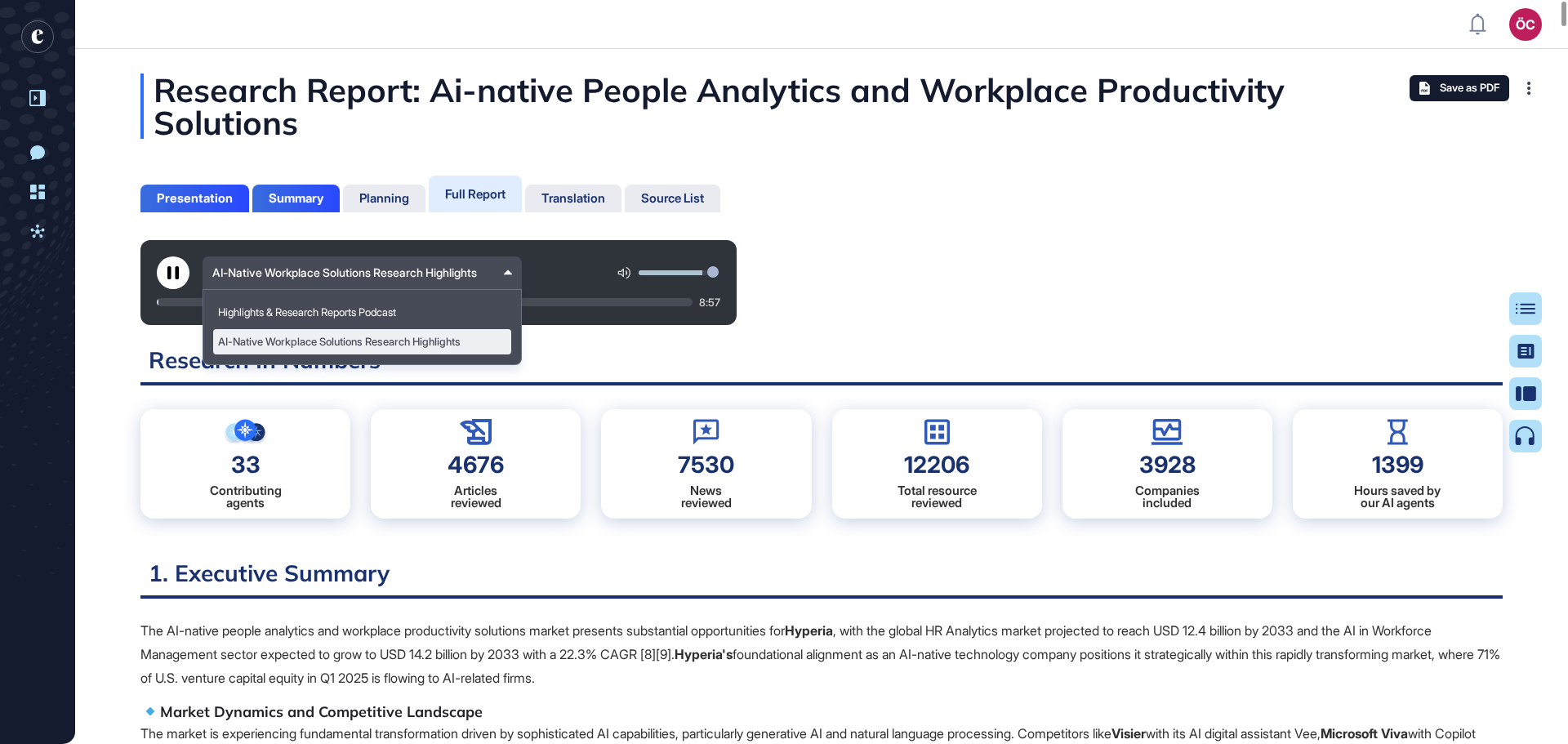
click at [505, 276] on icon at bounding box center [507, 272] width 9 height 9
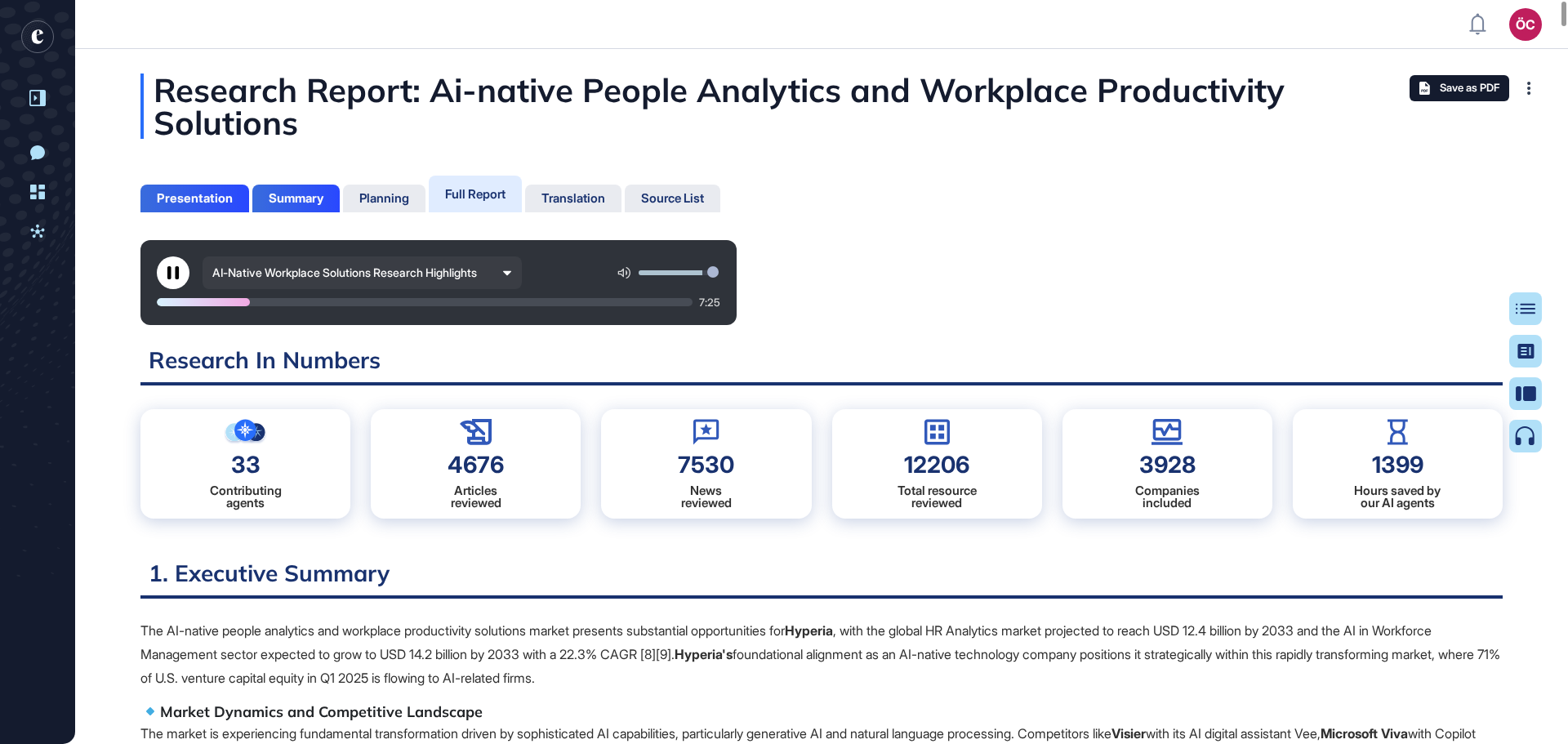
click at [502, 268] on div "AI-Native Workplace Solutions Research Highlights" at bounding box center [363, 272] width 319 height 32
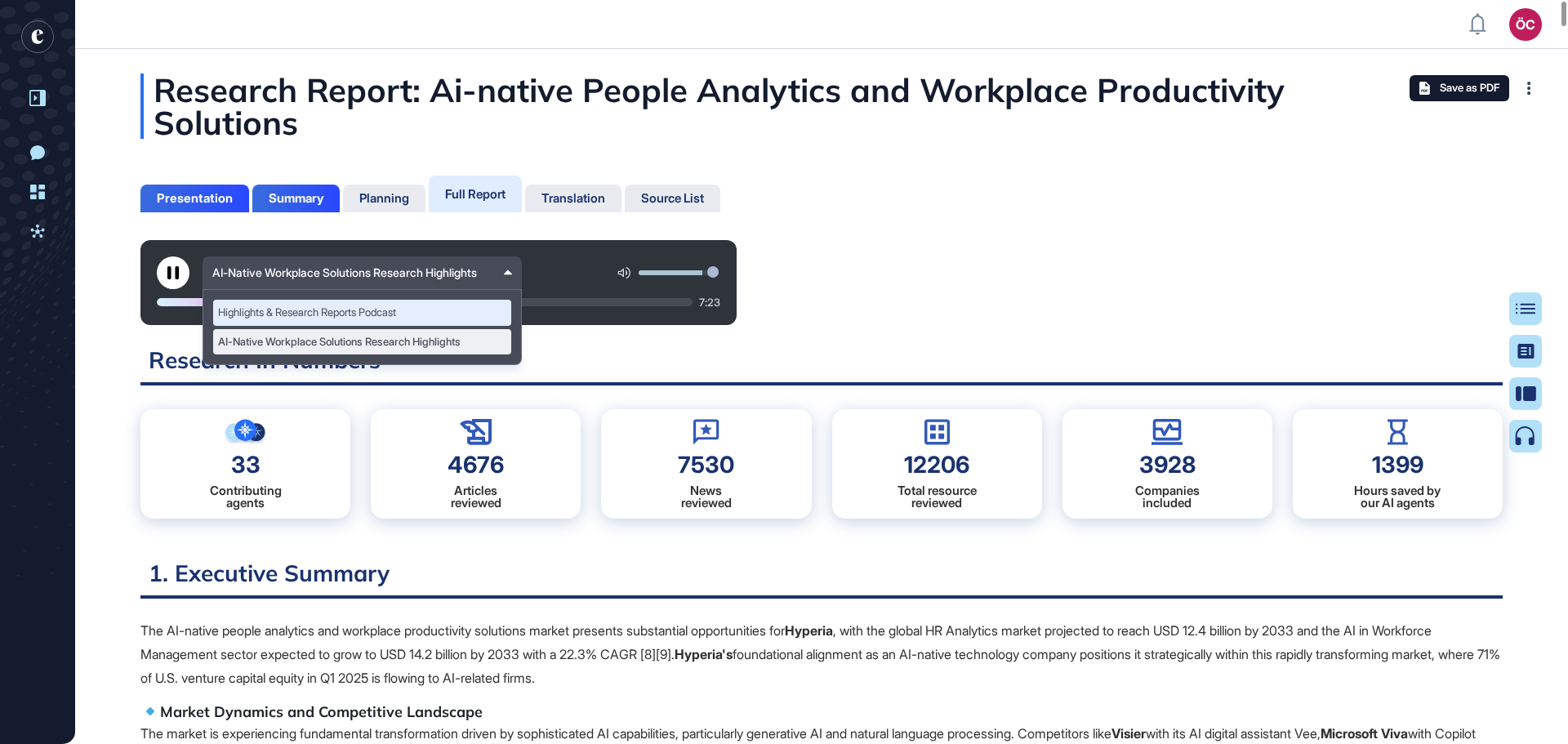
click at [408, 308] on div "Highlights & Research Reports Podcast" at bounding box center [362, 312] width 298 height 26
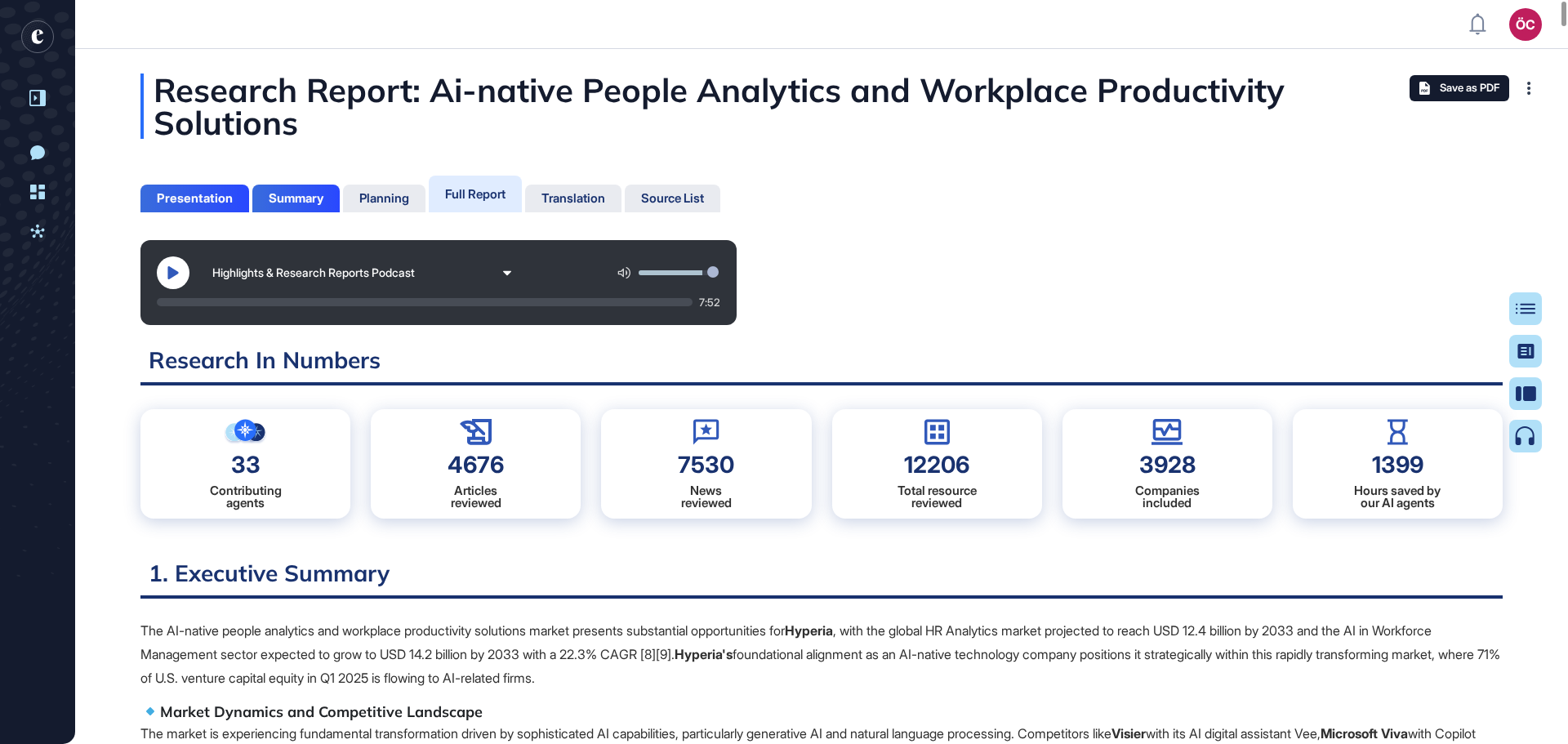
click at [175, 278] on icon at bounding box center [173, 273] width 13 height 13
click at [187, 270] on button at bounding box center [173, 272] width 32 height 32
